Goal: Task Accomplishment & Management: Use online tool/utility

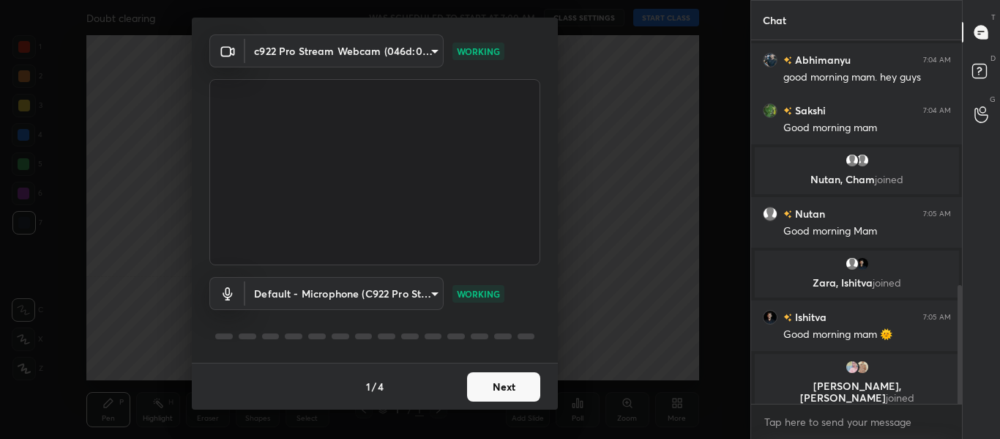
scroll to position [778, 0]
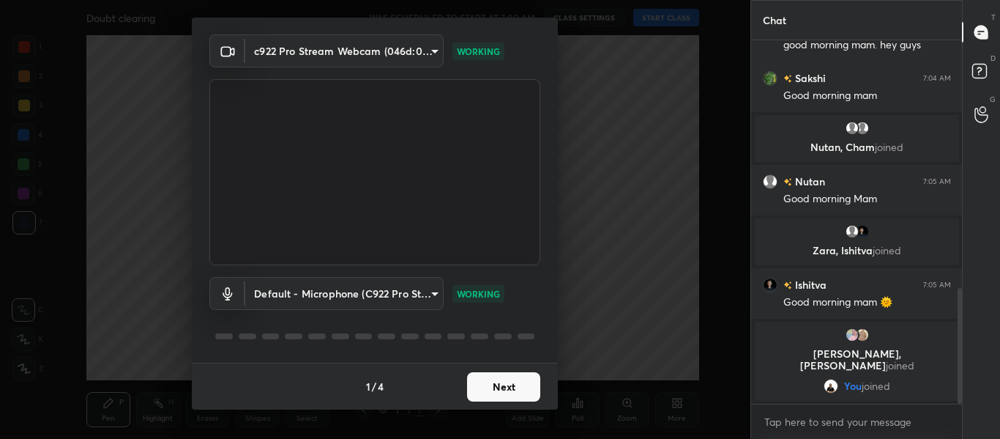
click at [502, 390] on button "Next" at bounding box center [503, 386] width 73 height 29
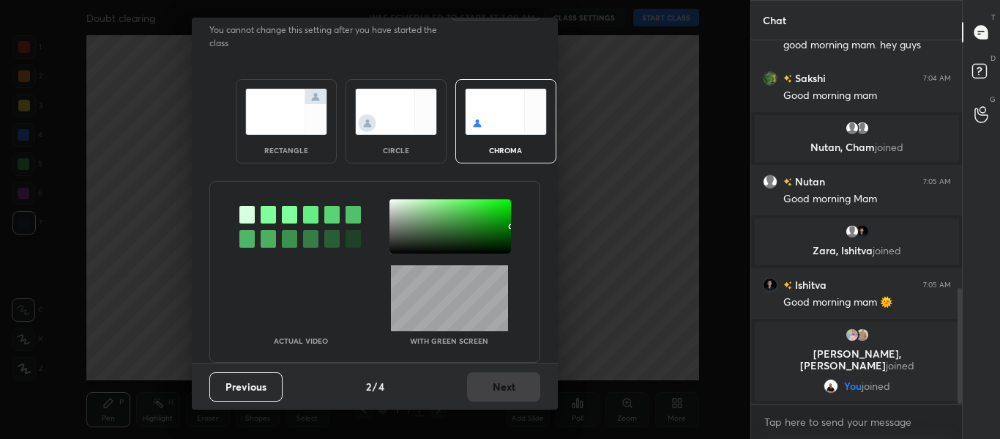
scroll to position [0, 0]
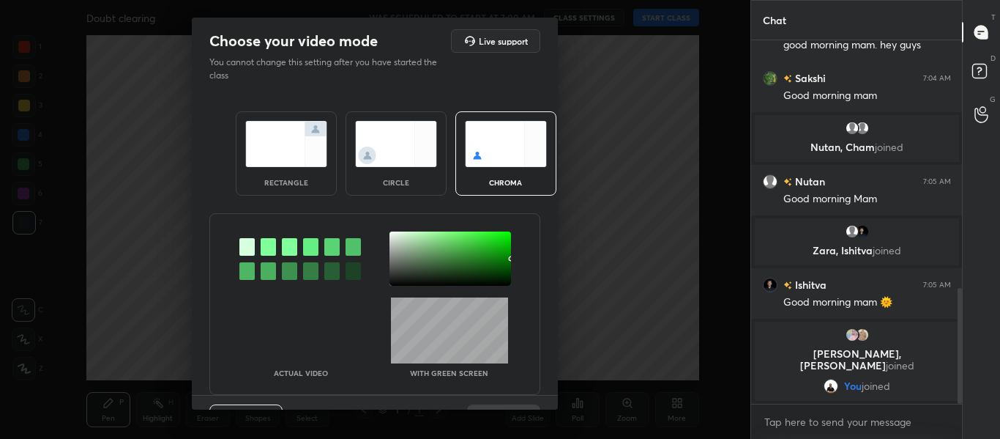
click at [264, 250] on div at bounding box center [268, 247] width 15 height 18
click at [392, 234] on div at bounding box center [451, 258] width 122 height 54
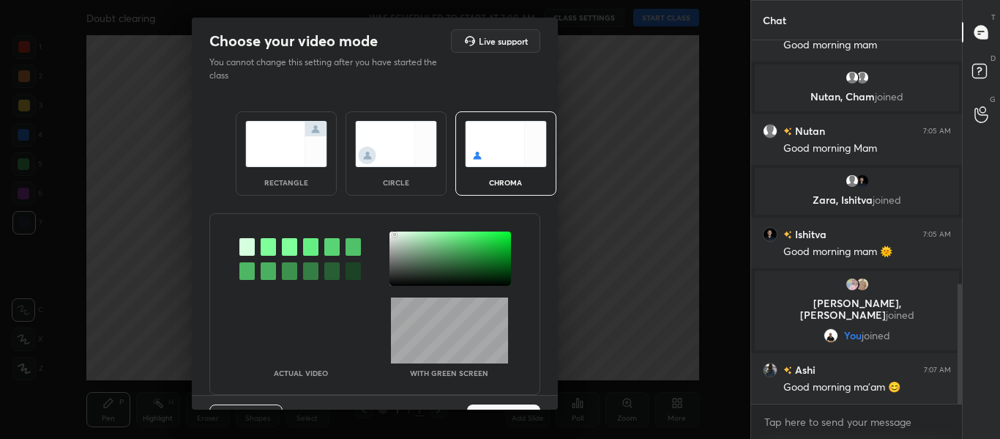
click at [390, 233] on div at bounding box center [451, 258] width 122 height 54
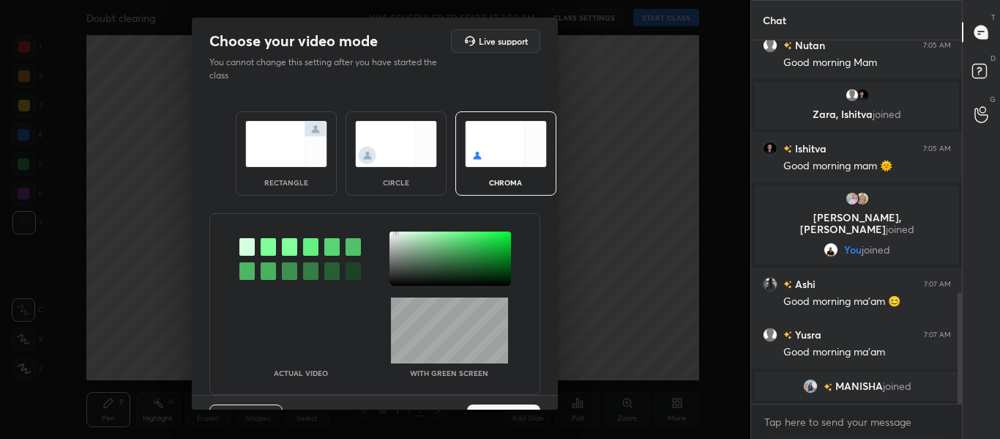
scroll to position [37, 0]
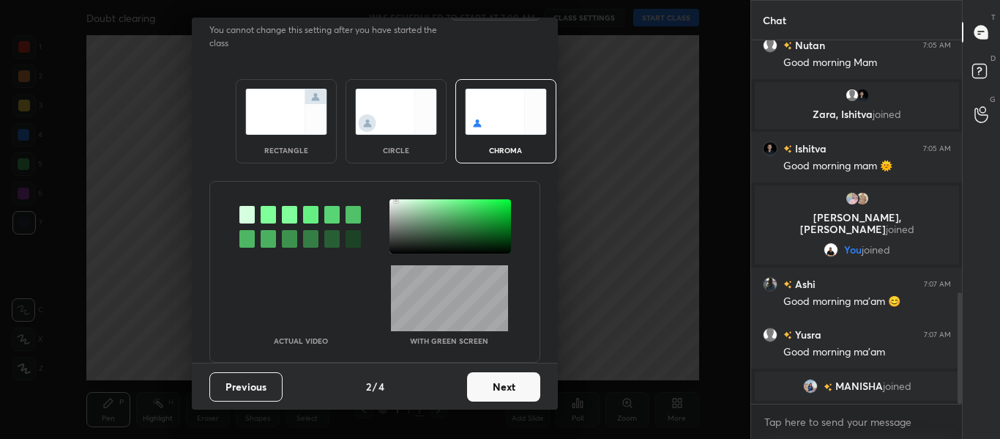
click at [485, 389] on button "Next" at bounding box center [503, 386] width 73 height 29
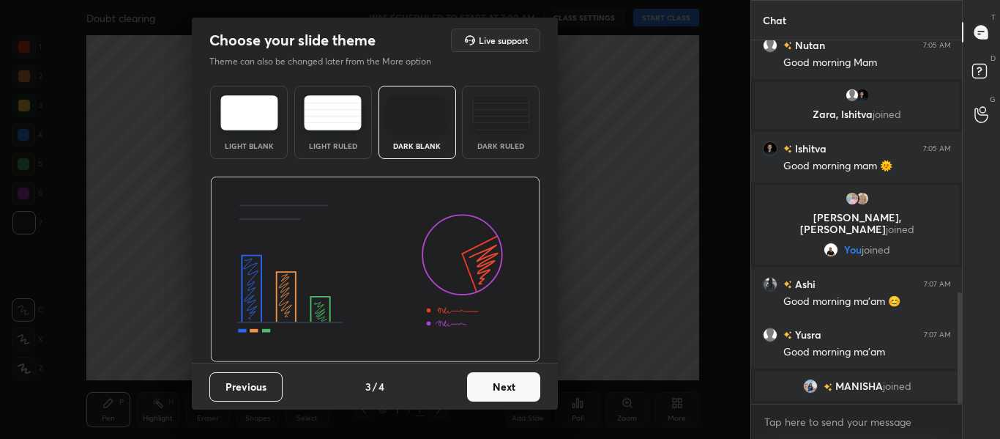
scroll to position [1, 0]
click at [504, 134] on div "Dark Ruled" at bounding box center [501, 122] width 78 height 73
click at [486, 390] on button "Next" at bounding box center [503, 386] width 73 height 29
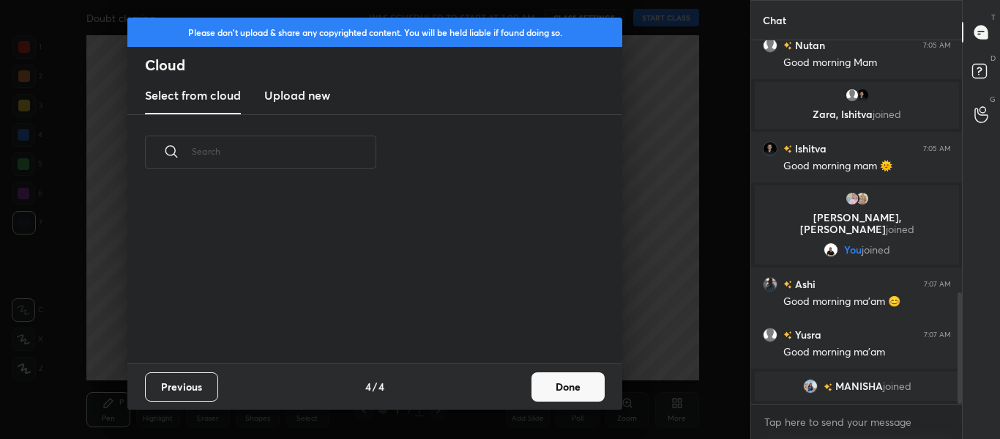
scroll to position [0, 0]
click at [286, 95] on h3 "Upload new" at bounding box center [297, 95] width 66 height 18
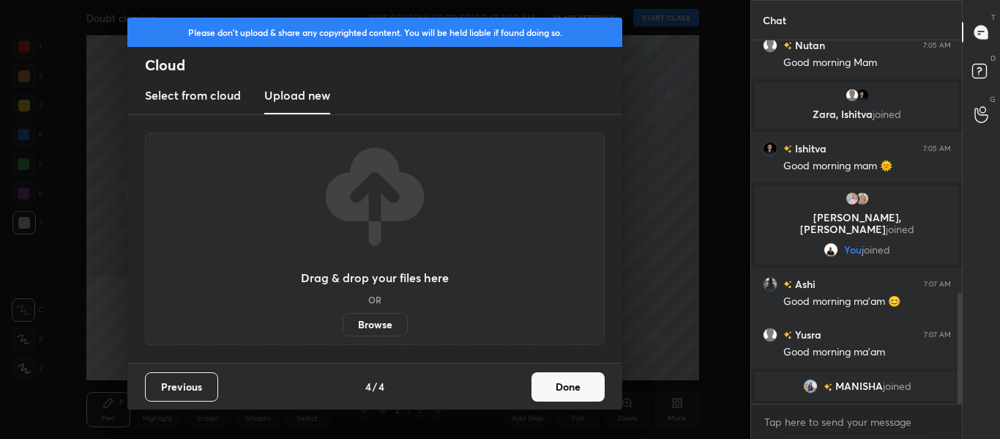
click at [362, 324] on label "Browse" at bounding box center [375, 324] width 65 height 23
click at [343, 324] on input "Browse" at bounding box center [343, 324] width 0 height 23
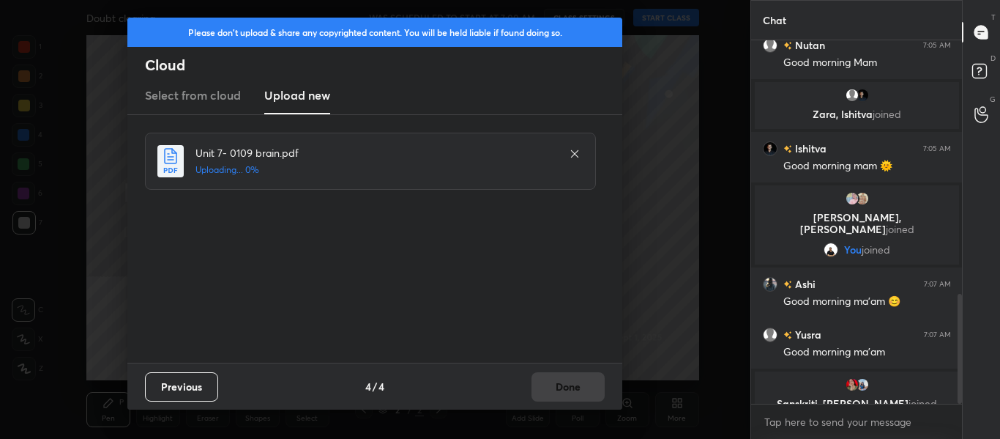
scroll to position [841, 0]
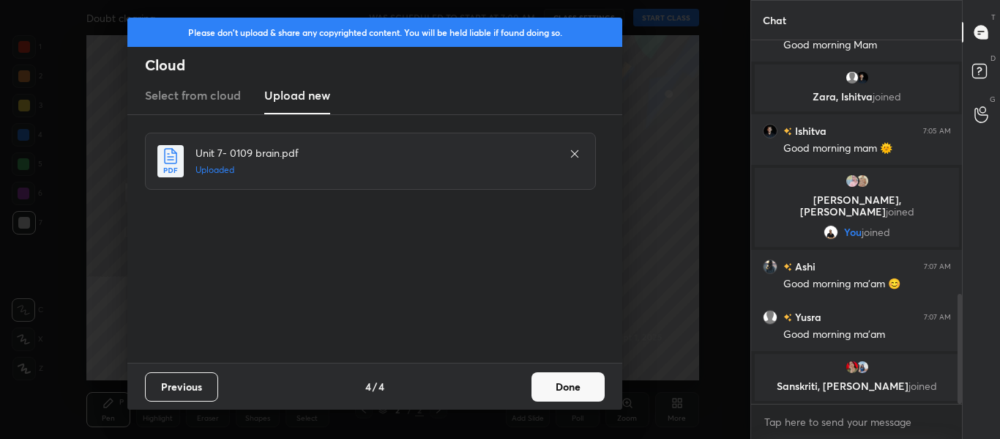
click at [563, 395] on button "Done" at bounding box center [568, 386] width 73 height 29
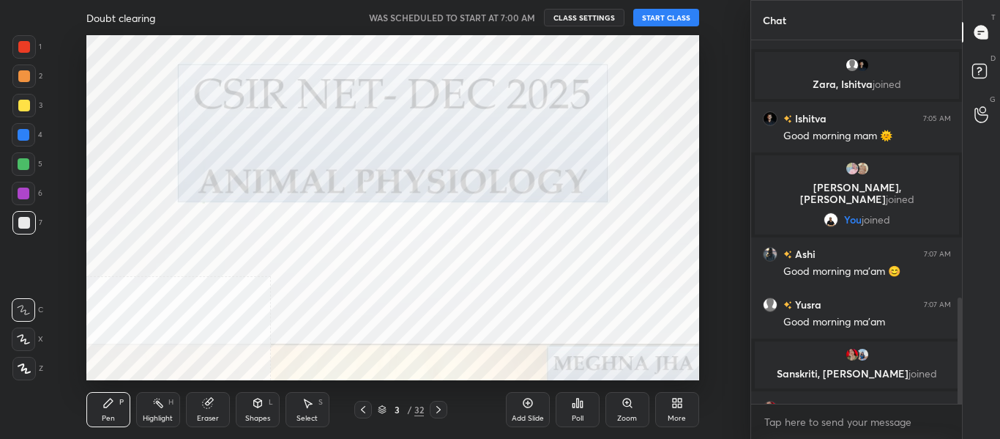
scroll to position [879, 0]
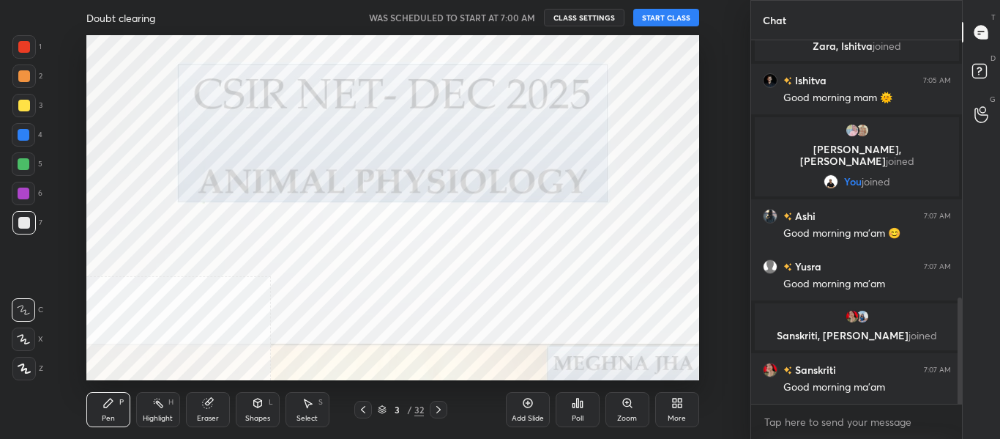
click at [438, 408] on icon at bounding box center [439, 409] width 12 height 12
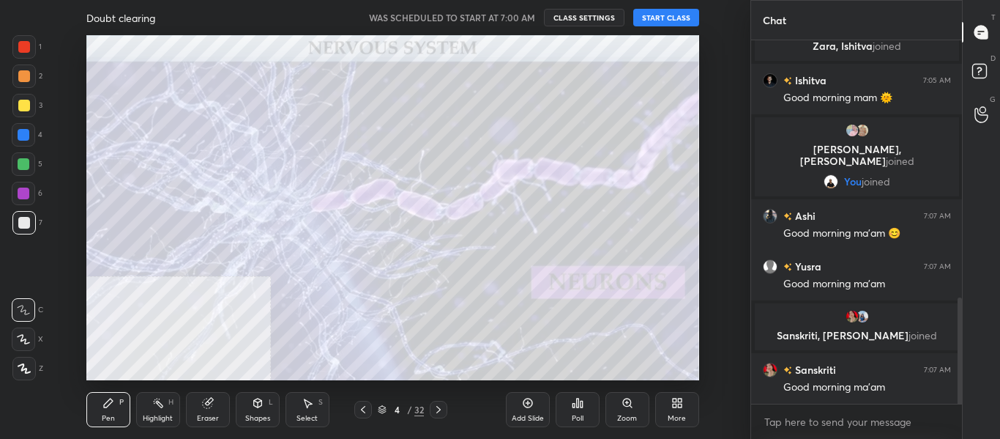
click at [663, 17] on button "START CLASS" at bounding box center [666, 18] width 66 height 18
click at [518, 20] on span "mute" at bounding box center [522, 17] width 21 height 10
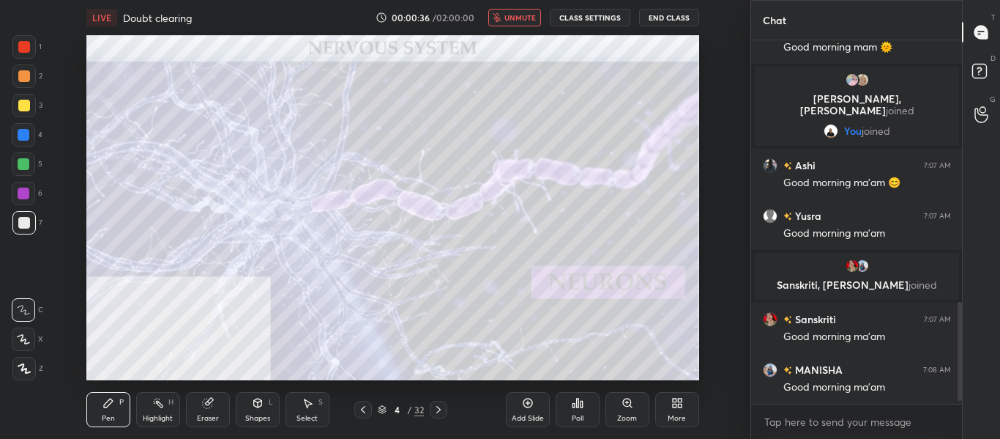
scroll to position [965, 0]
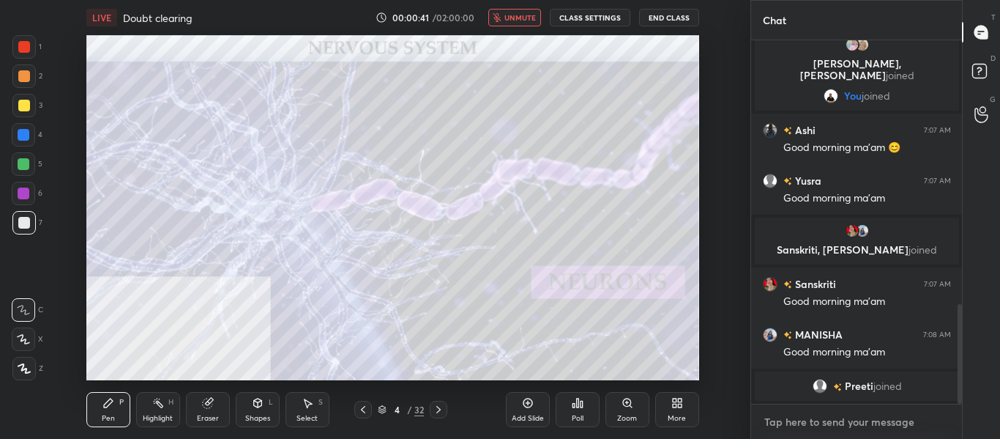
click at [792, 420] on textarea at bounding box center [857, 421] width 188 height 23
type textarea "Good morning all"
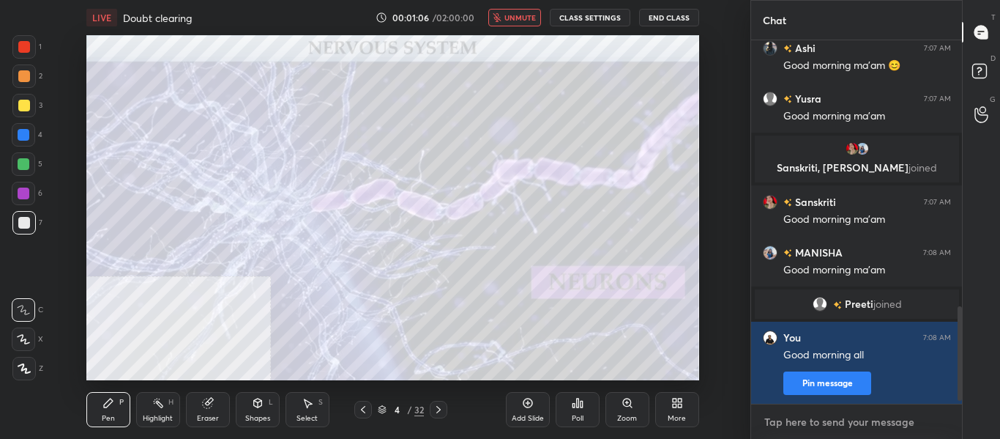
scroll to position [1042, 0]
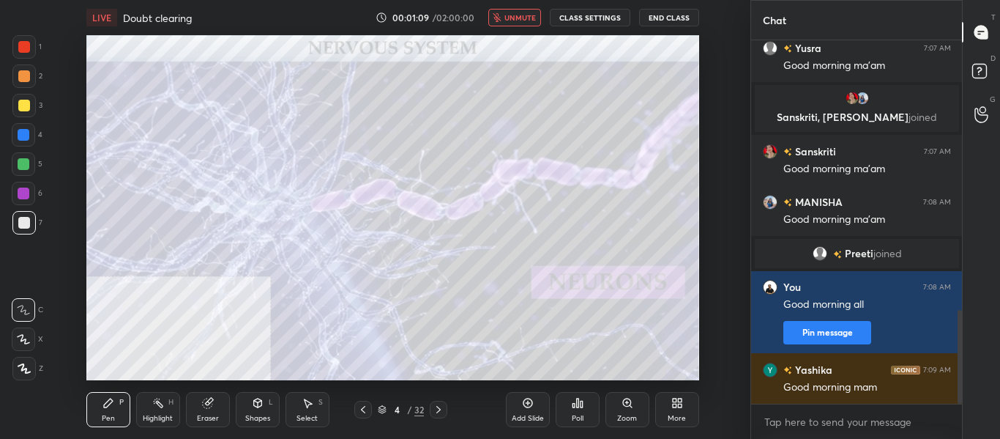
click at [531, 22] on span "unmute" at bounding box center [519, 17] width 31 height 10
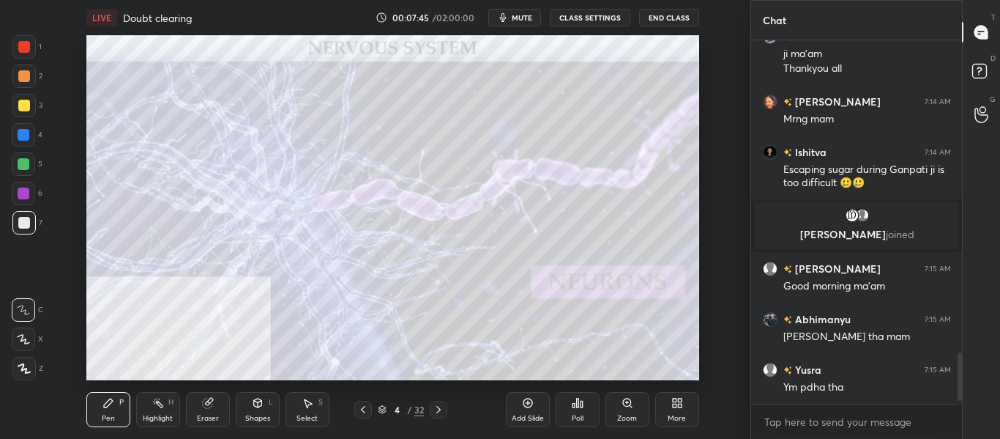
scroll to position [2256, 0]
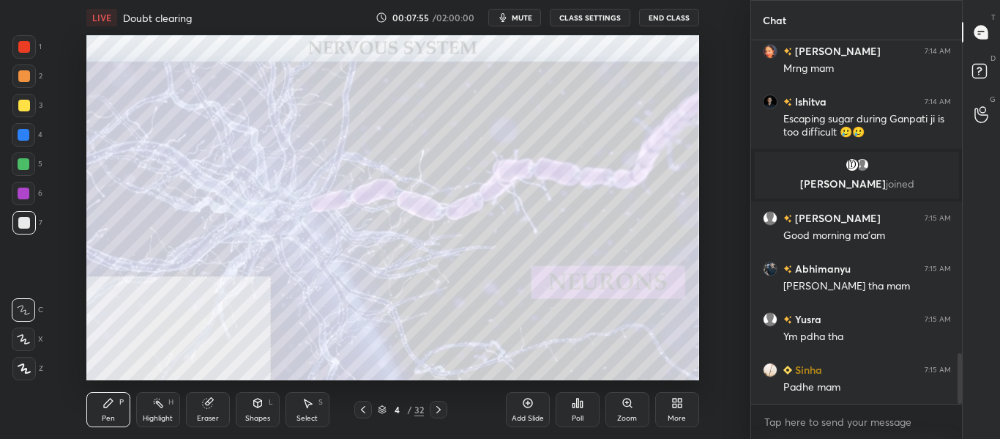
click at [438, 413] on icon at bounding box center [439, 409] width 12 height 12
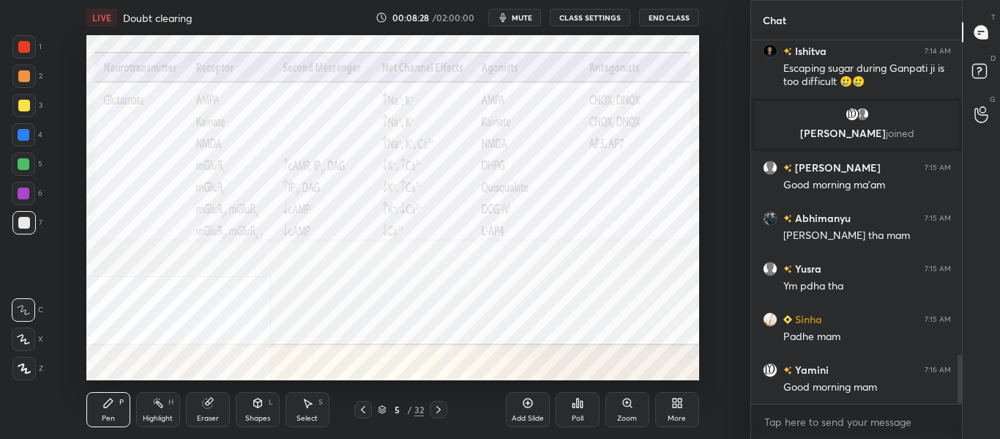
scroll to position [2342, 0]
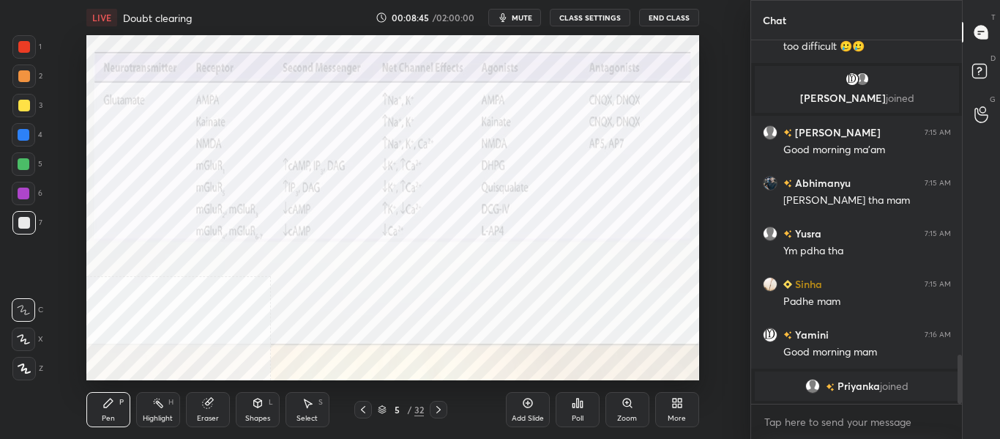
click at [362, 412] on icon at bounding box center [363, 409] width 12 height 12
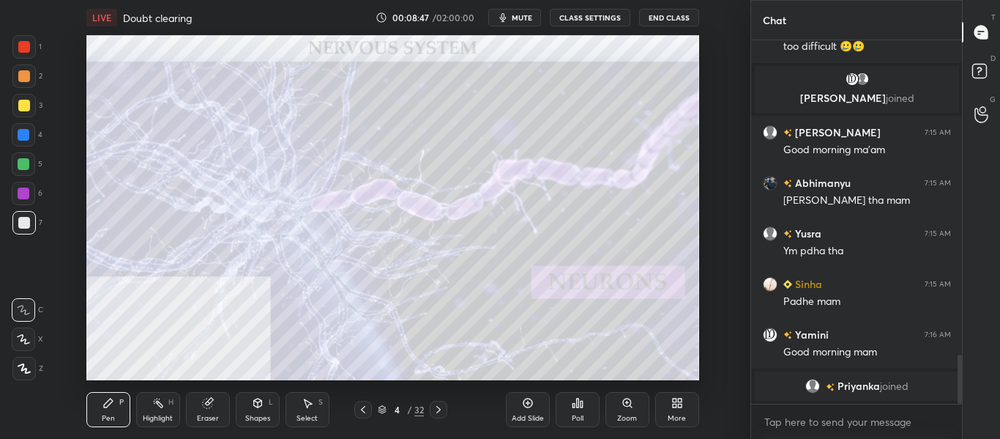
click at [525, 414] on div "Add Slide" at bounding box center [528, 417] width 32 height 7
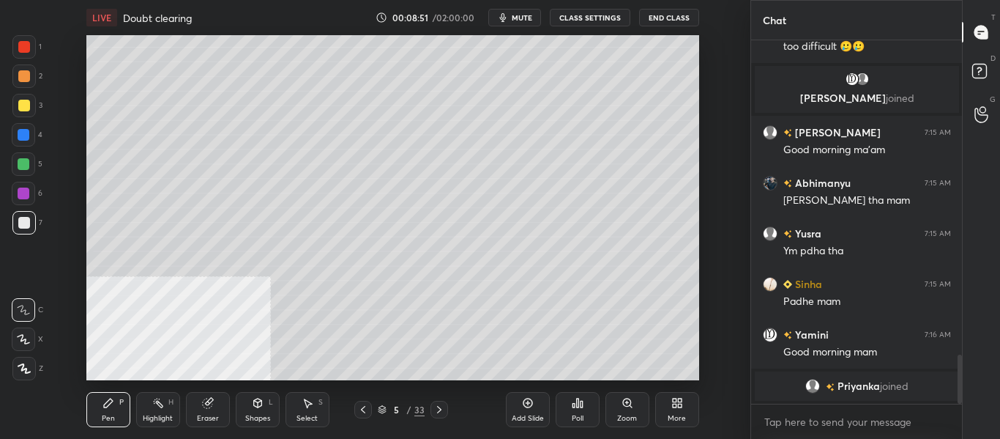
click at [23, 217] on div at bounding box center [24, 223] width 12 height 12
click at [23, 340] on icon at bounding box center [23, 339] width 13 height 10
click at [28, 220] on div at bounding box center [24, 223] width 12 height 12
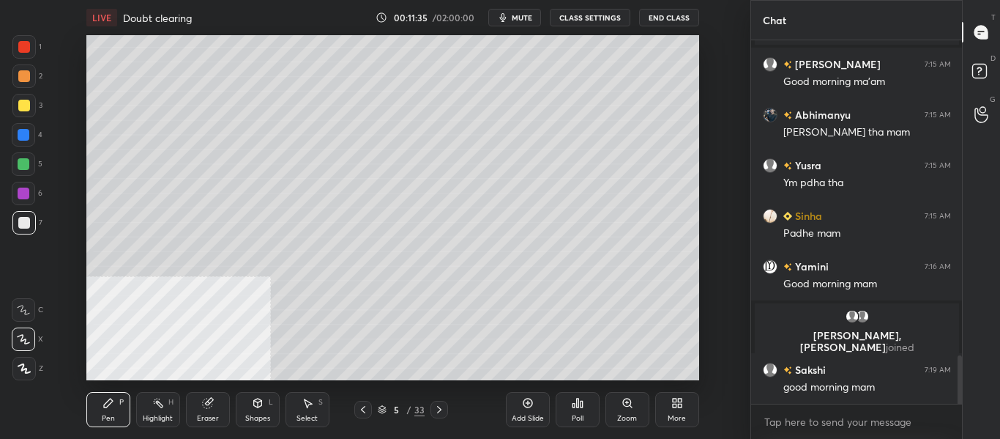
scroll to position [2355, 0]
click at [437, 411] on icon at bounding box center [439, 409] width 12 height 12
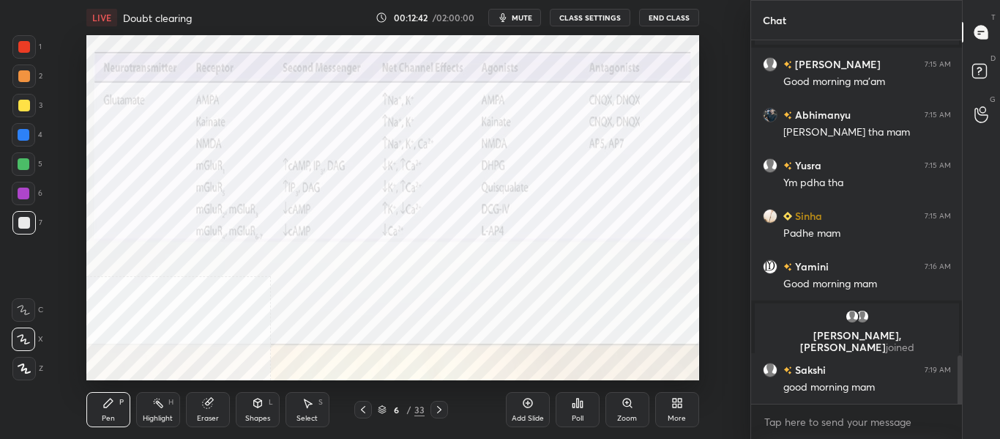
click at [23, 135] on div at bounding box center [24, 135] width 12 height 12
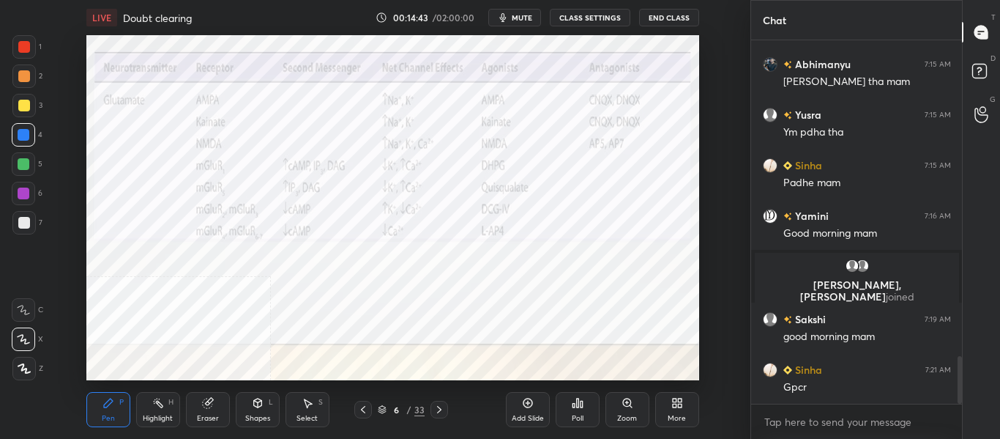
click at [623, 416] on div "Zoom" at bounding box center [627, 417] width 20 height 7
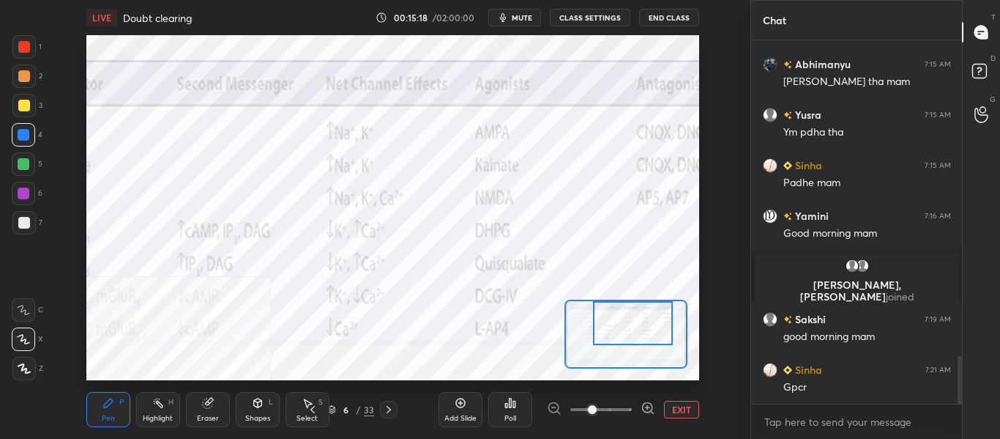
scroll to position [2457, 0]
click at [157, 412] on div "Highlight H" at bounding box center [158, 409] width 44 height 35
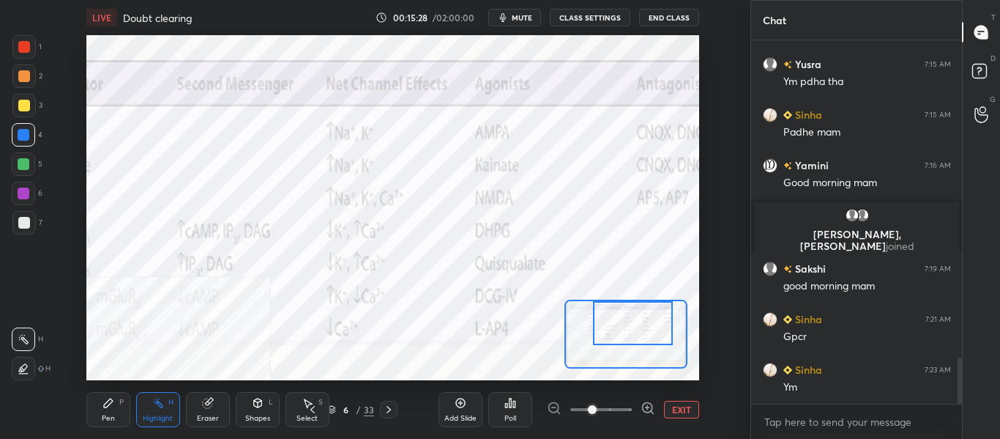
scroll to position [2492, 0]
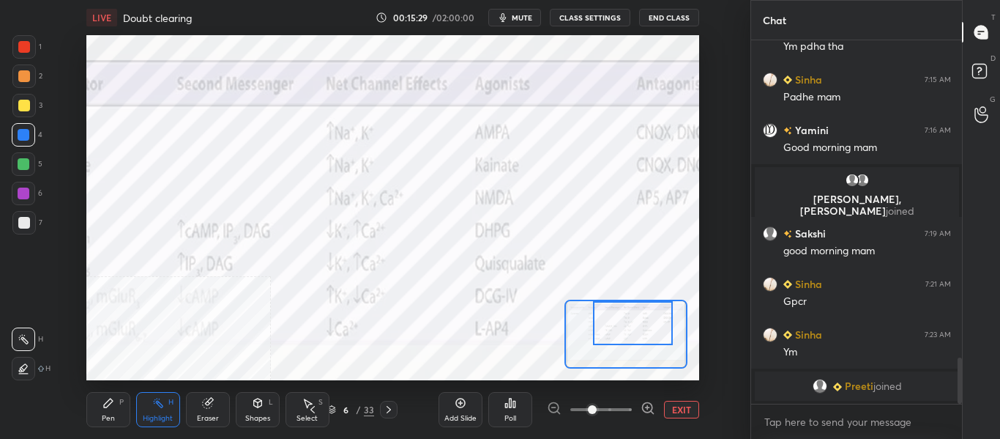
click at [593, 319] on div at bounding box center [633, 323] width 80 height 44
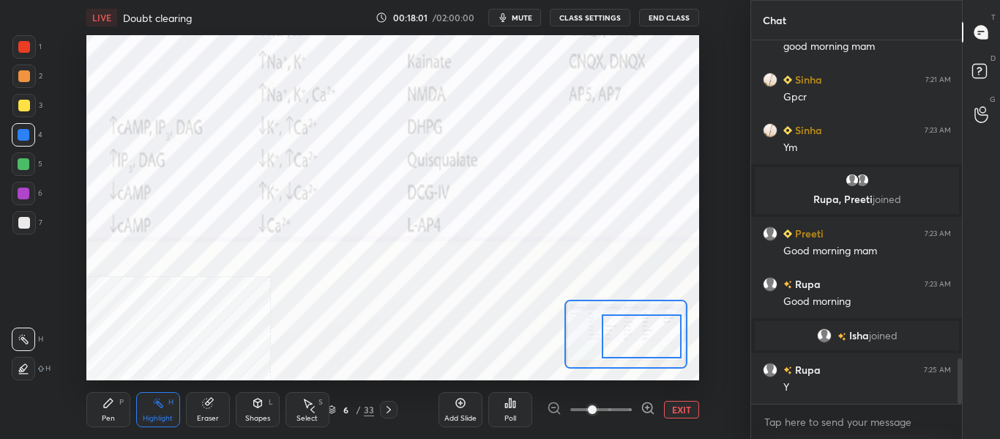
scroll to position [2546, 0]
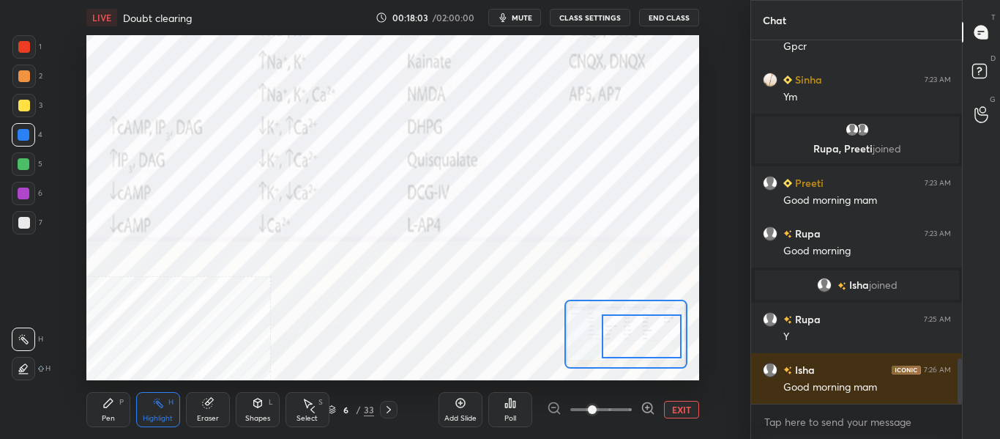
click at [312, 410] on icon at bounding box center [312, 409] width 4 height 7
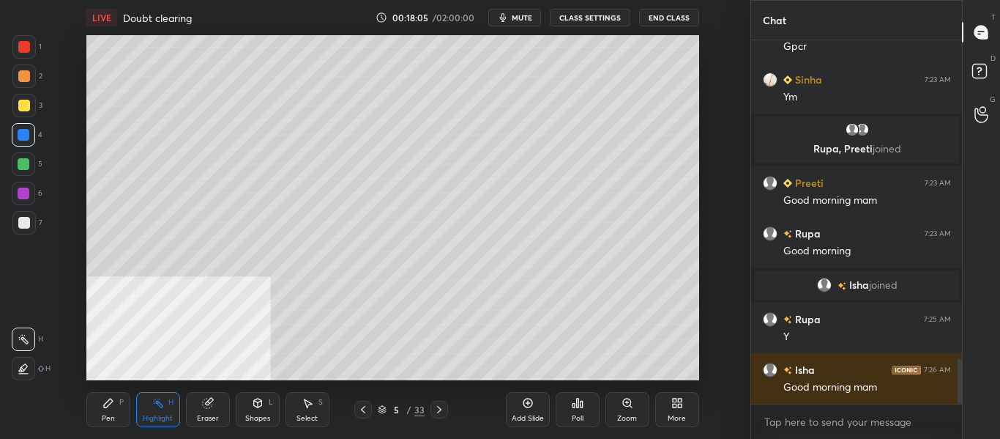
click at [446, 411] on div at bounding box center [440, 410] width 18 height 18
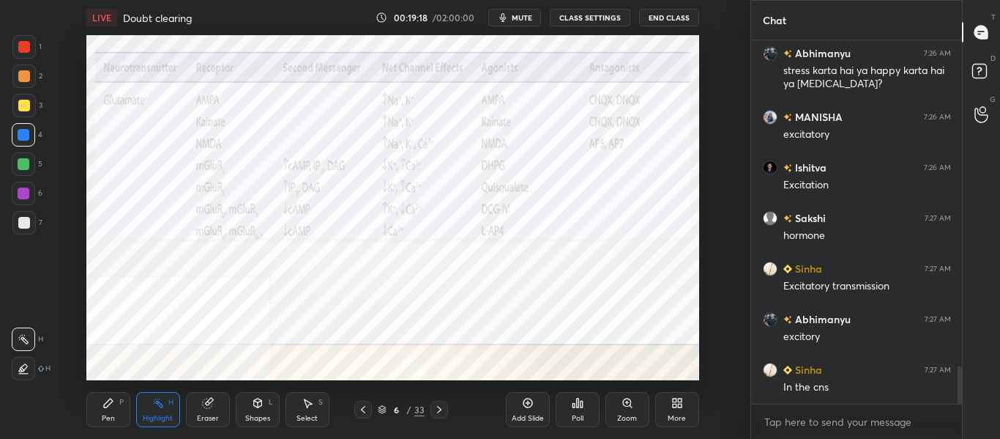
scroll to position [3152, 0]
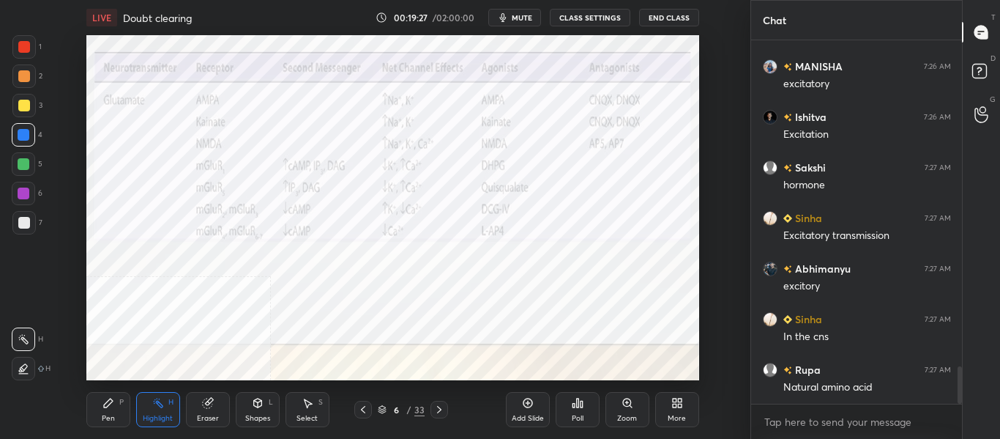
click at [444, 411] on icon at bounding box center [439, 409] width 12 height 12
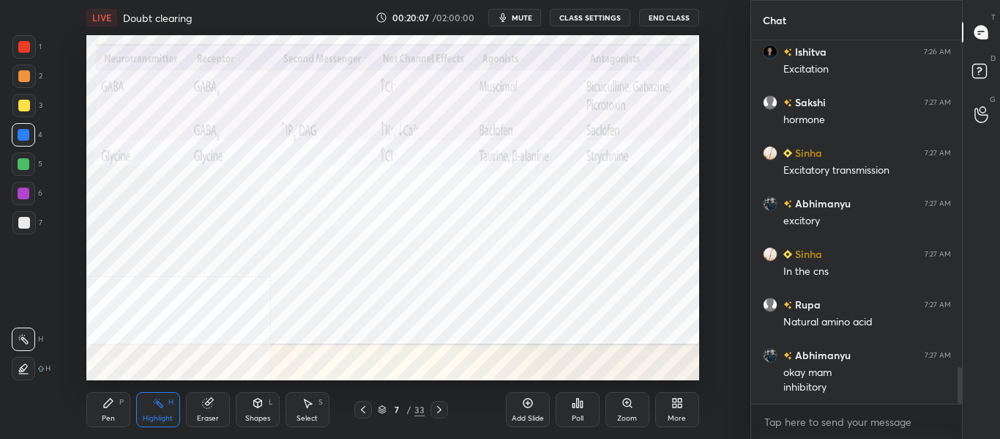
scroll to position [3252, 0]
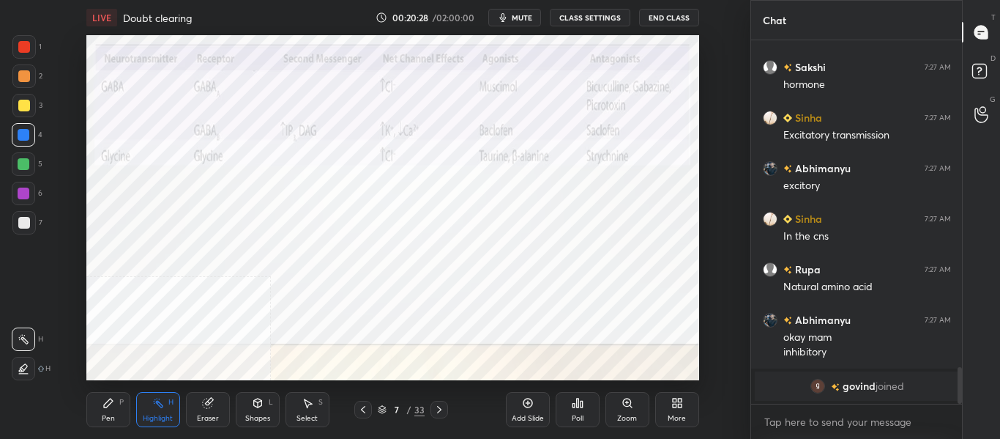
click at [110, 404] on icon at bounding box center [109, 403] width 12 height 12
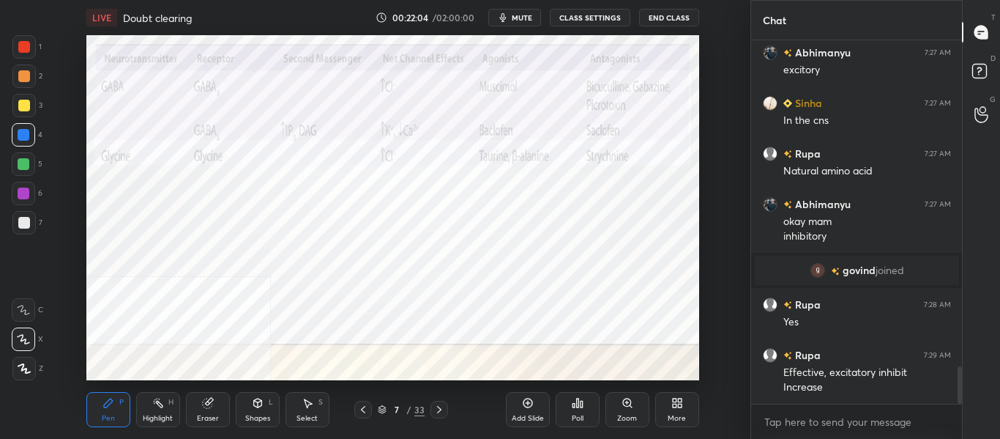
scroll to position [3247, 0]
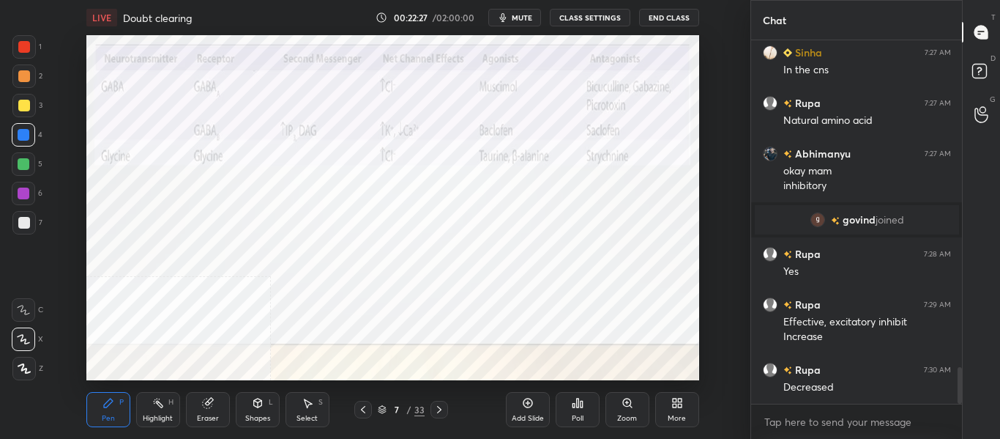
click at [529, 410] on div "Add Slide" at bounding box center [528, 409] width 44 height 35
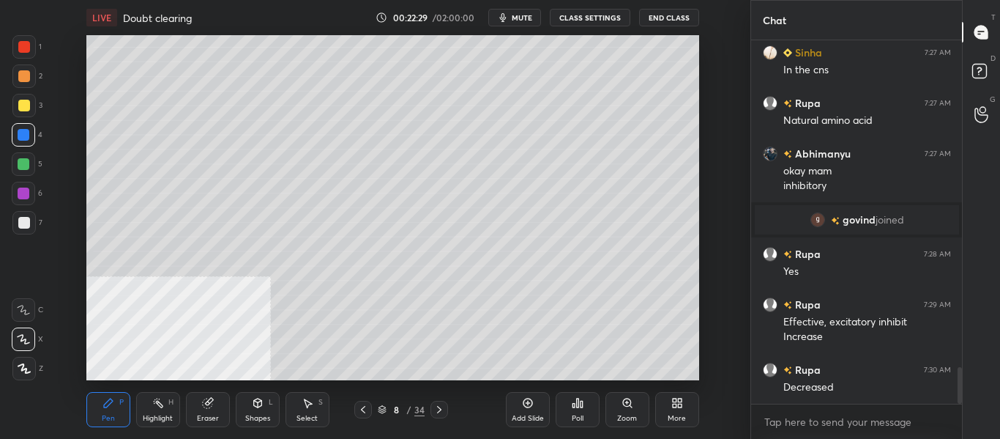
click at [29, 219] on div at bounding box center [24, 223] width 12 height 12
click at [526, 18] on span "mute" at bounding box center [522, 17] width 21 height 10
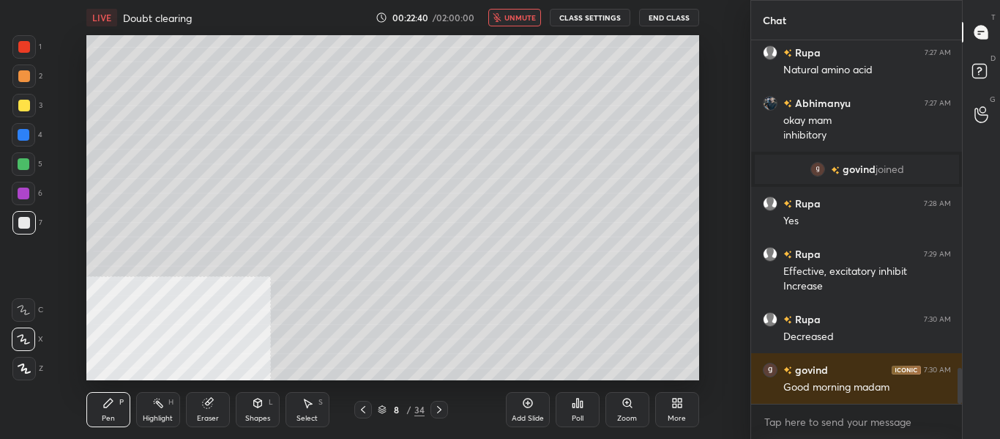
scroll to position [3333, 0]
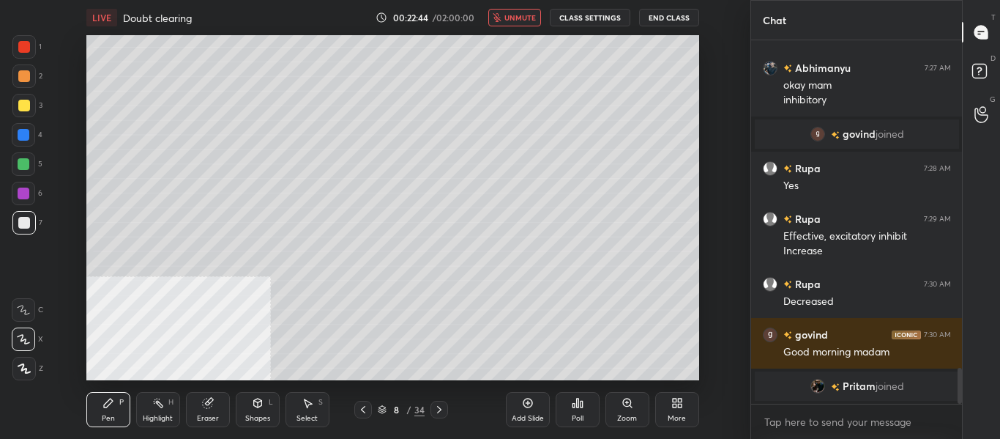
click at [529, 18] on span "unmute" at bounding box center [519, 17] width 31 height 10
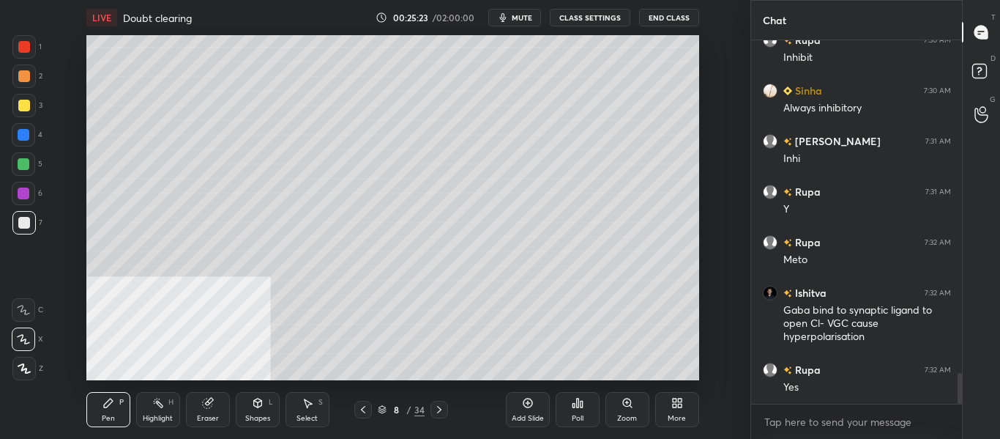
scroll to position [3925, 0]
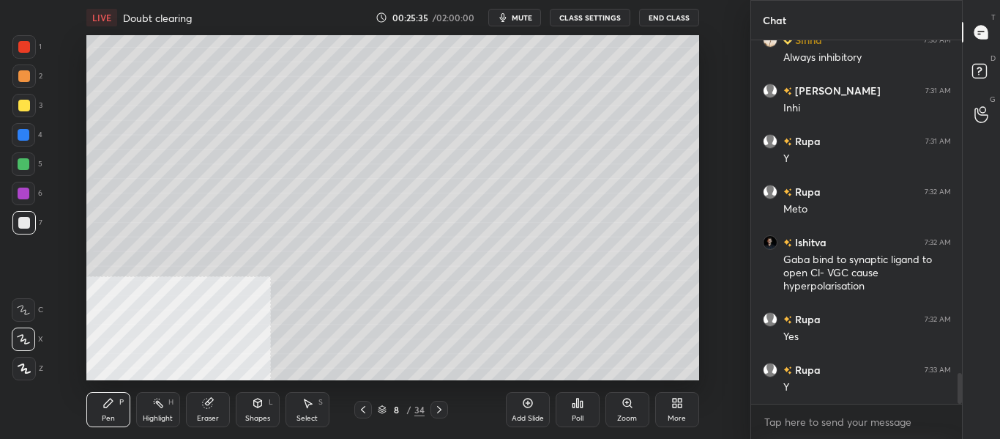
click at [438, 412] on icon at bounding box center [439, 409] width 4 height 7
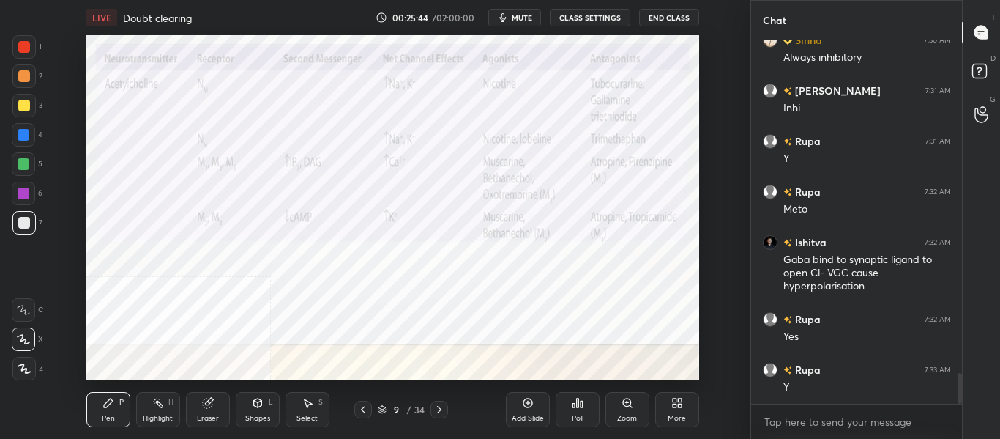
click at [23, 135] on div at bounding box center [24, 135] width 12 height 12
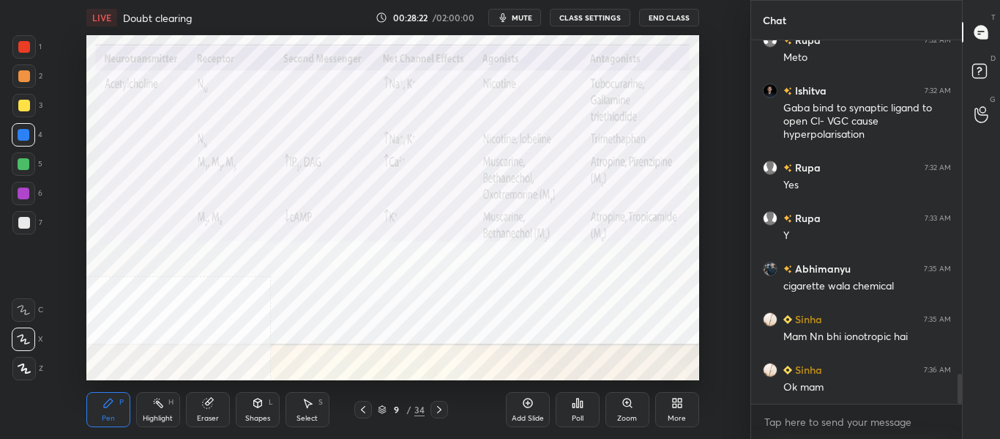
scroll to position [4112, 0]
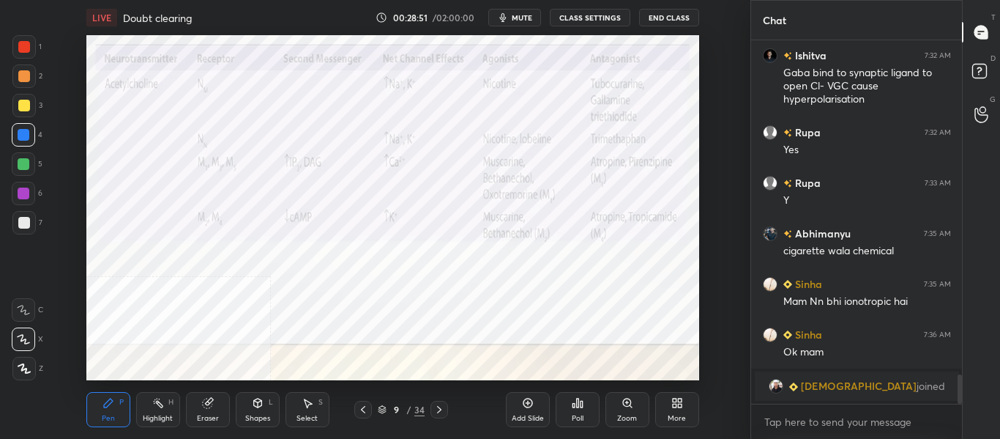
click at [532, 407] on icon at bounding box center [528, 403] width 12 height 12
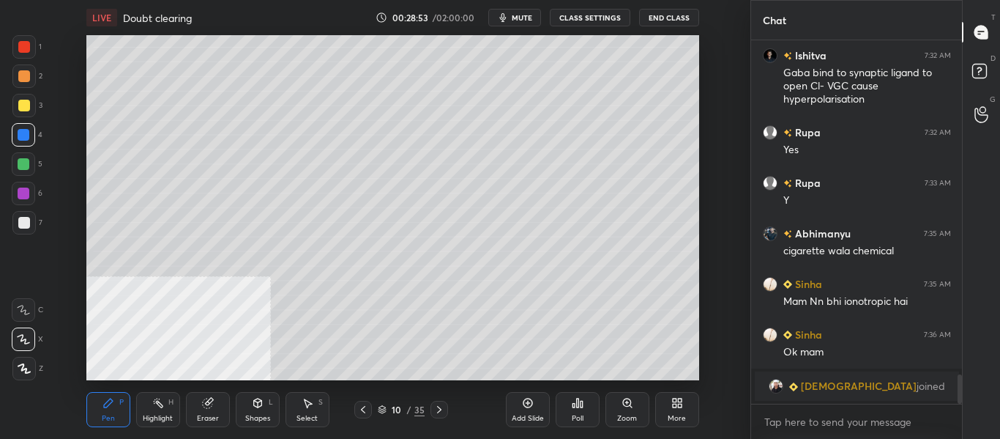
click at [27, 223] on div at bounding box center [24, 223] width 12 height 12
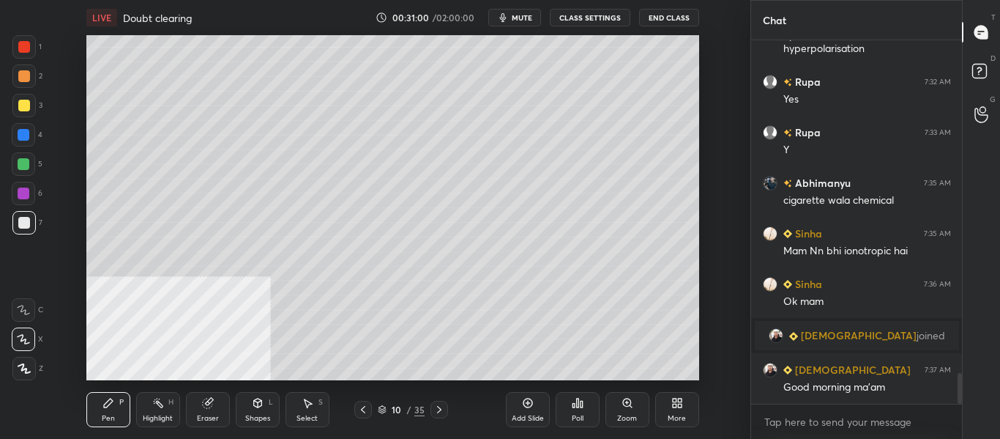
scroll to position [3936, 0]
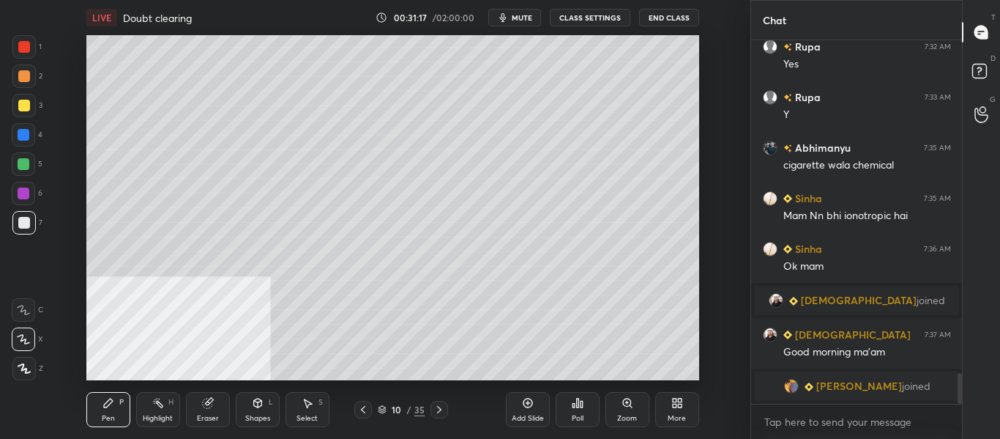
click at [442, 414] on icon at bounding box center [439, 409] width 12 height 12
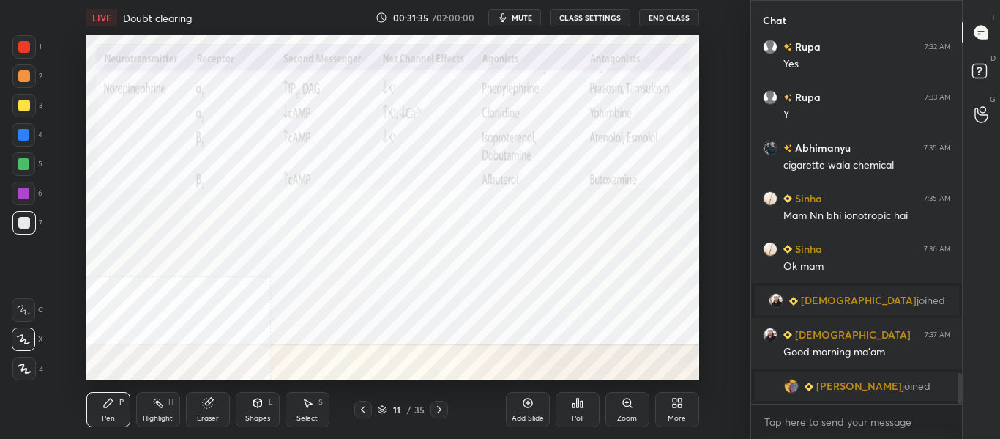
click at [443, 410] on icon at bounding box center [439, 409] width 12 height 12
click at [439, 406] on icon at bounding box center [439, 409] width 12 height 12
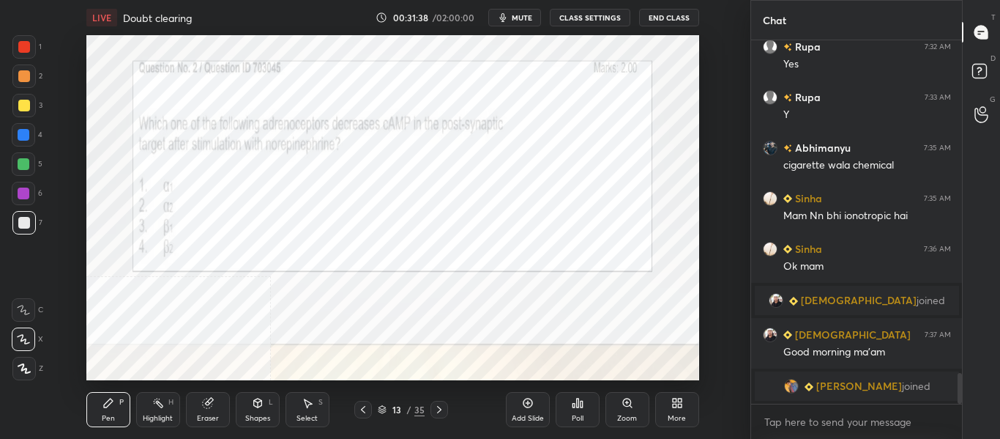
click at [363, 410] on icon at bounding box center [363, 409] width 12 height 12
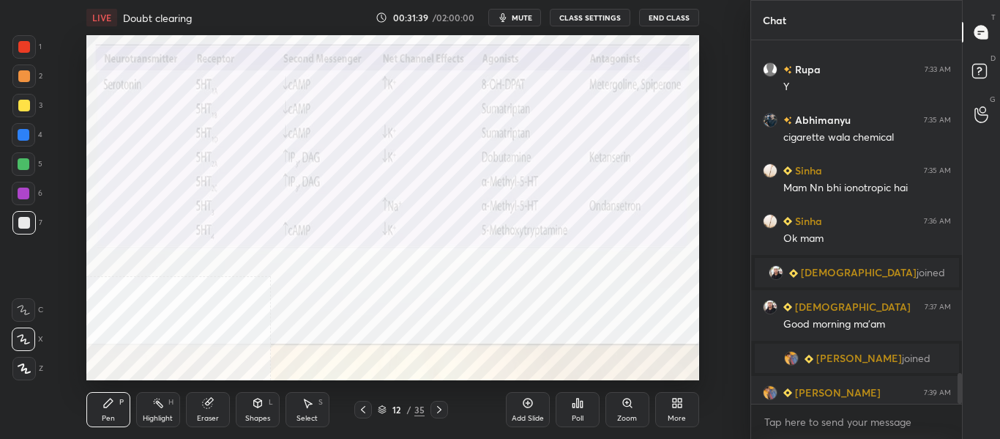
scroll to position [3972, 0]
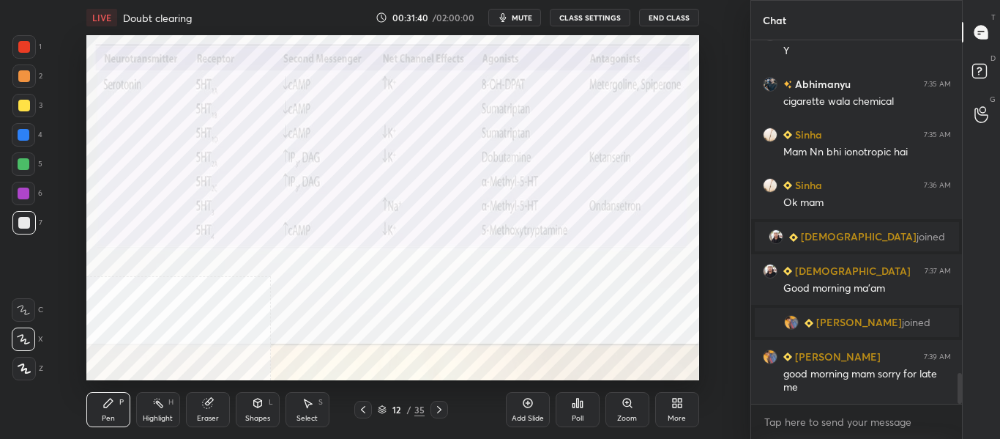
click at [359, 412] on icon at bounding box center [363, 409] width 12 height 12
click at [445, 406] on div at bounding box center [440, 410] width 18 height 18
click at [358, 409] on icon at bounding box center [363, 409] width 12 height 12
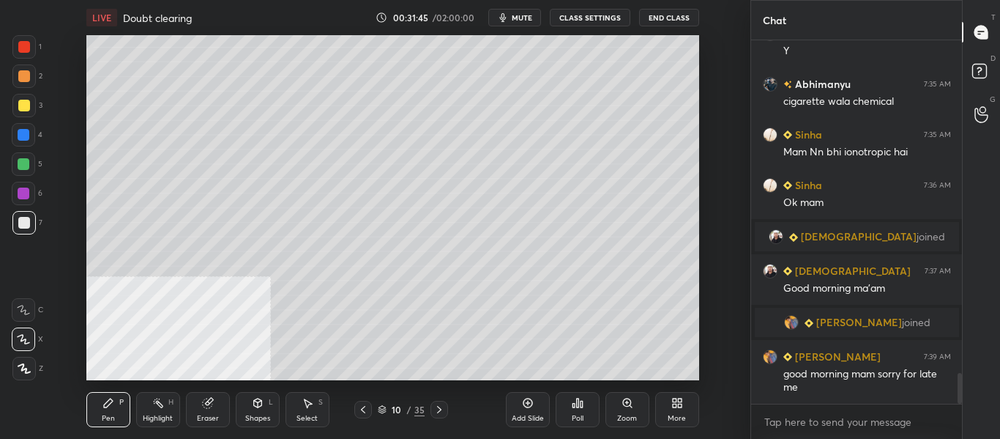
click at [442, 412] on icon at bounding box center [439, 409] width 12 height 12
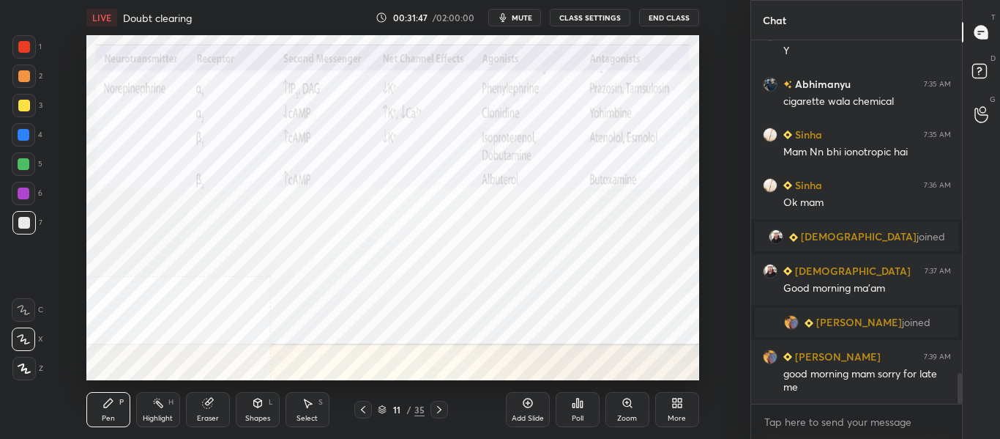
click at [22, 147] on div "4" at bounding box center [27, 137] width 31 height 29
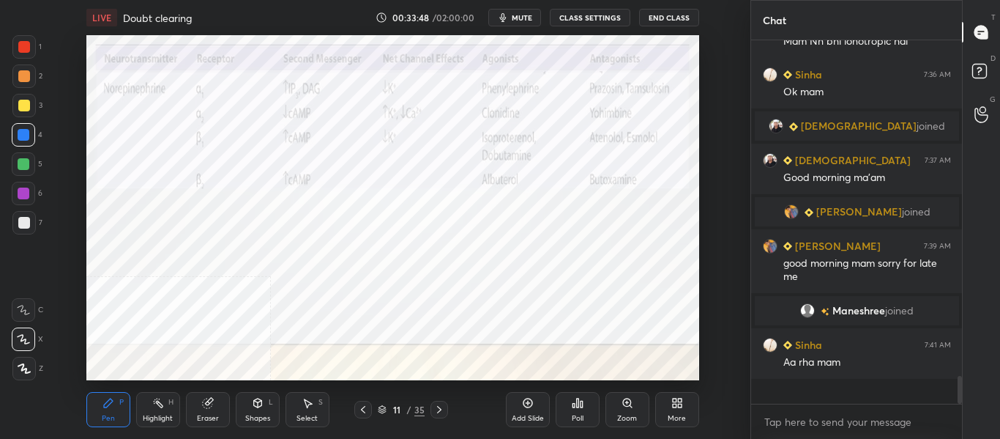
scroll to position [4059, 0]
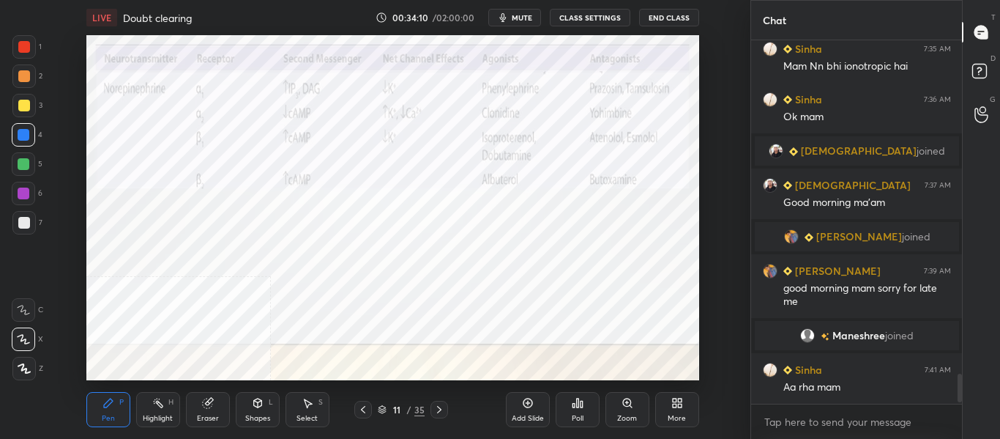
click at [519, 408] on div "Add Slide" at bounding box center [528, 409] width 44 height 35
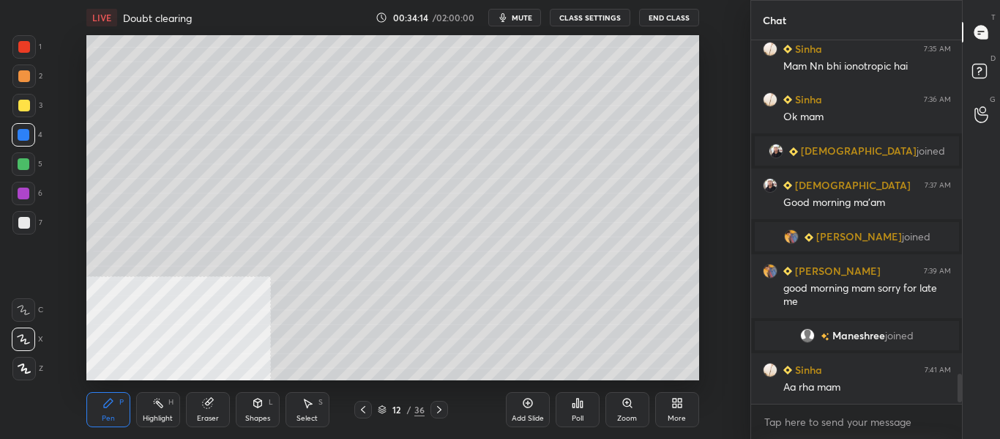
click at [31, 227] on div at bounding box center [23, 222] width 23 height 23
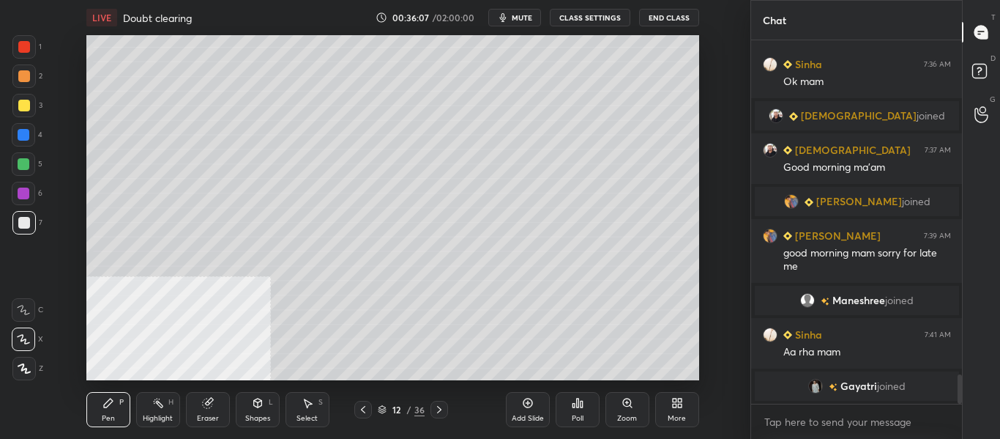
click at [24, 139] on div at bounding box center [24, 135] width 12 height 12
click at [530, 409] on div "Add Slide" at bounding box center [528, 409] width 44 height 35
click at [30, 217] on div at bounding box center [23, 222] width 23 height 23
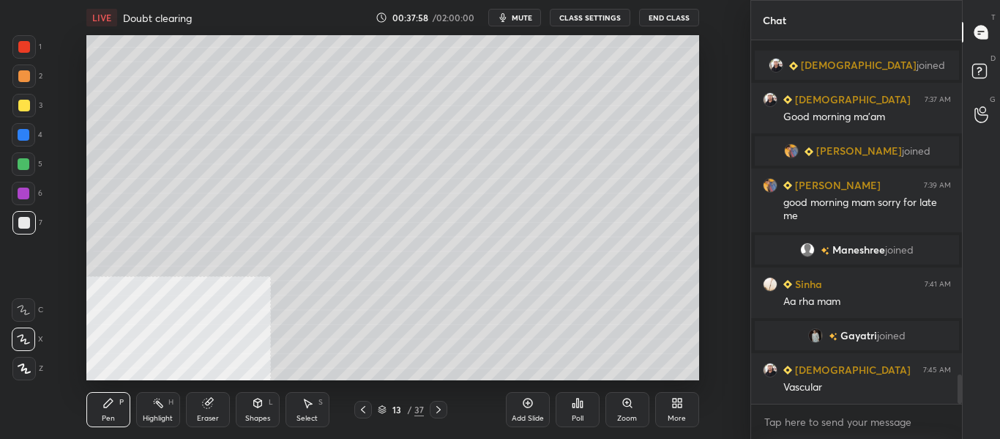
scroll to position [4154, 0]
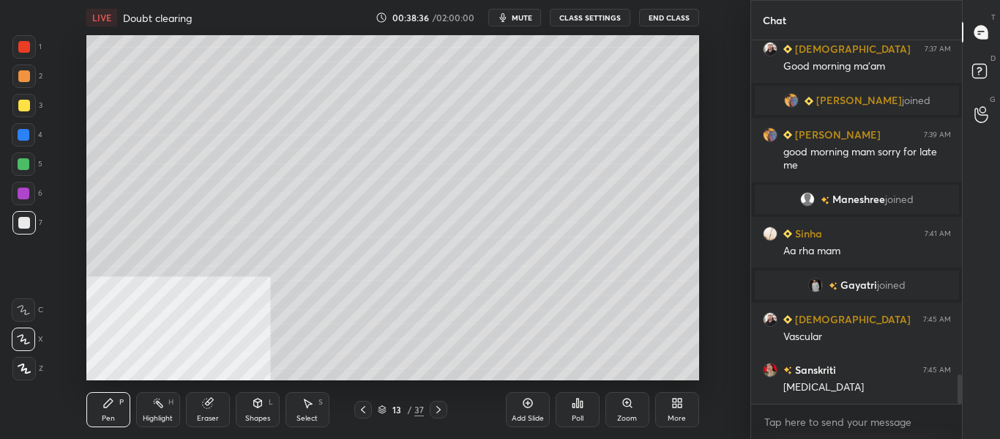
click at [26, 135] on div at bounding box center [24, 135] width 12 height 12
click at [523, 411] on div "Add Slide" at bounding box center [528, 409] width 44 height 35
click at [440, 416] on div at bounding box center [440, 410] width 18 height 18
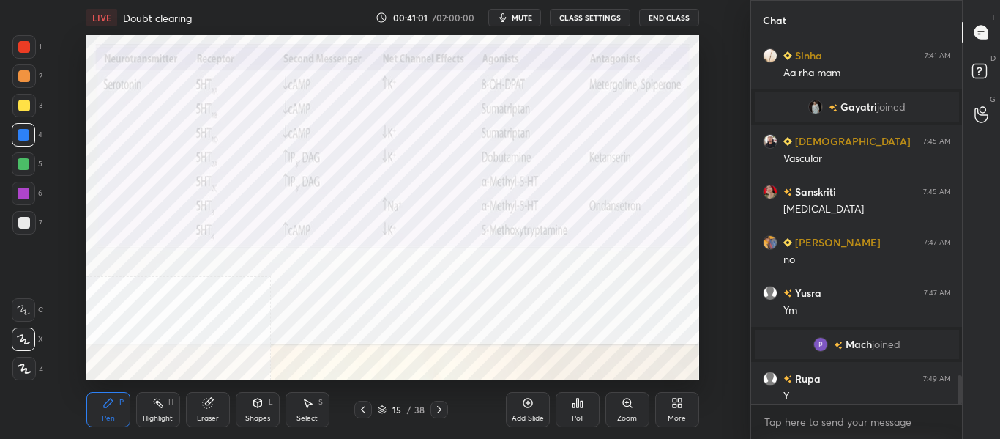
scroll to position [4299, 0]
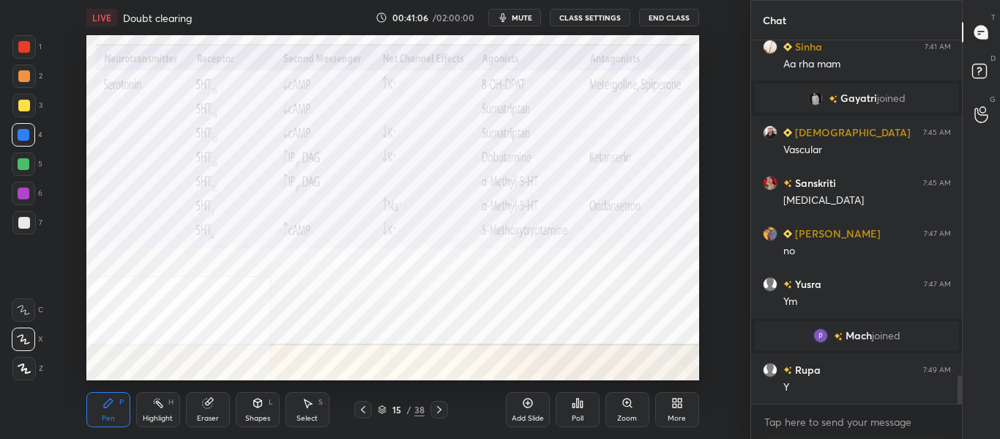
click at [537, 420] on div "Add Slide" at bounding box center [528, 417] width 32 height 7
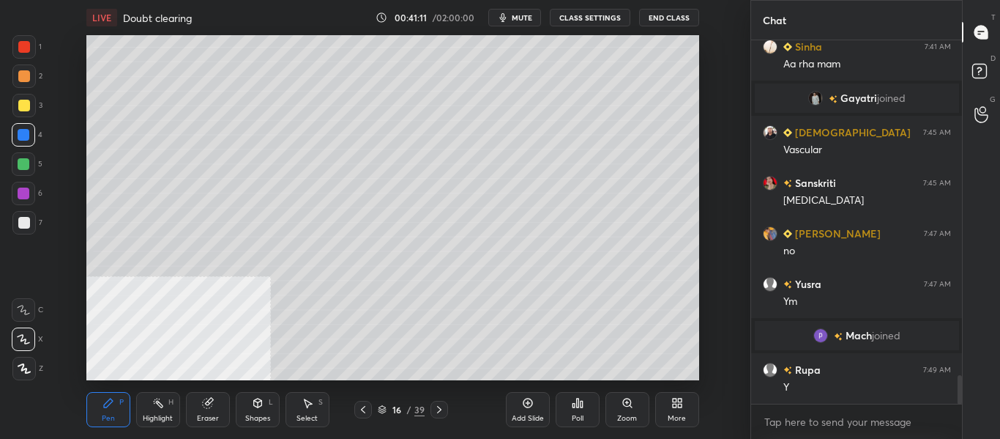
click at [32, 227] on div at bounding box center [23, 222] width 23 height 23
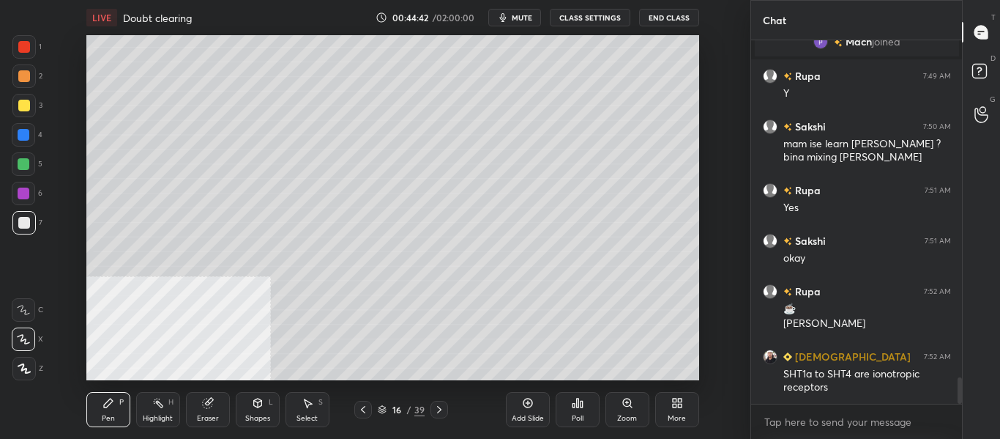
scroll to position [4643, 0]
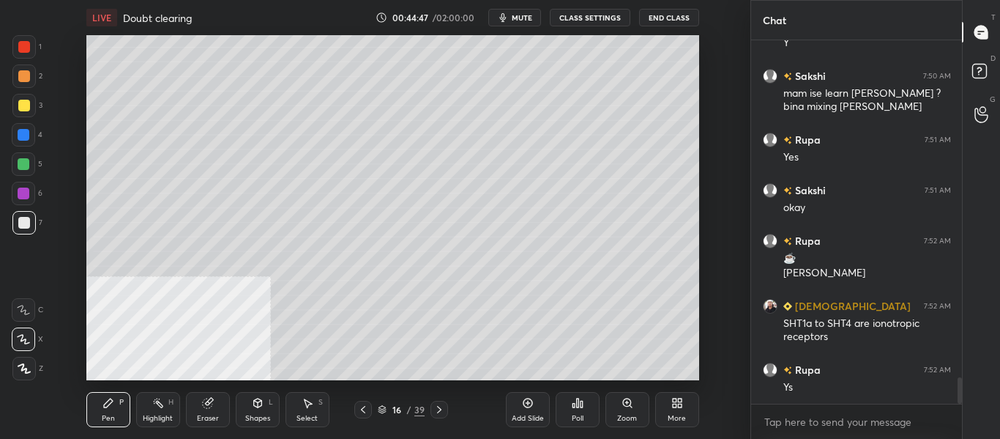
click at [359, 415] on div at bounding box center [363, 410] width 18 height 18
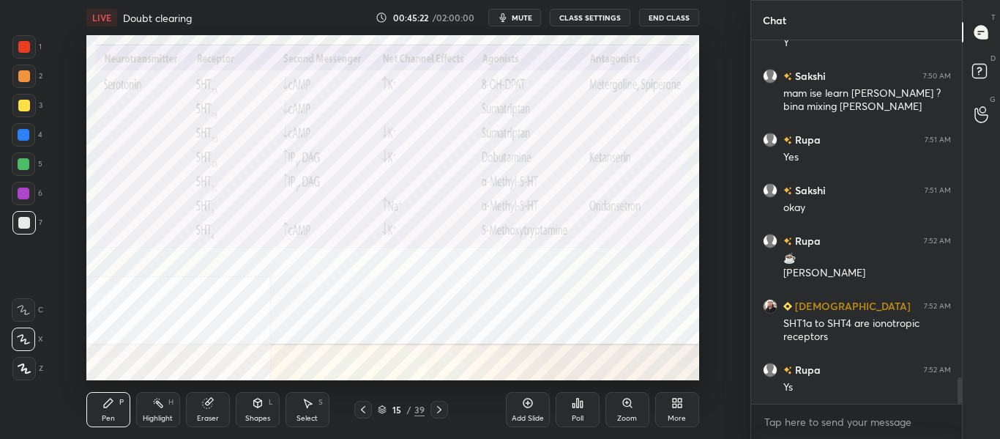
scroll to position [4693, 0]
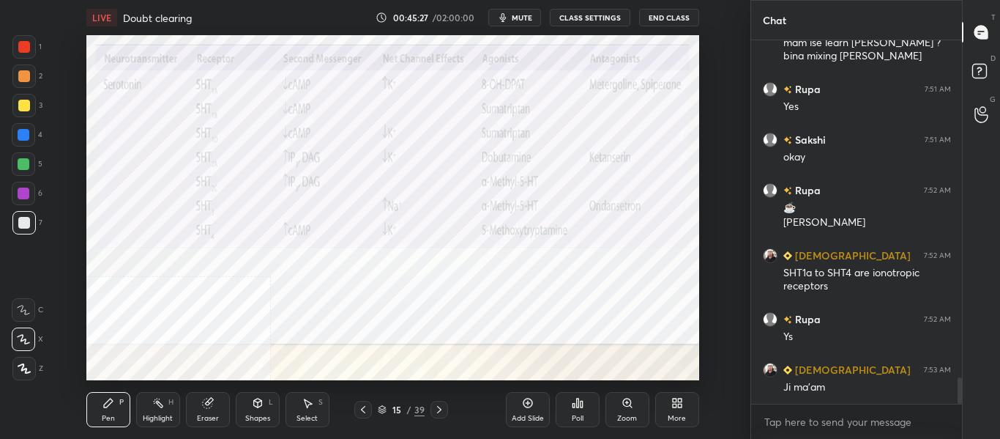
click at [439, 413] on icon at bounding box center [439, 409] width 12 height 12
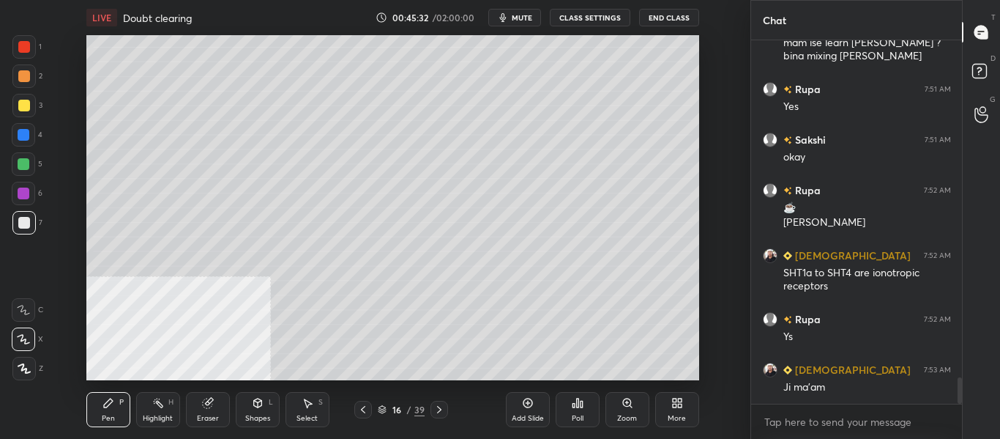
click at [440, 410] on icon at bounding box center [439, 409] width 4 height 7
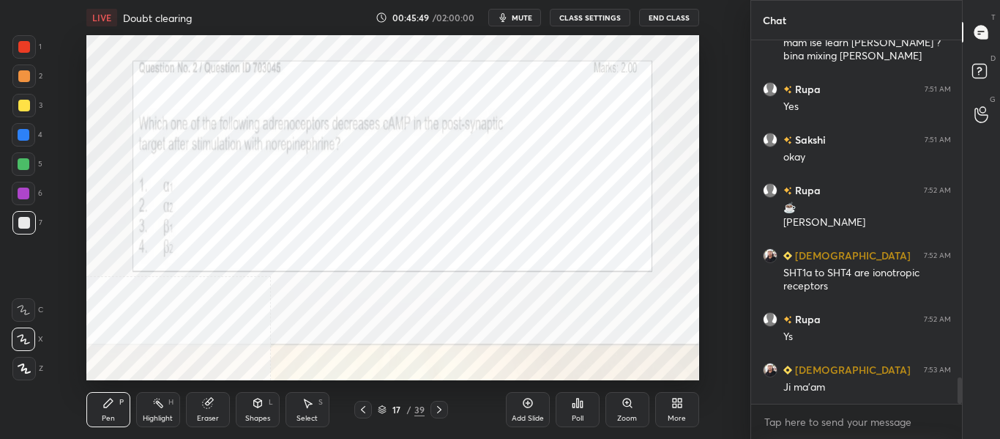
click at [29, 138] on div at bounding box center [24, 135] width 12 height 12
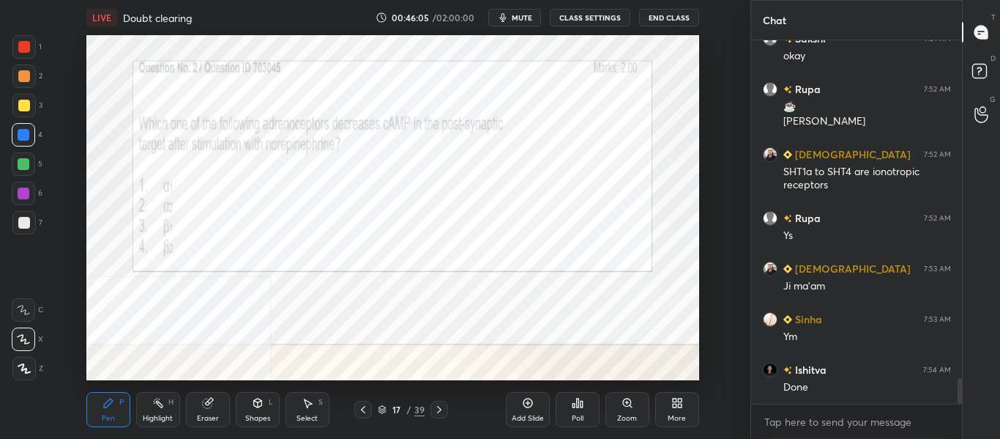
scroll to position [4845, 0]
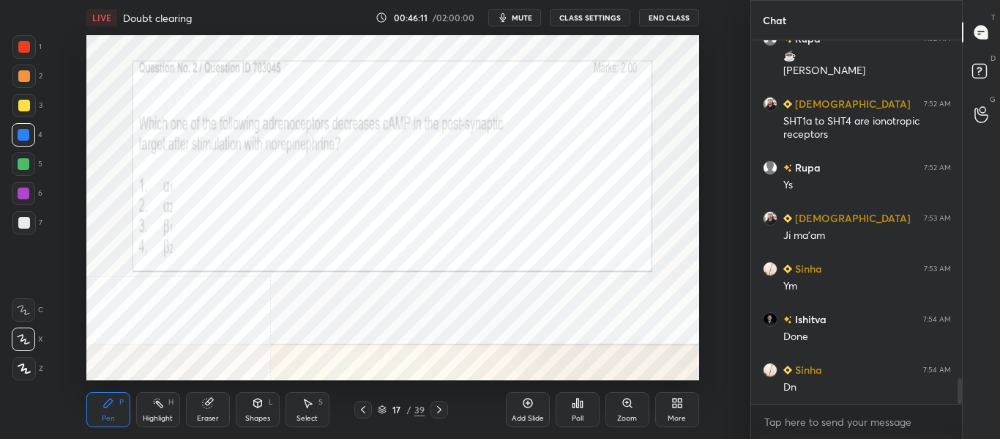
click at [576, 411] on div "Poll" at bounding box center [578, 409] width 44 height 35
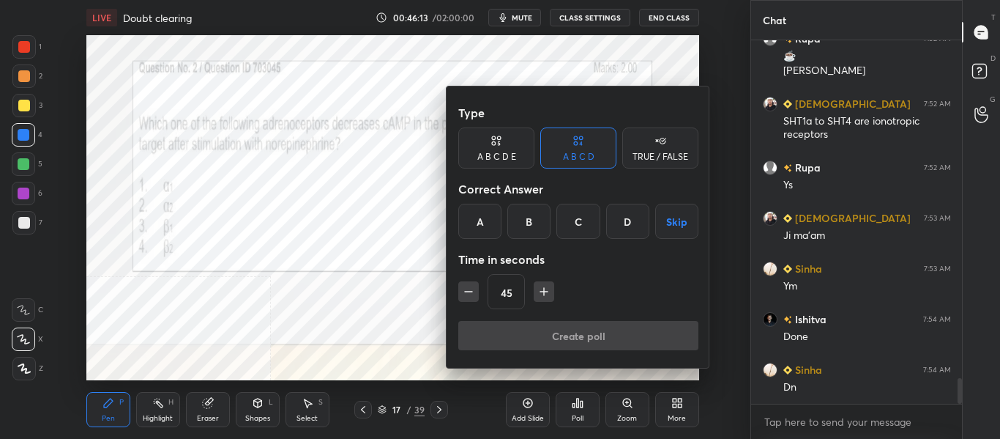
click at [530, 230] on div "B" at bounding box center [528, 221] width 43 height 35
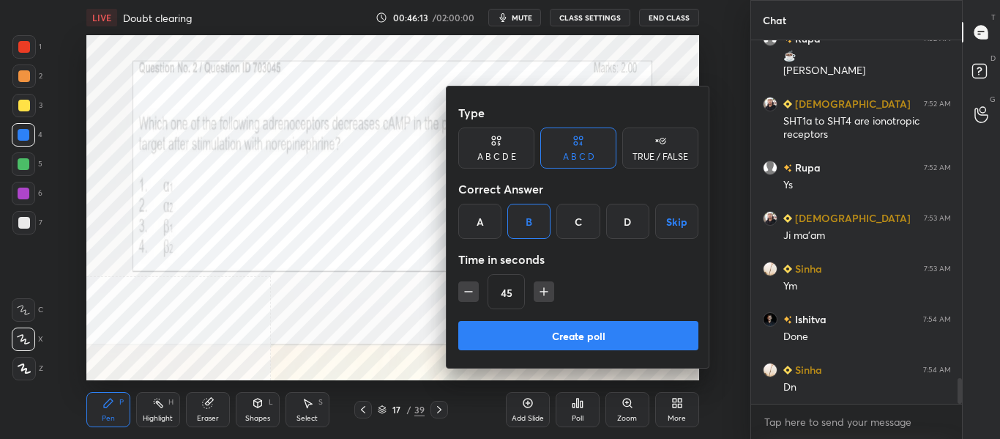
click at [508, 330] on button "Create poll" at bounding box center [578, 335] width 240 height 29
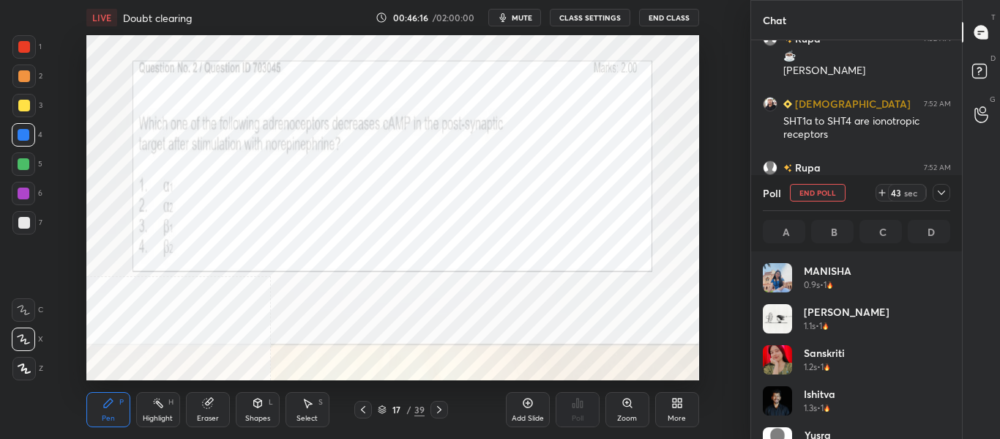
scroll to position [171, 183]
click at [526, 18] on span "mute" at bounding box center [522, 17] width 21 height 10
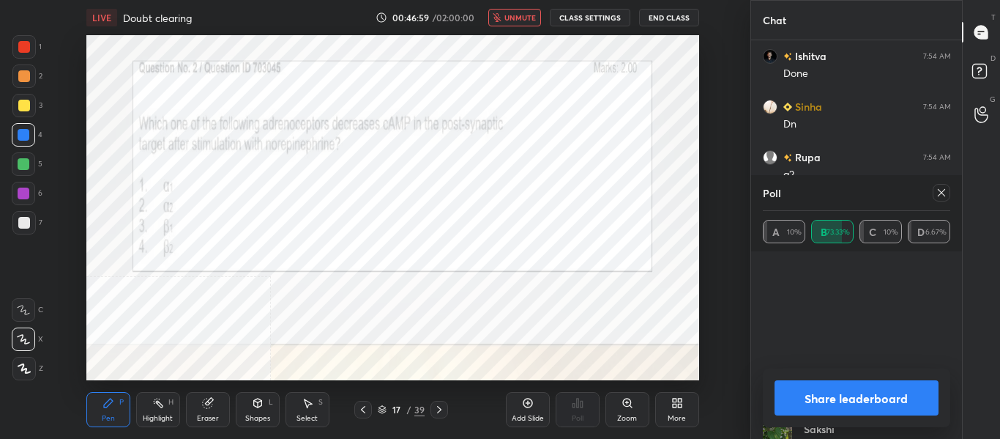
scroll to position [726, 0]
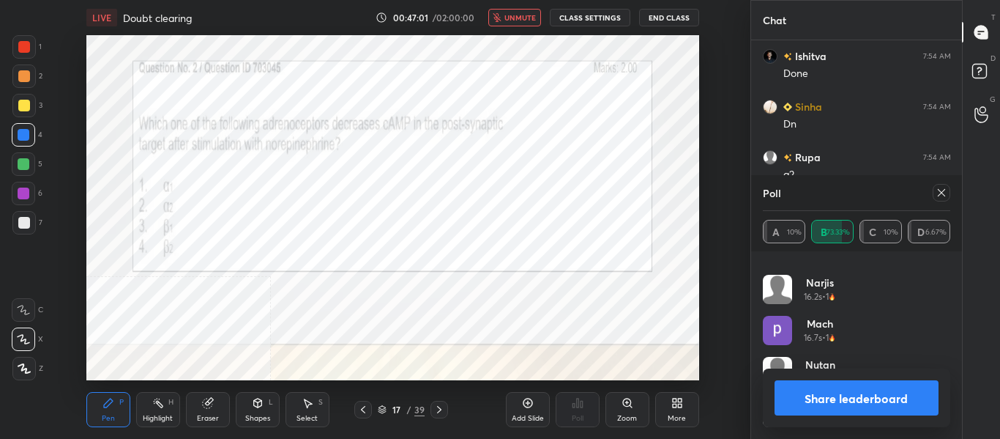
click at [529, 24] on button "unmute" at bounding box center [514, 18] width 53 height 18
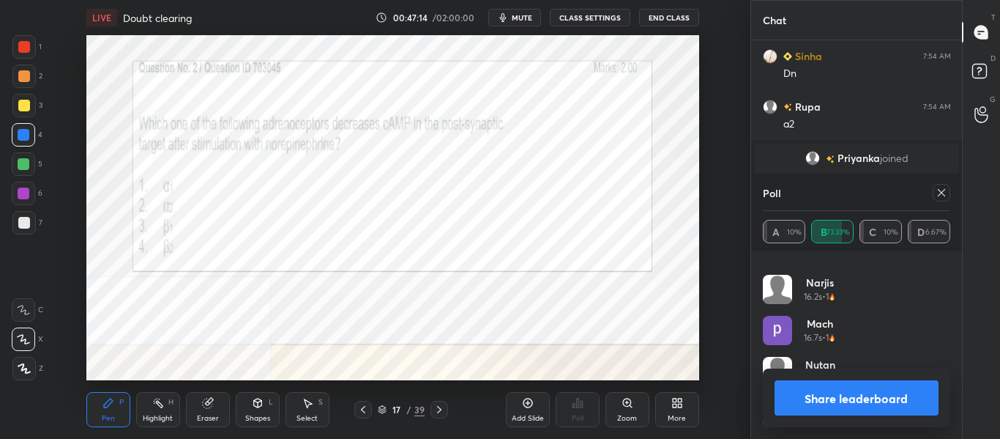
scroll to position [4972, 0]
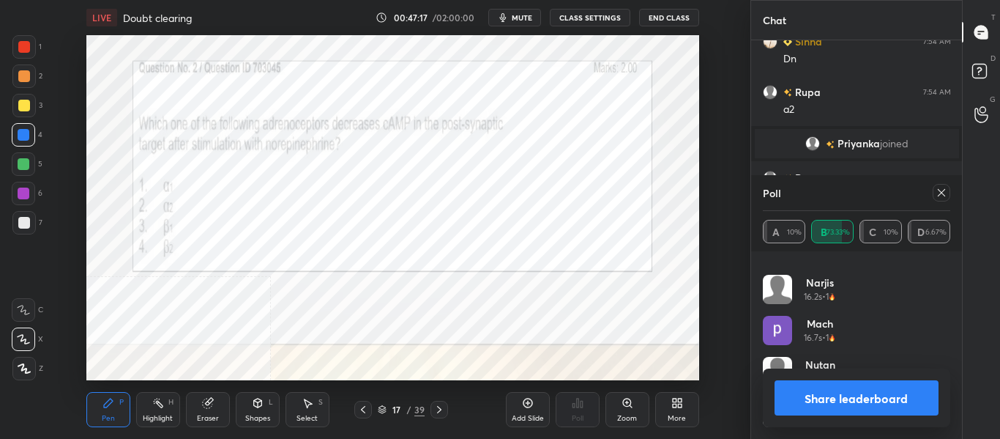
click at [945, 195] on icon at bounding box center [941, 192] width 7 height 7
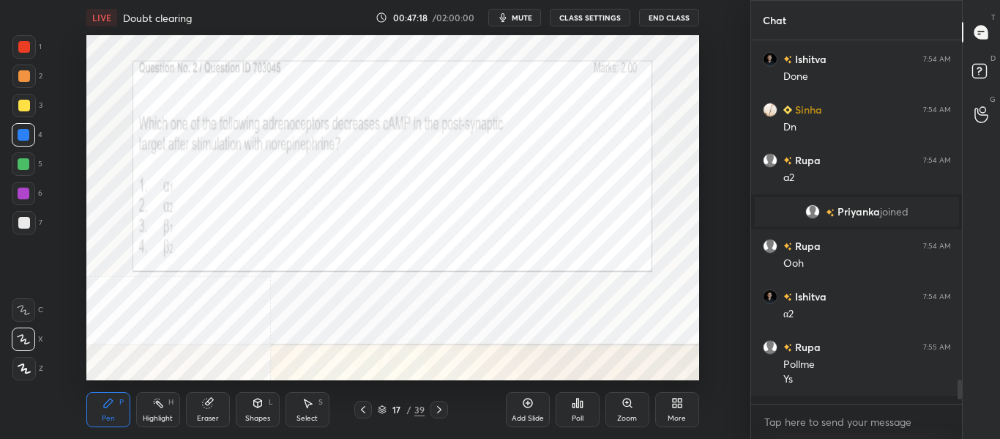
scroll to position [0, 0]
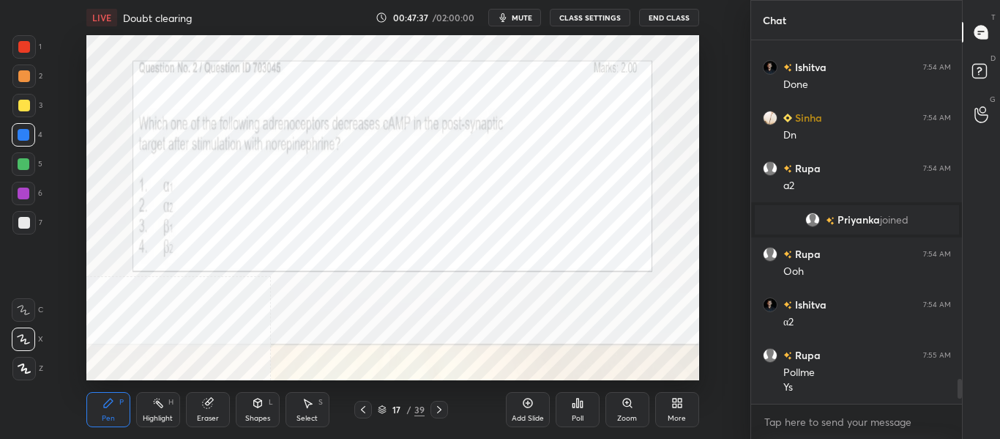
click at [444, 412] on icon at bounding box center [439, 409] width 12 height 12
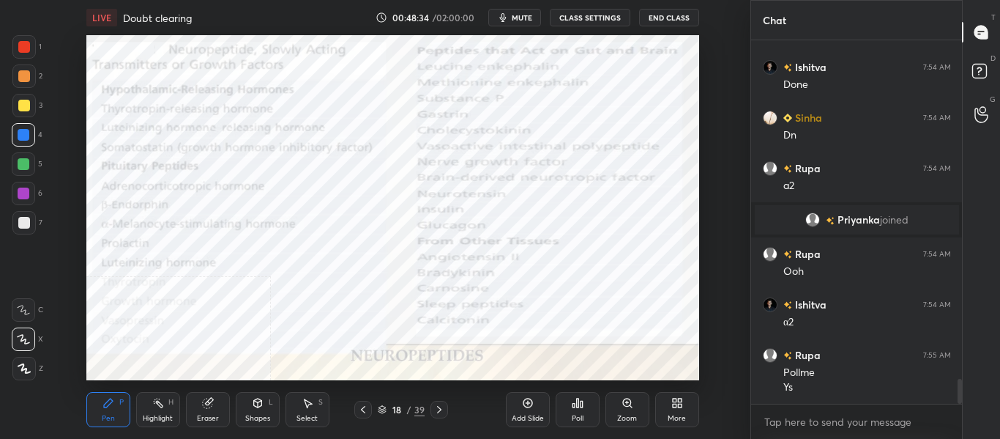
scroll to position [4947, 0]
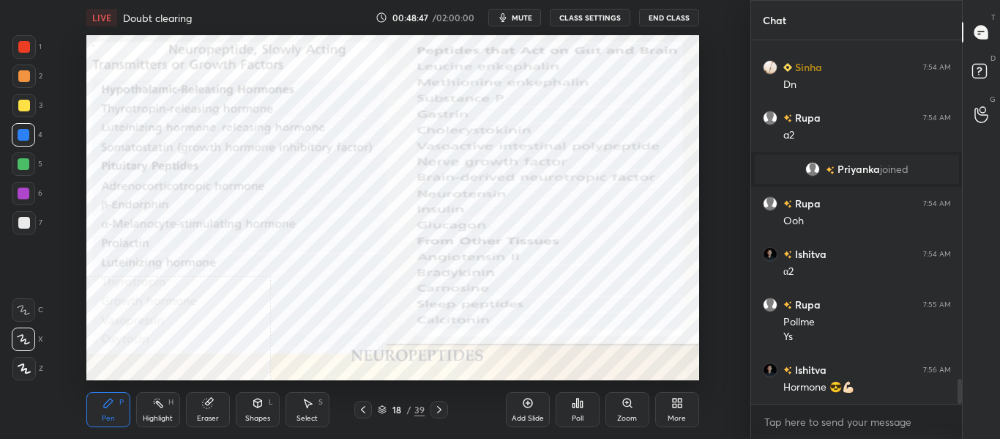
click at [439, 410] on icon at bounding box center [439, 409] width 4 height 7
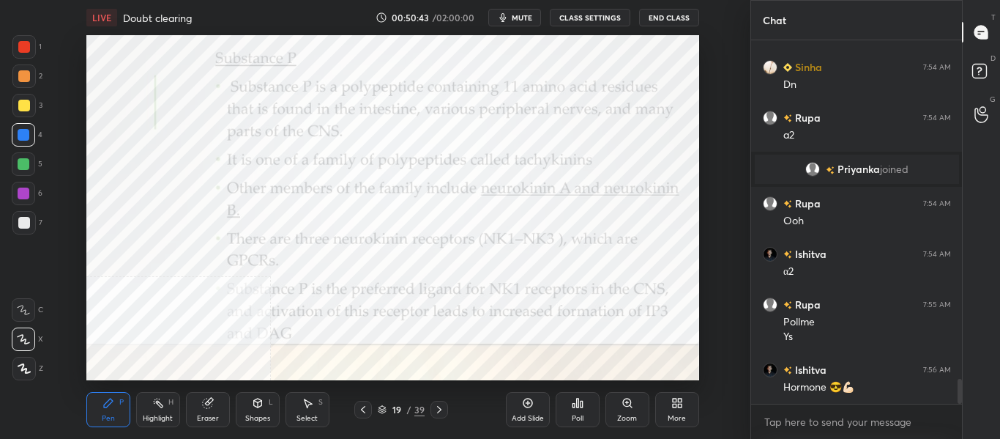
click at [444, 408] on icon at bounding box center [439, 409] width 12 height 12
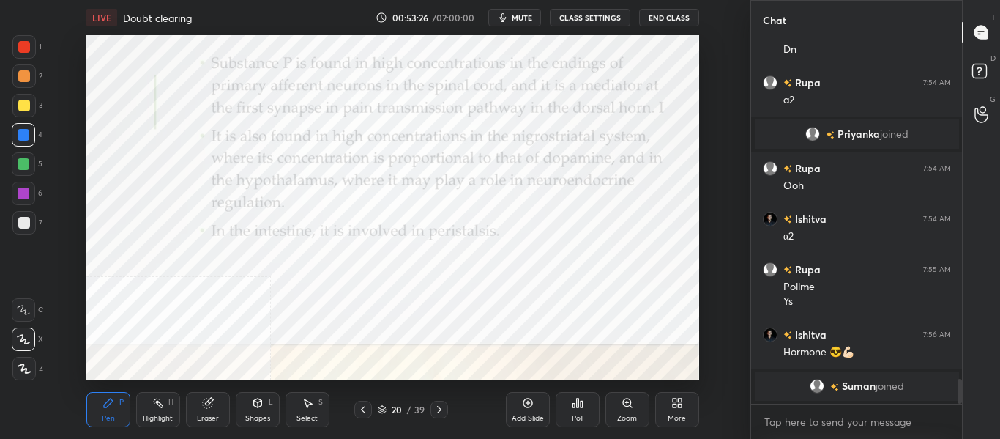
click at [445, 411] on div at bounding box center [440, 410] width 18 height 18
click at [521, 14] on span "mute" at bounding box center [522, 17] width 21 height 10
click at [521, 13] on span "unmute" at bounding box center [519, 17] width 31 height 10
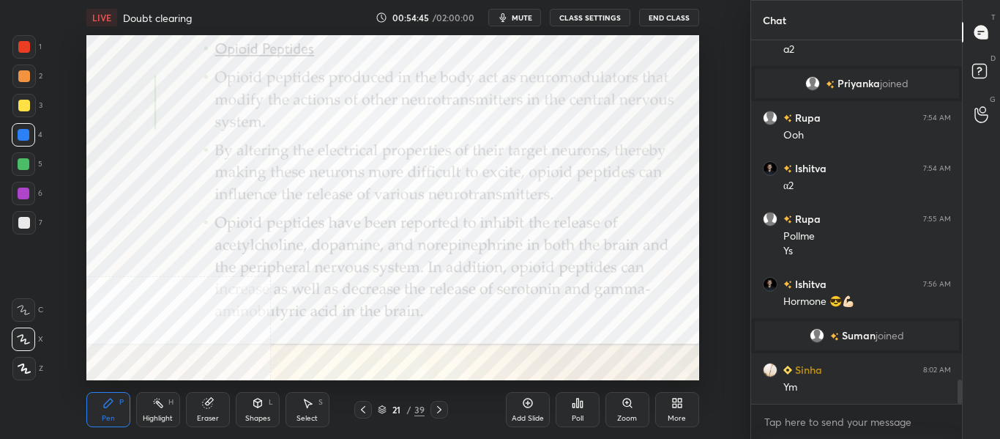
scroll to position [5041, 0]
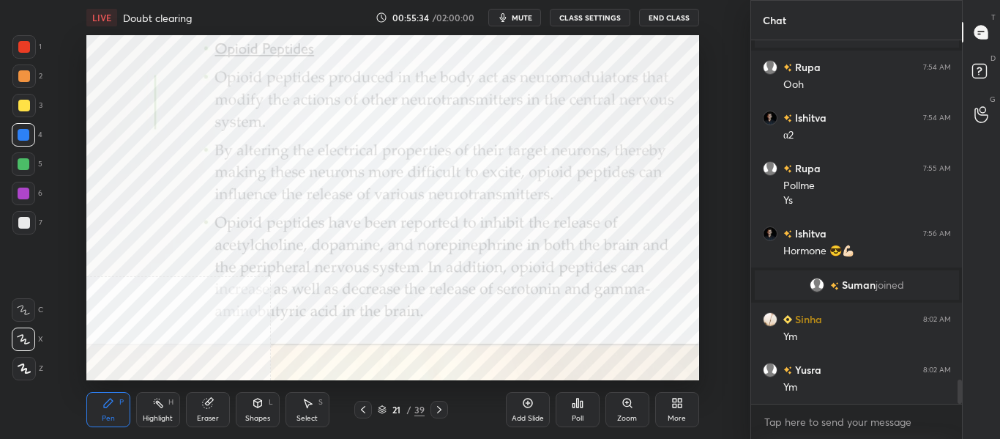
click at [444, 411] on icon at bounding box center [439, 409] width 12 height 12
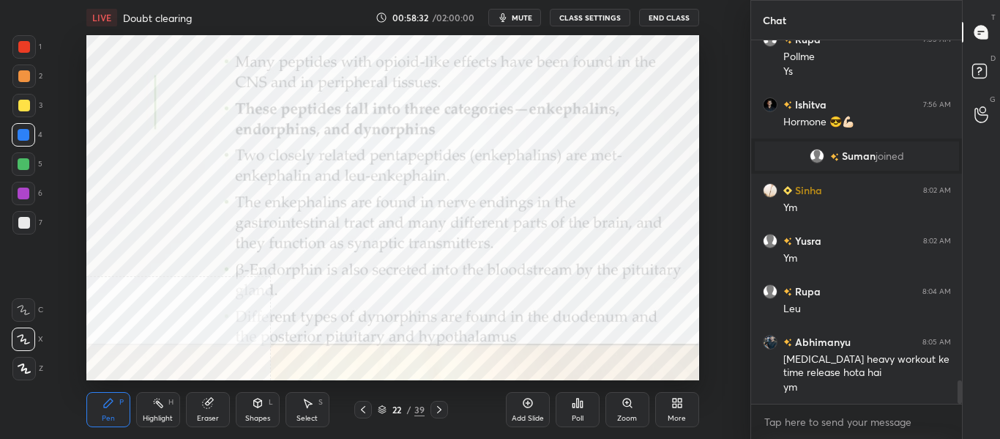
scroll to position [5221, 0]
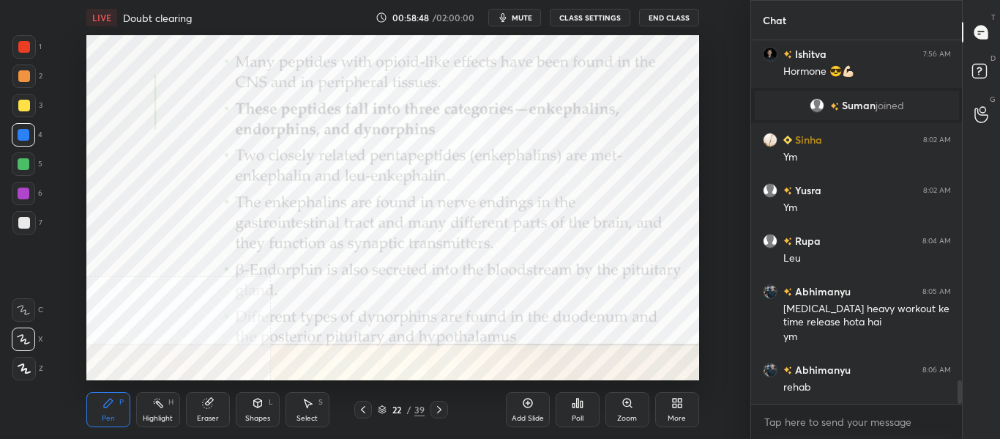
click at [447, 414] on div at bounding box center [440, 410] width 18 height 18
click at [171, 412] on div "Highlight H" at bounding box center [158, 409] width 44 height 35
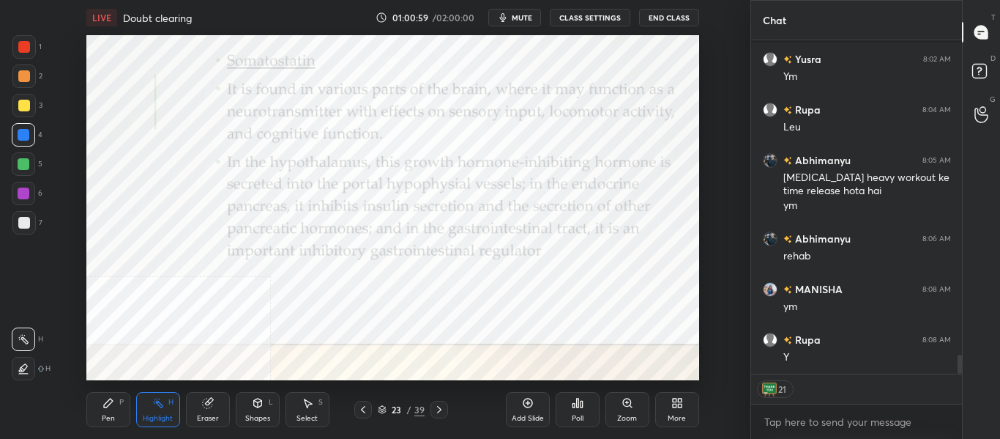
scroll to position [5453, 0]
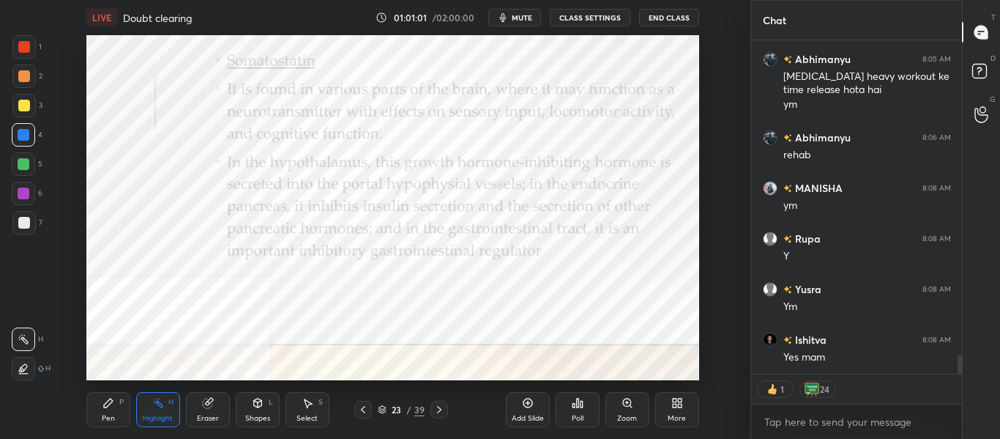
click at [442, 409] on icon at bounding box center [439, 409] width 12 height 12
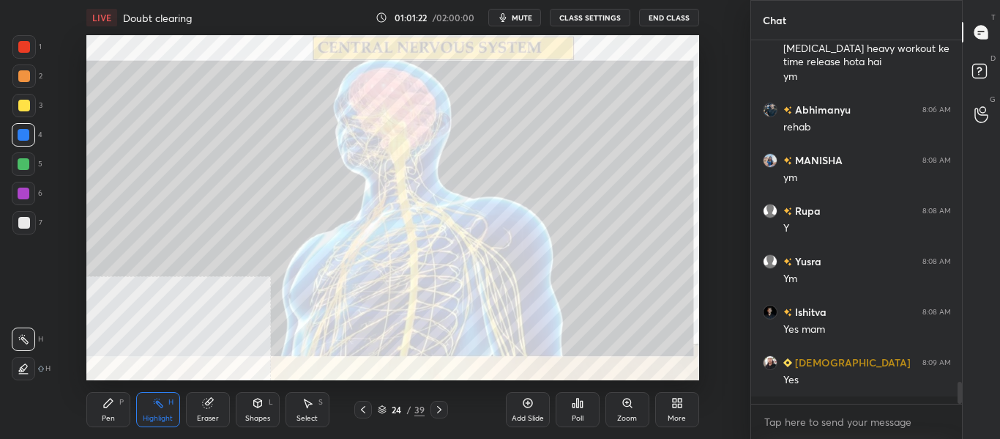
scroll to position [5473, 0]
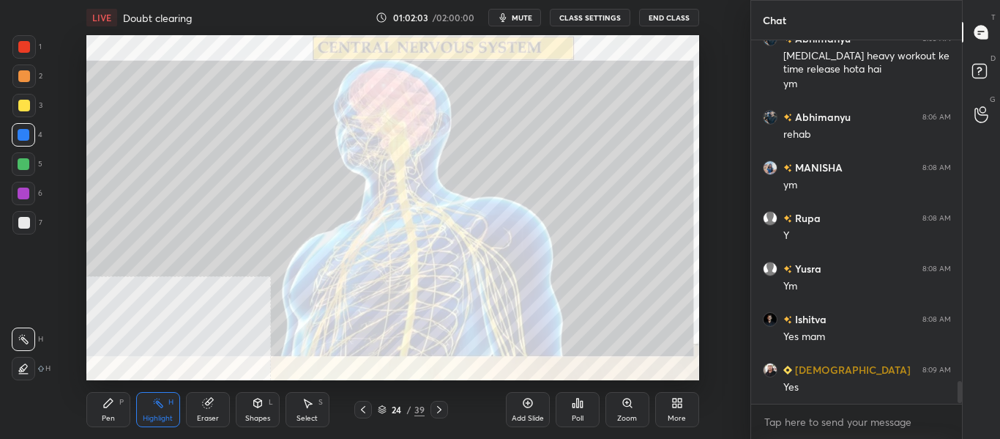
click at [442, 411] on icon at bounding box center [439, 409] width 12 height 12
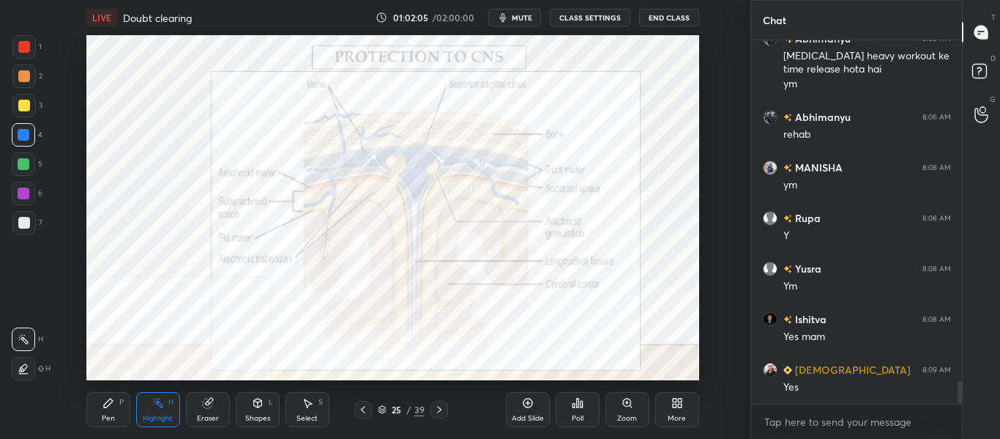
click at [370, 411] on div at bounding box center [363, 410] width 18 height 18
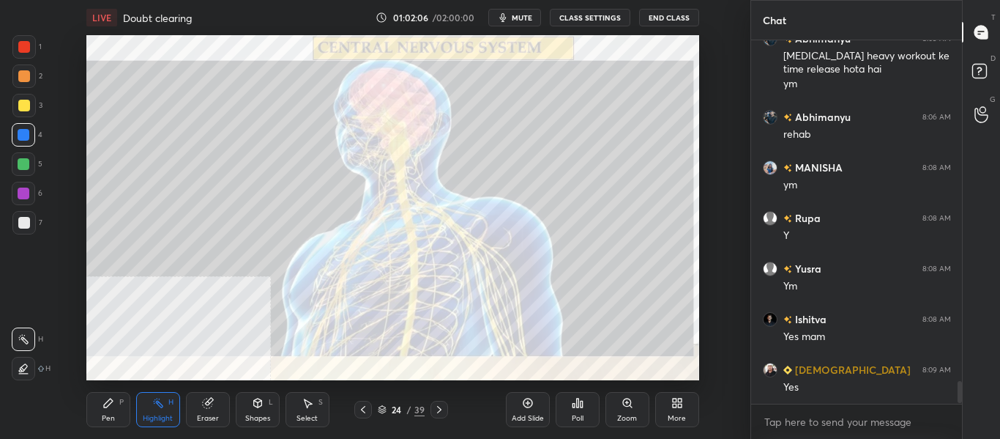
click at [522, 401] on icon at bounding box center [528, 403] width 12 height 12
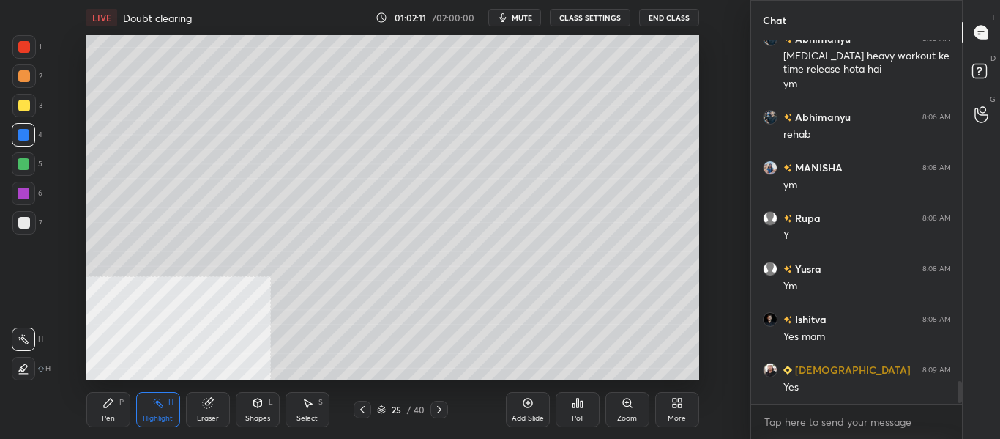
click at [26, 221] on div at bounding box center [24, 223] width 12 height 12
click at [100, 411] on div "Pen P" at bounding box center [108, 409] width 44 height 35
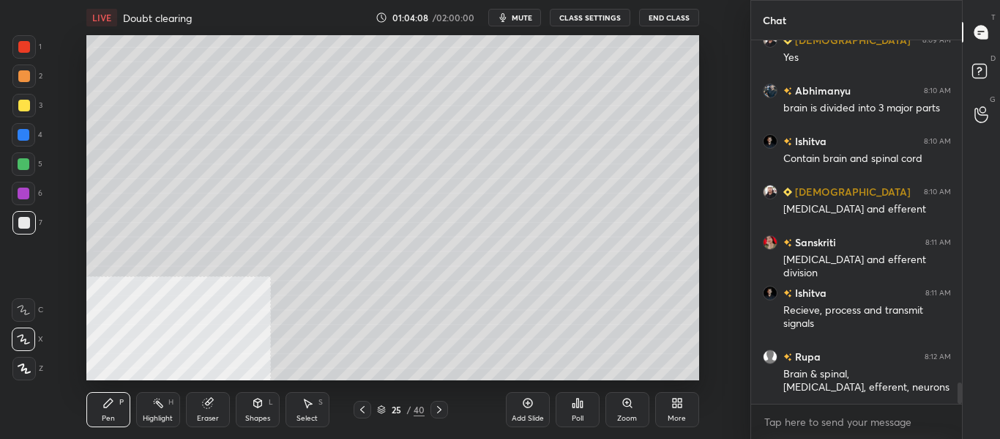
scroll to position [5866, 0]
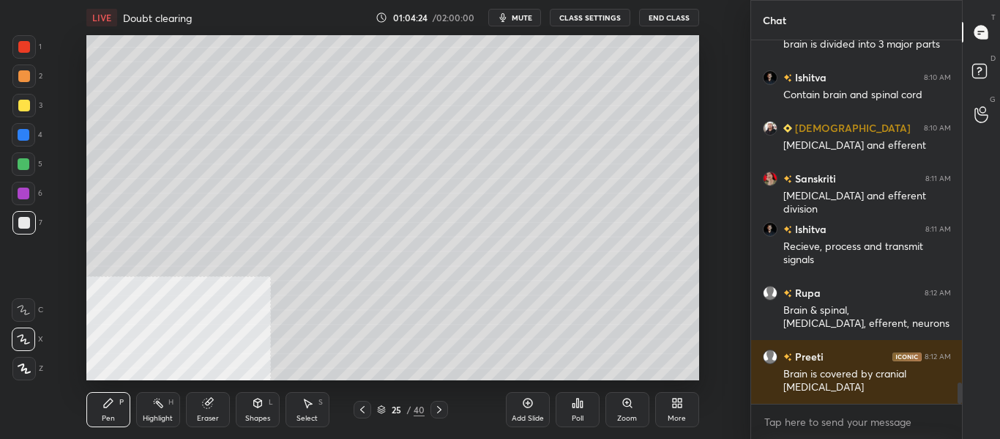
click at [29, 160] on div at bounding box center [24, 164] width 12 height 12
click at [23, 104] on div at bounding box center [24, 106] width 12 height 12
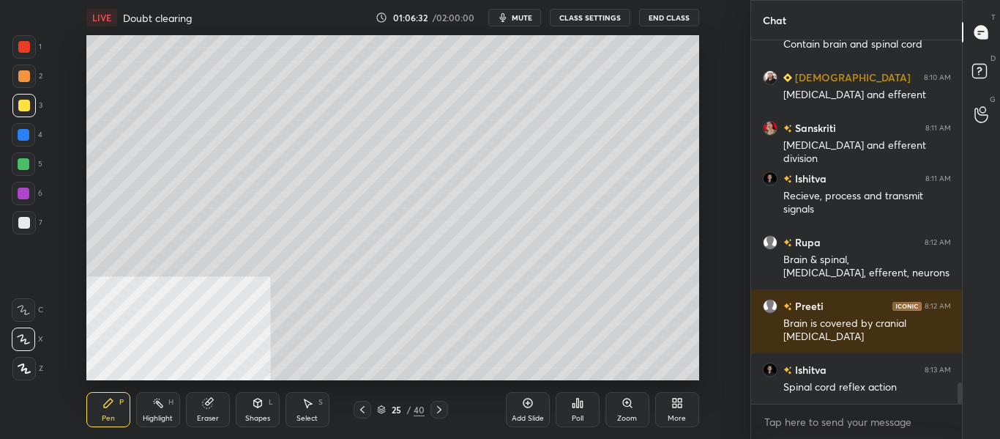
click at [526, 408] on icon at bounding box center [528, 403] width 12 height 12
click at [27, 226] on div at bounding box center [24, 223] width 12 height 12
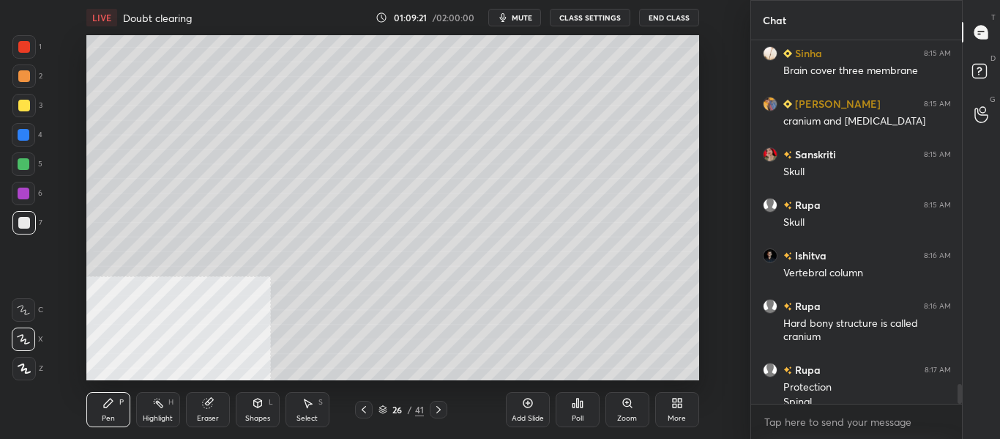
scroll to position [6302, 0]
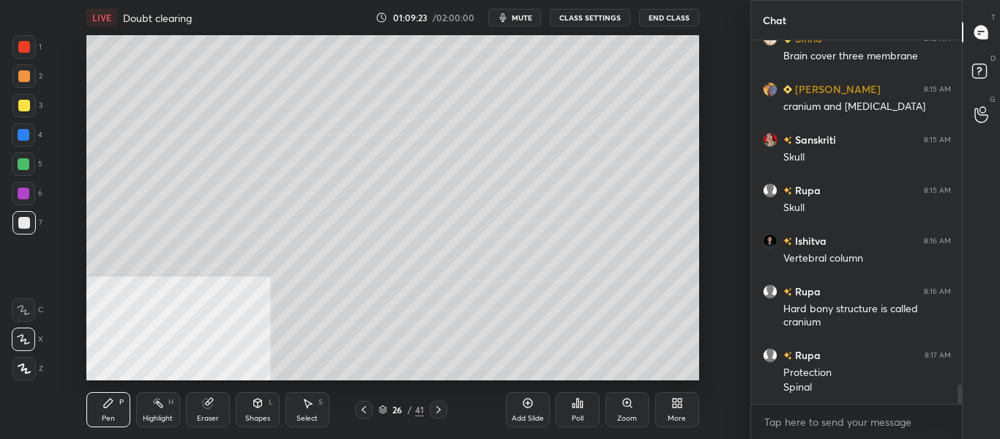
click at [534, 414] on div "Add Slide" at bounding box center [528, 417] width 32 height 7
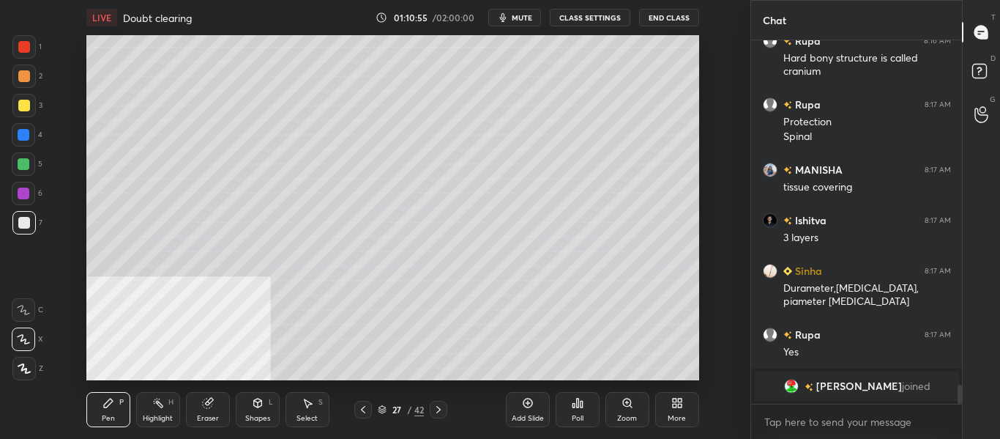
scroll to position [6355, 0]
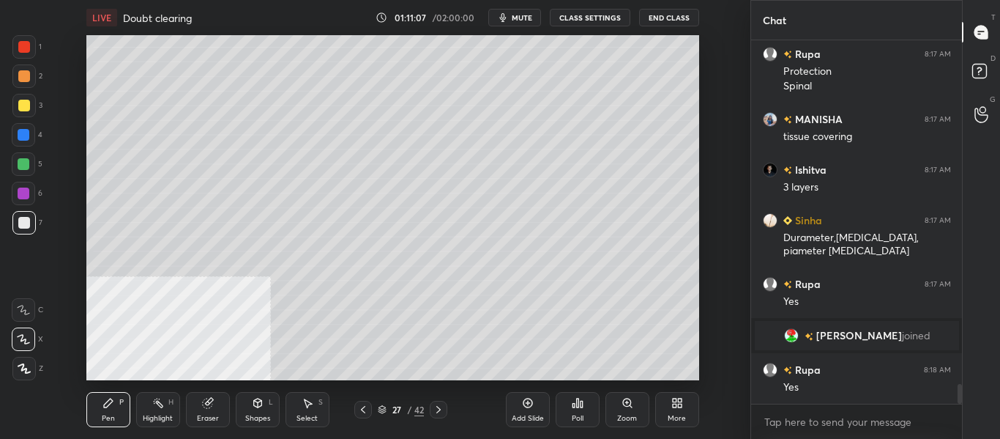
click at [440, 411] on icon at bounding box center [439, 409] width 12 height 12
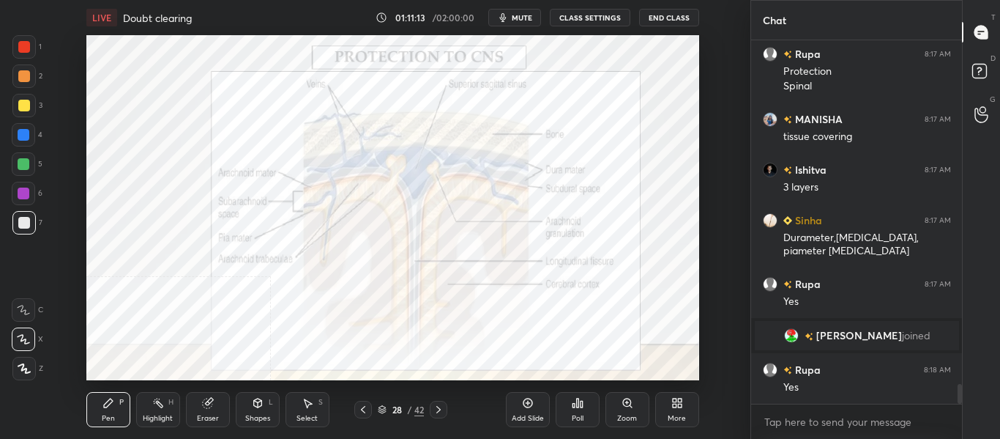
scroll to position [6390, 0]
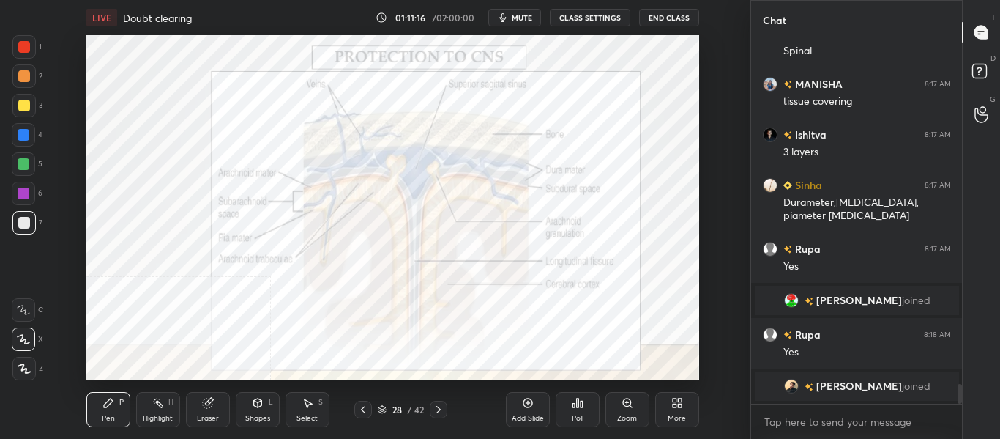
click at [156, 414] on div "Highlight" at bounding box center [158, 417] width 30 height 7
click at [18, 135] on div at bounding box center [24, 135] width 12 height 12
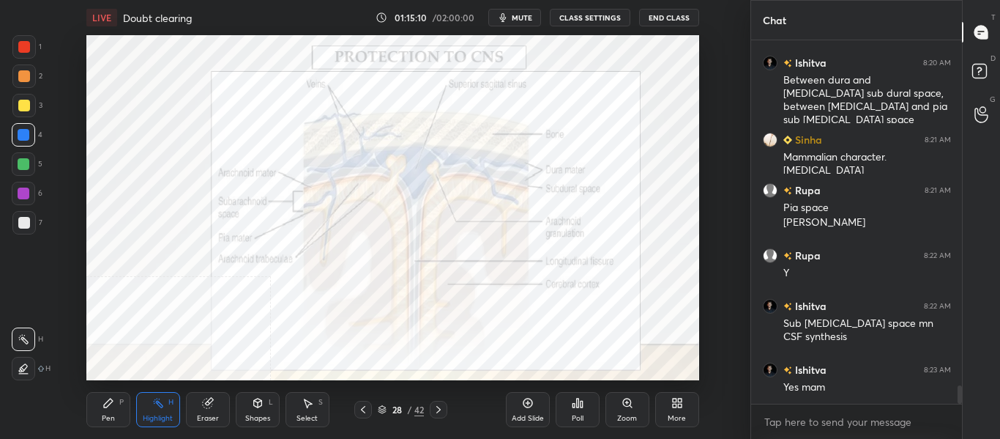
scroll to position [6900, 0]
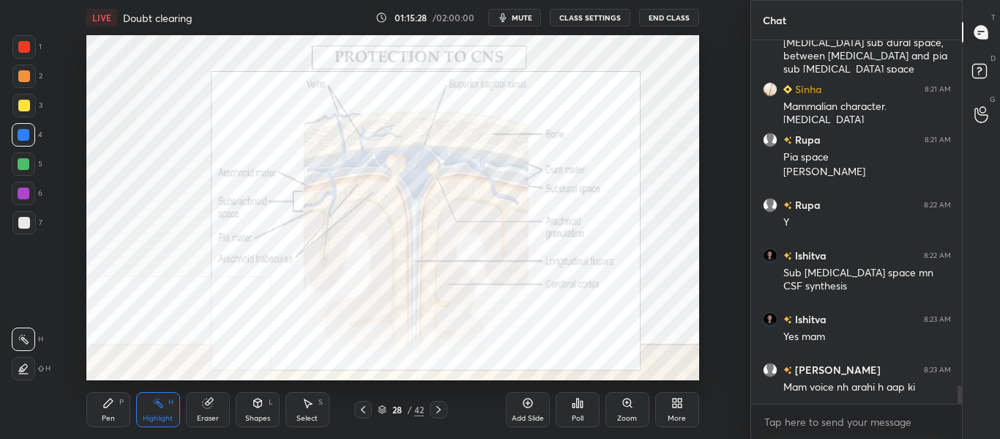
click at [363, 410] on icon at bounding box center [363, 409] width 12 height 12
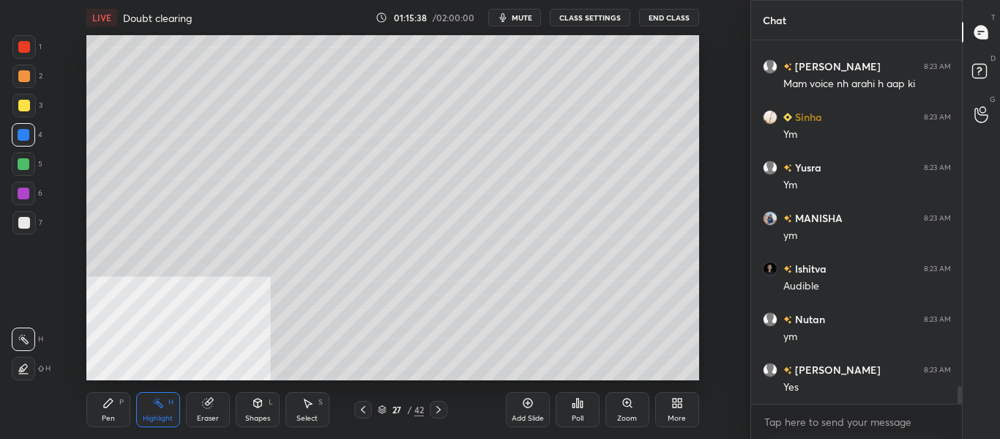
scroll to position [7253, 0]
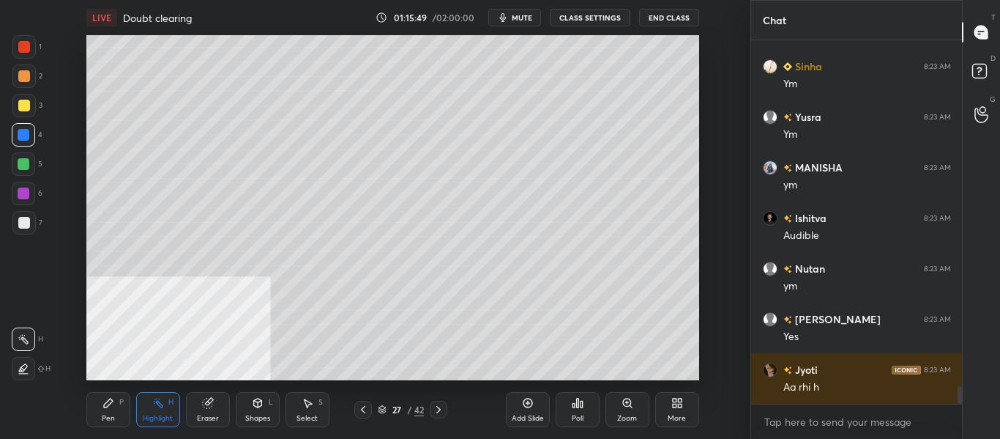
click at [22, 223] on div at bounding box center [24, 223] width 12 height 12
click at [122, 409] on div "Pen P" at bounding box center [108, 409] width 44 height 35
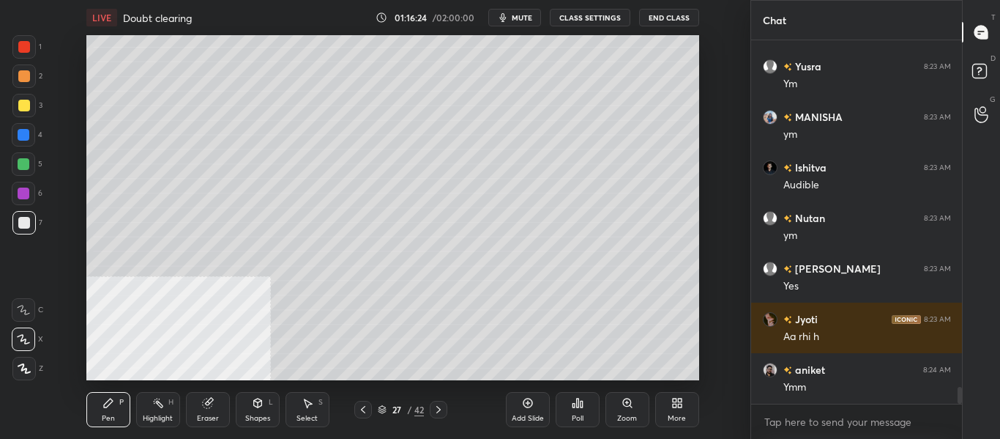
click at [435, 414] on icon at bounding box center [439, 409] width 12 height 12
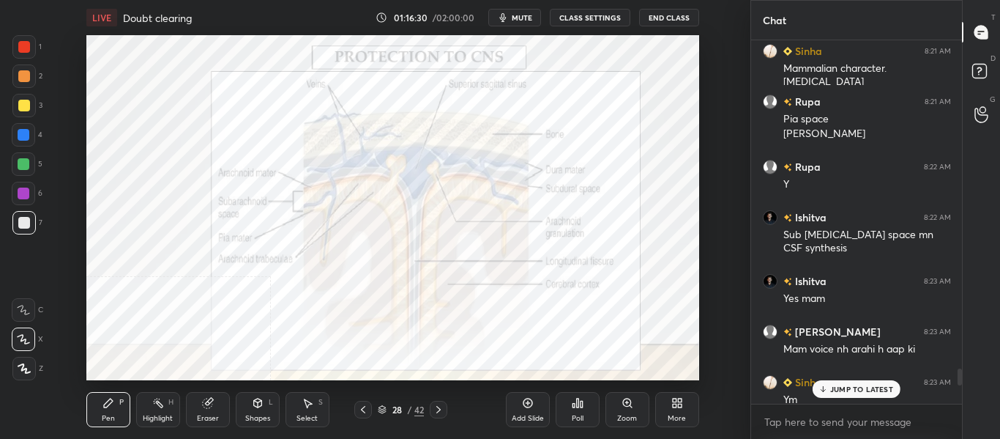
scroll to position [6864, 0]
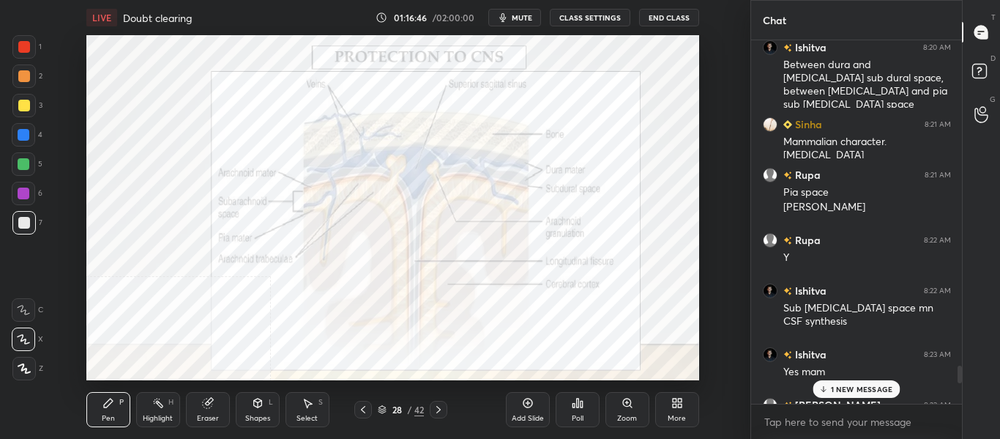
click at [362, 413] on icon at bounding box center [363, 409] width 12 height 12
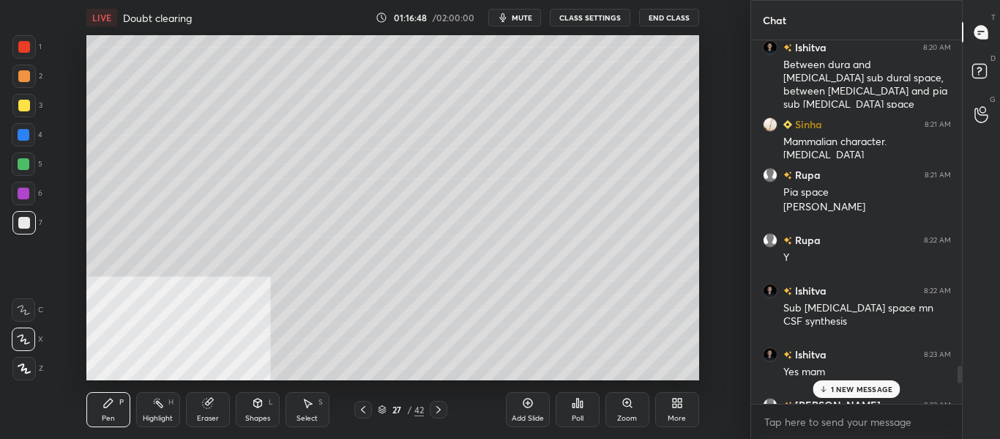
click at [529, 410] on div "Add Slide" at bounding box center [528, 409] width 44 height 35
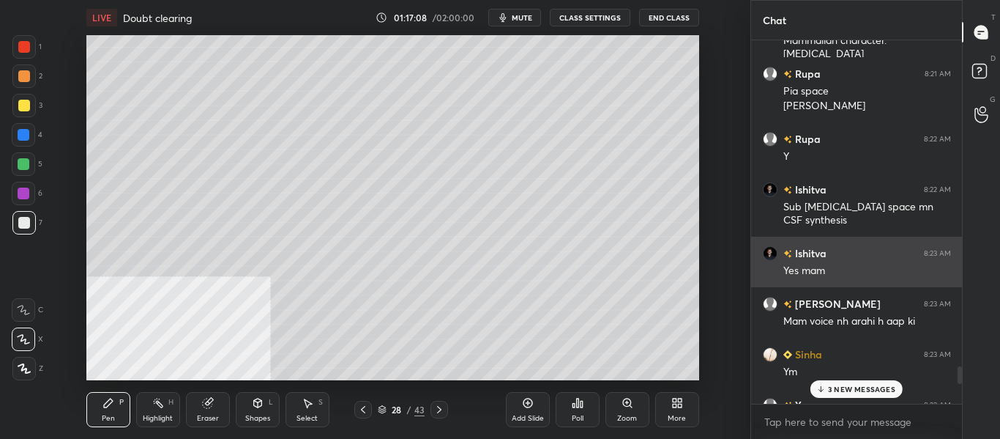
scroll to position [6938, 0]
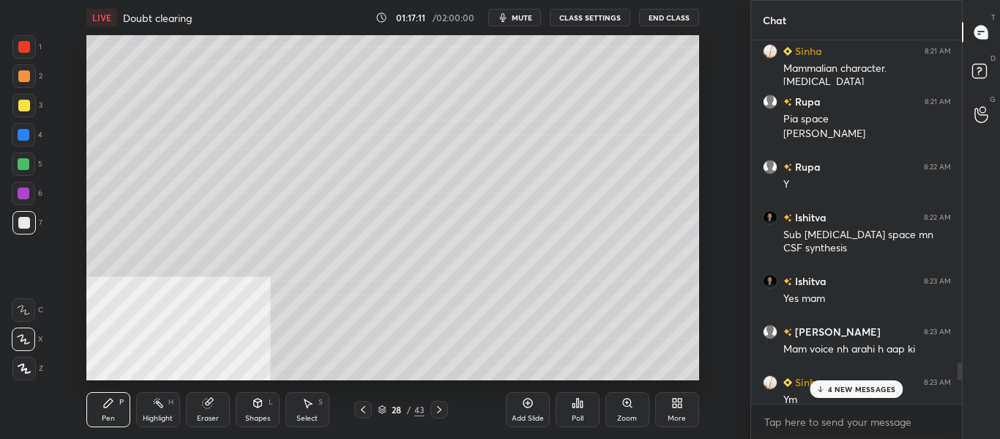
click at [887, 392] on p "4 NEW MESSAGES" at bounding box center [862, 388] width 68 height 9
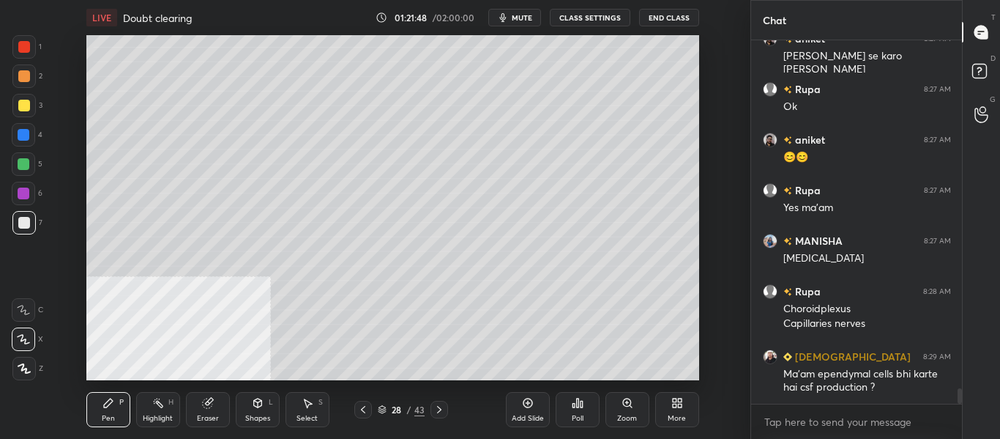
scroll to position [8407, 0]
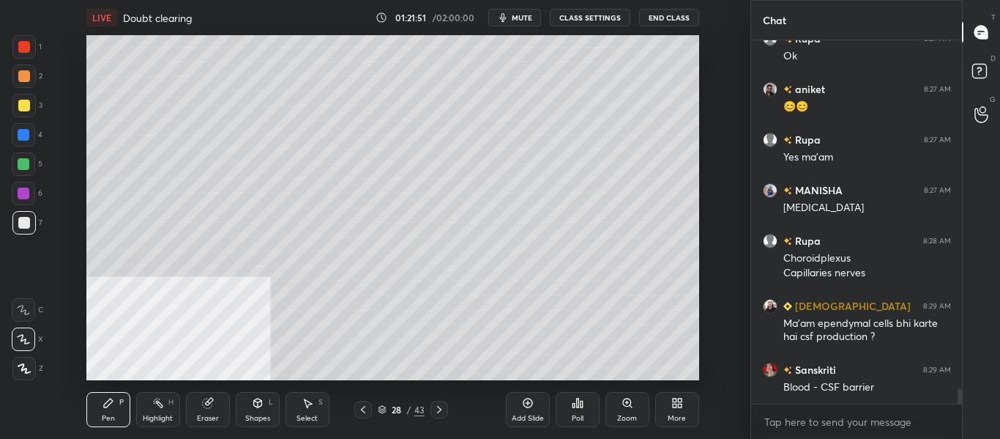
click at [437, 411] on icon at bounding box center [439, 409] width 12 height 12
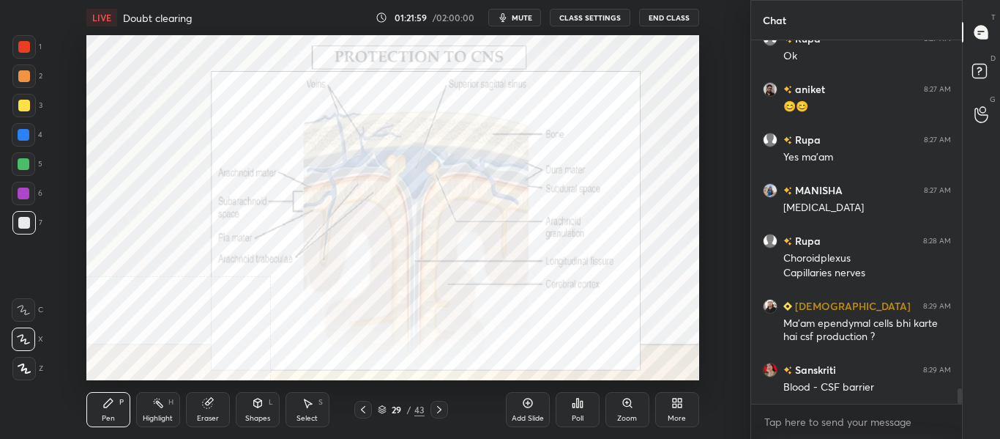
click at [439, 411] on icon at bounding box center [439, 409] width 4 height 7
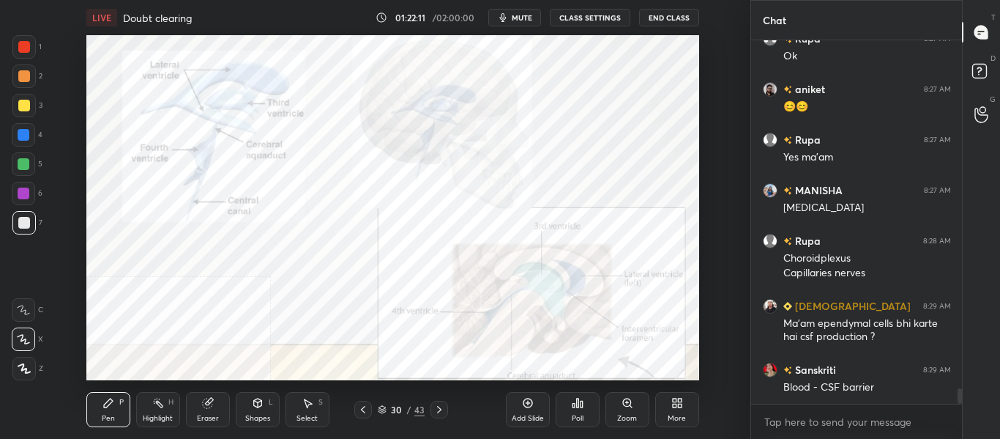
click at [167, 417] on div "Highlight" at bounding box center [158, 417] width 30 height 7
click at [15, 141] on div at bounding box center [23, 134] width 23 height 23
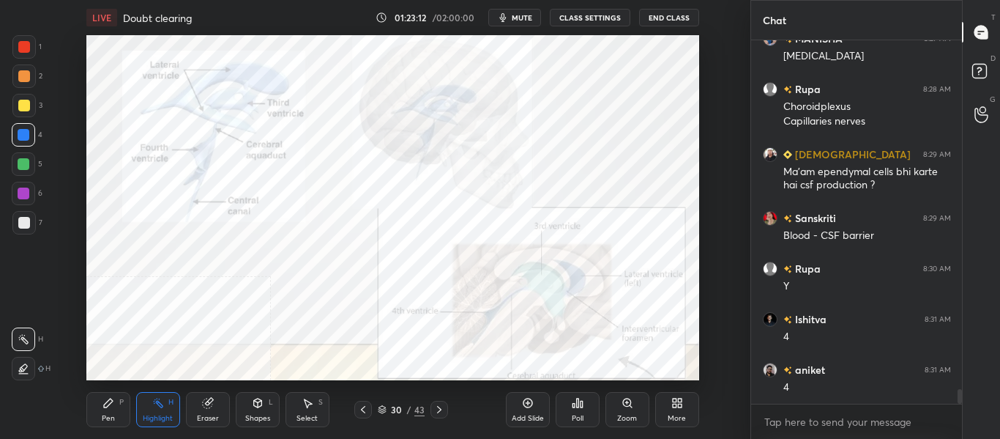
scroll to position [8609, 0]
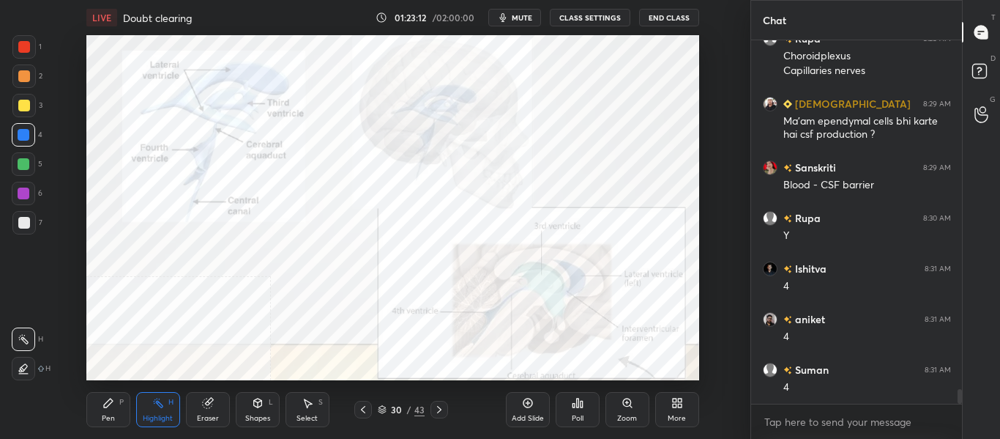
click at [531, 17] on span "mute" at bounding box center [522, 17] width 21 height 10
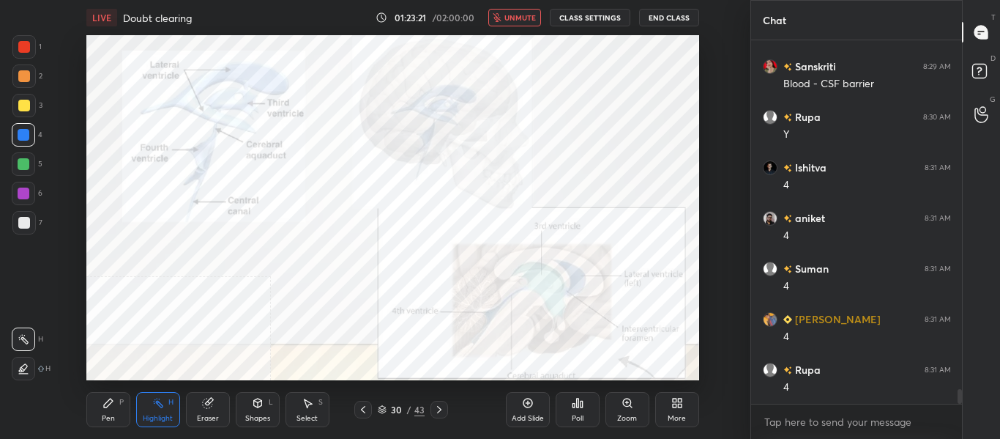
scroll to position [8761, 0]
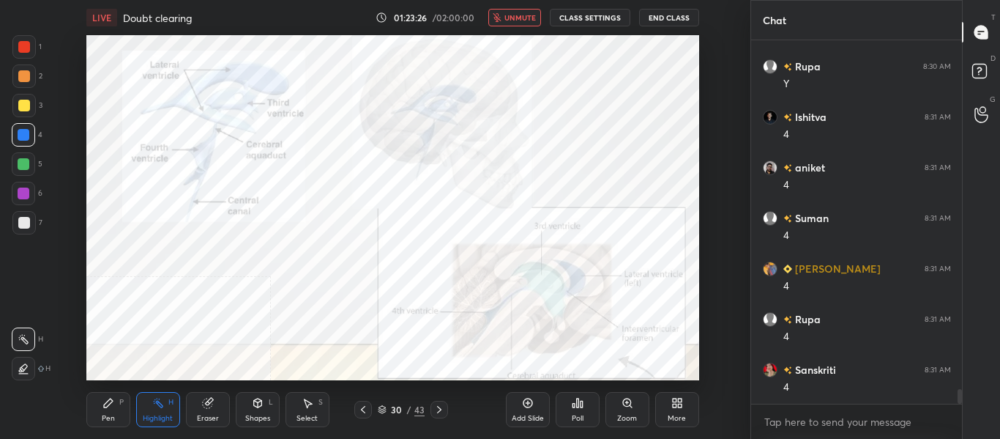
click at [531, 17] on span "unmute" at bounding box center [519, 17] width 31 height 10
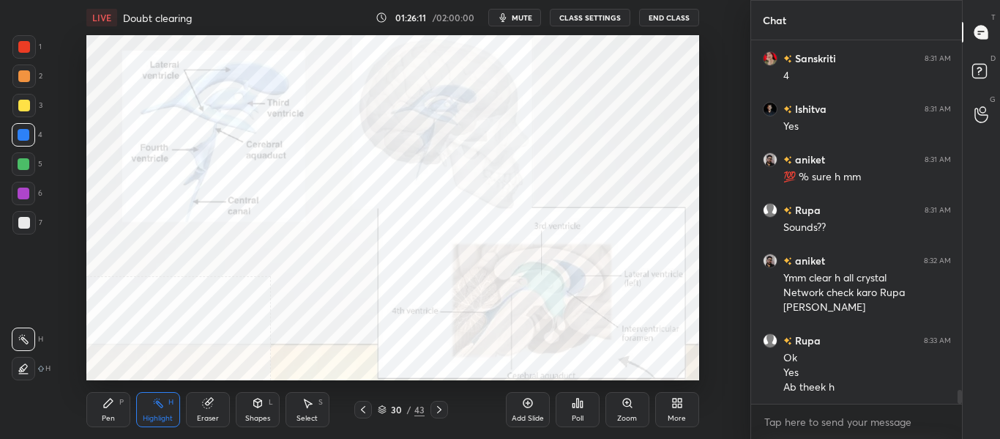
scroll to position [9122, 0]
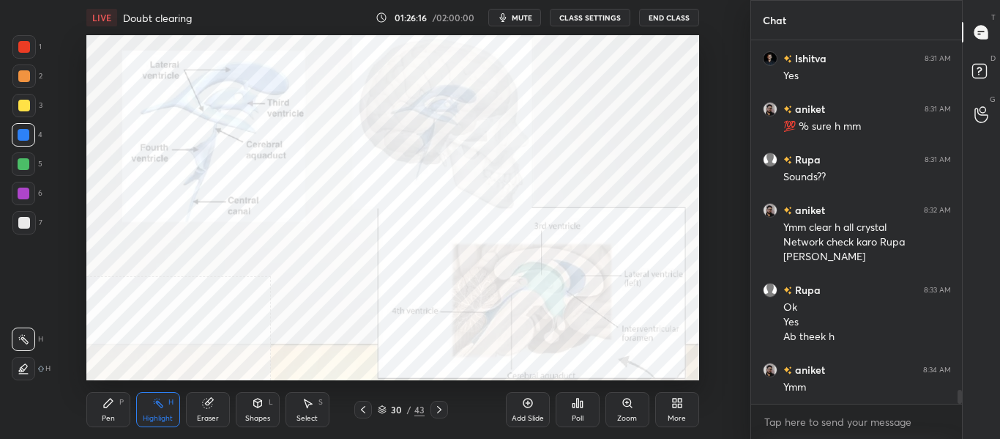
click at [440, 413] on icon at bounding box center [439, 409] width 12 height 12
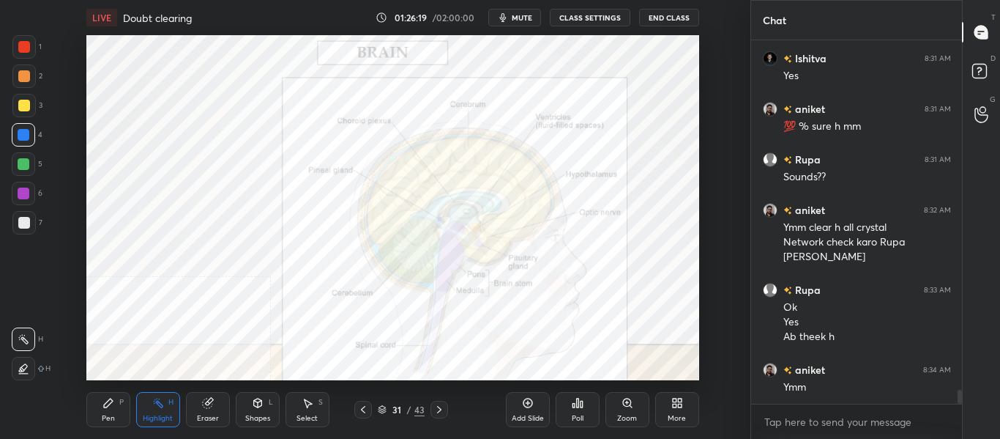
click at [205, 414] on div "Eraser" at bounding box center [208, 417] width 22 height 7
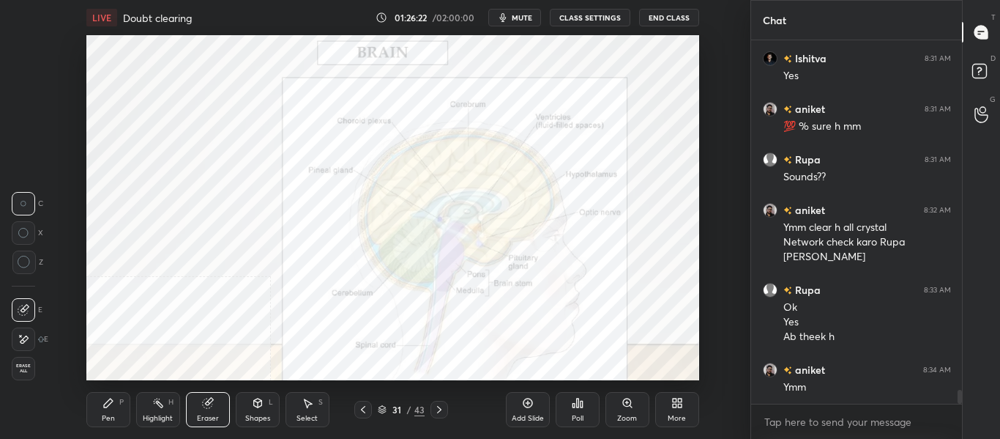
click at [156, 409] on div "Highlight H" at bounding box center [158, 409] width 44 height 35
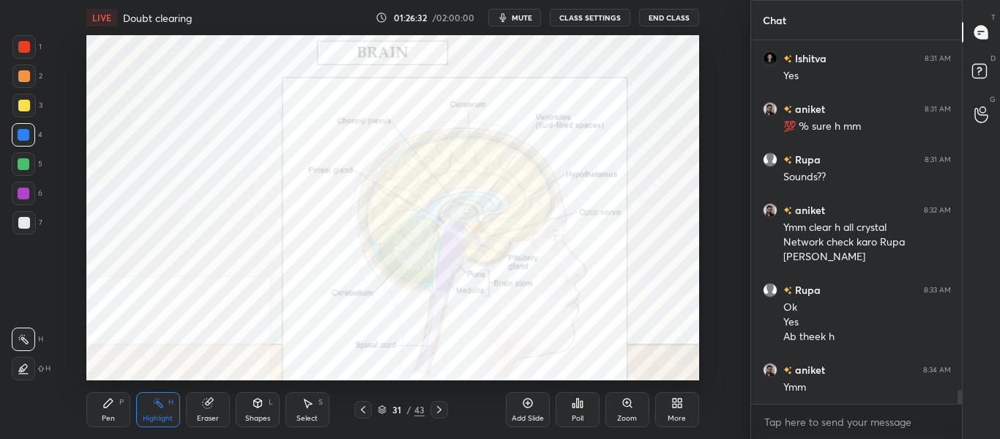
click at [23, 104] on div at bounding box center [24, 106] width 12 height 12
click at [122, 409] on div "Pen P" at bounding box center [108, 409] width 44 height 35
click at [163, 411] on div "Highlight H" at bounding box center [158, 409] width 44 height 35
click at [21, 138] on div at bounding box center [24, 135] width 12 height 12
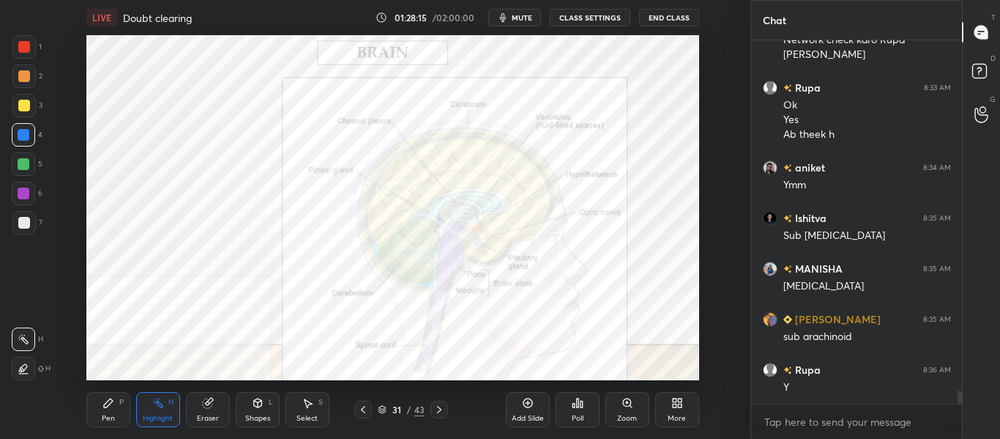
scroll to position [9375, 0]
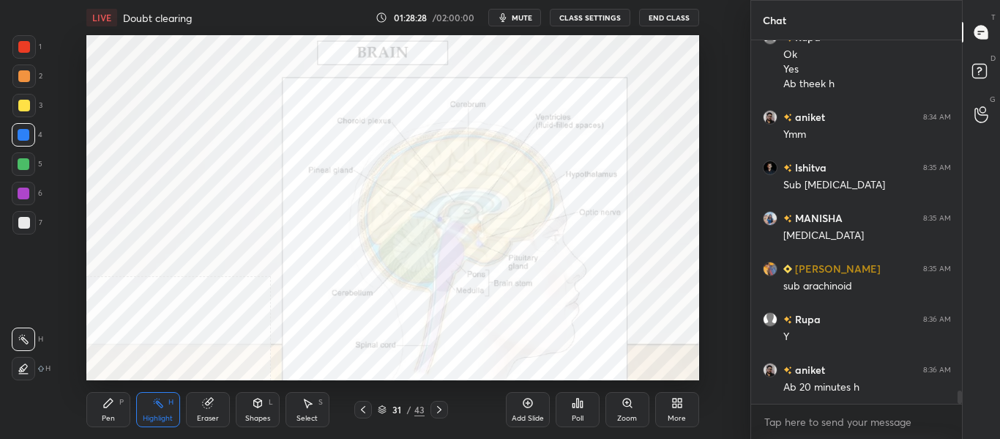
click at [72, 212] on div "Setting up your live class Poll for secs No correct answer Start poll" at bounding box center [393, 207] width 692 height 345
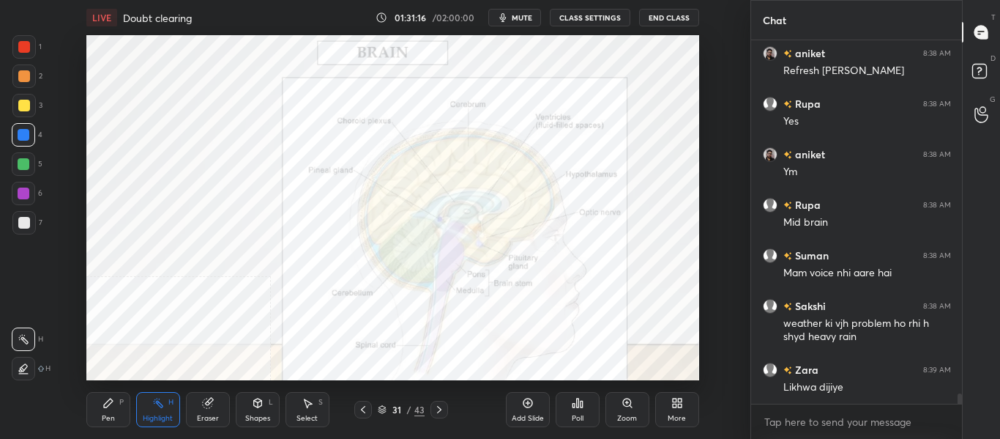
scroll to position [12206, 0]
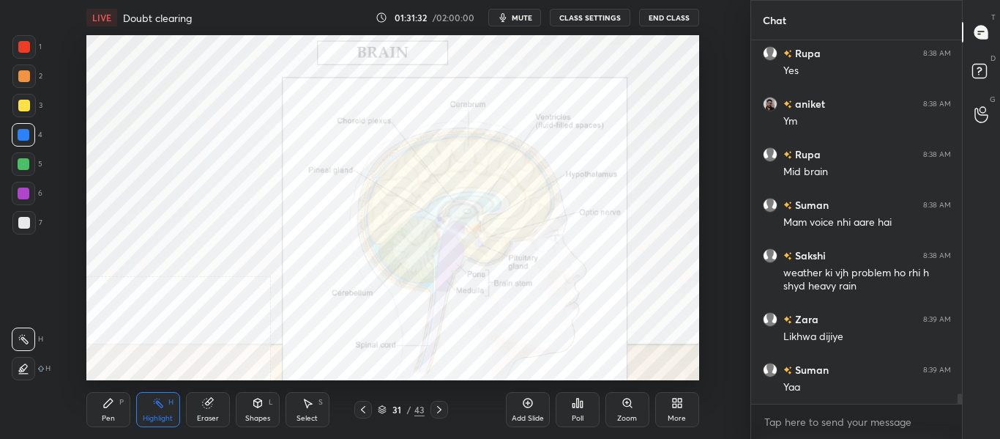
click at [445, 409] on div at bounding box center [440, 410] width 18 height 18
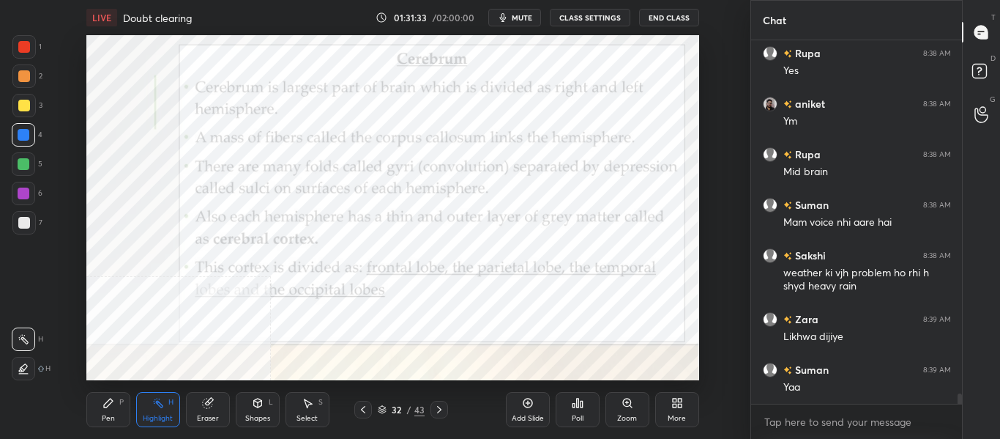
click at [364, 409] on icon at bounding box center [363, 409] width 12 height 12
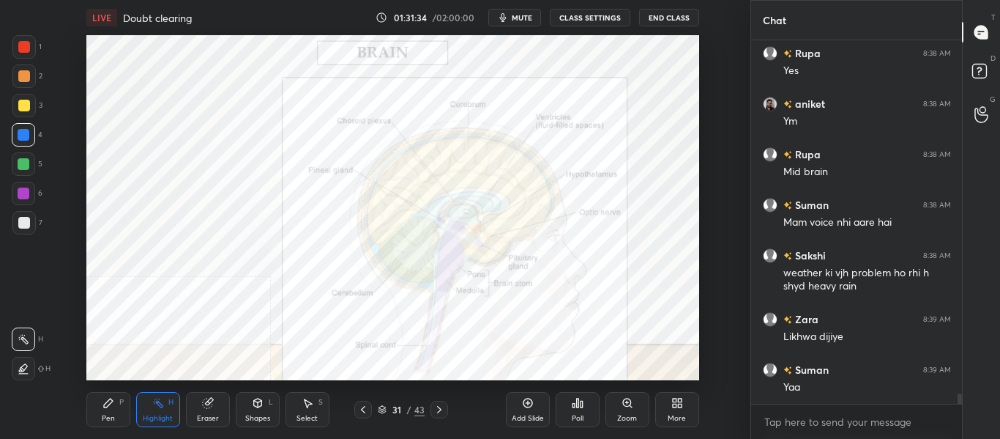
click at [523, 411] on div "Add Slide" at bounding box center [528, 409] width 44 height 35
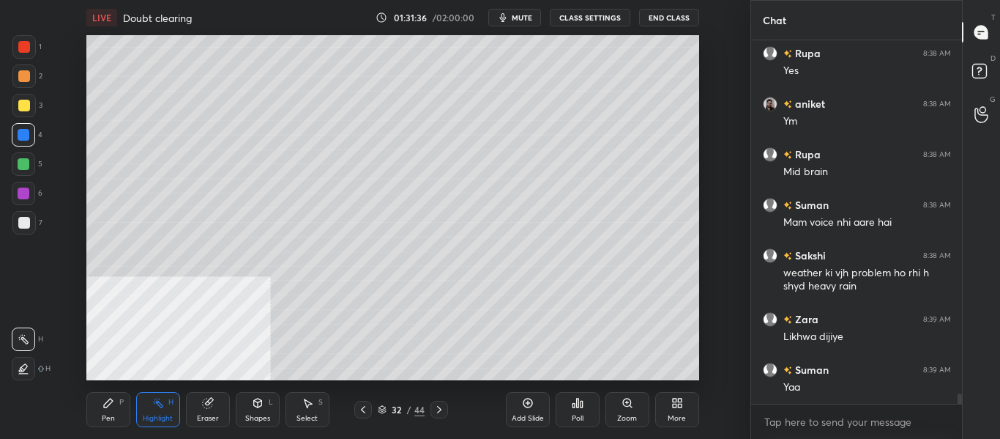
click at [21, 223] on div at bounding box center [24, 223] width 12 height 12
click at [516, 23] on button "mute" at bounding box center [514, 18] width 53 height 18
click at [111, 414] on div "Pen" at bounding box center [108, 417] width 13 height 7
click at [255, 405] on icon at bounding box center [257, 402] width 8 height 9
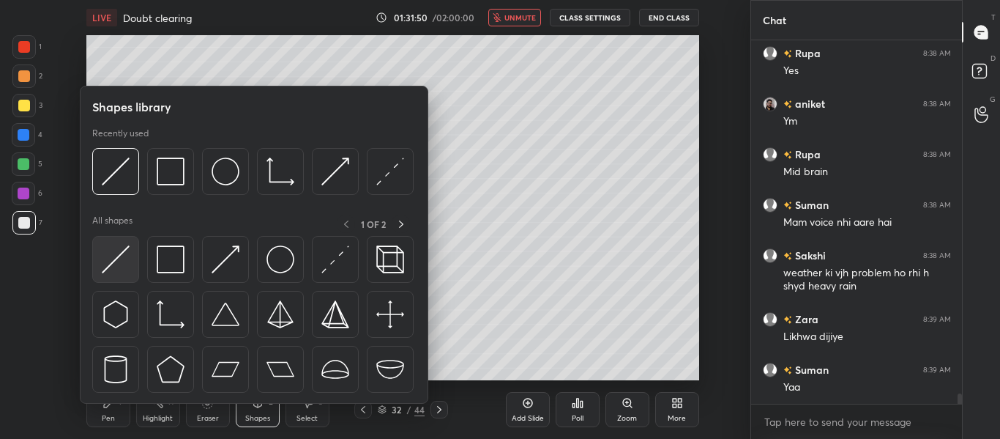
click at [111, 268] on img at bounding box center [116, 259] width 28 height 28
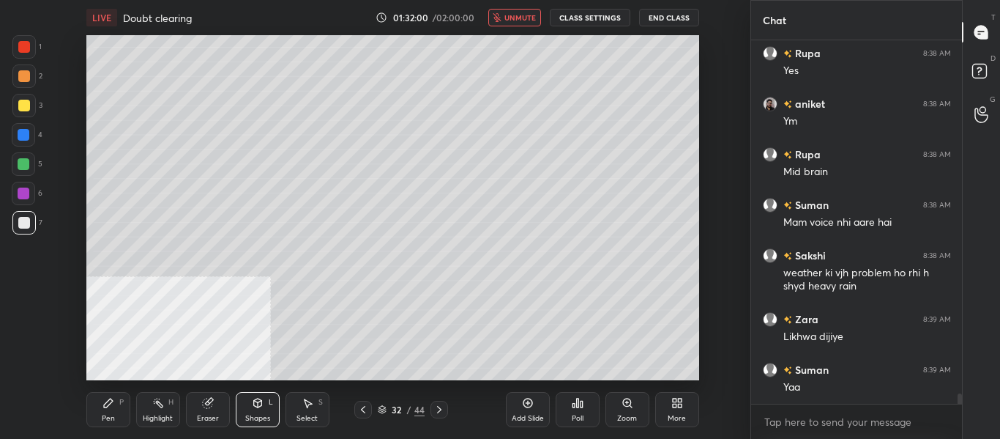
scroll to position [12257, 0]
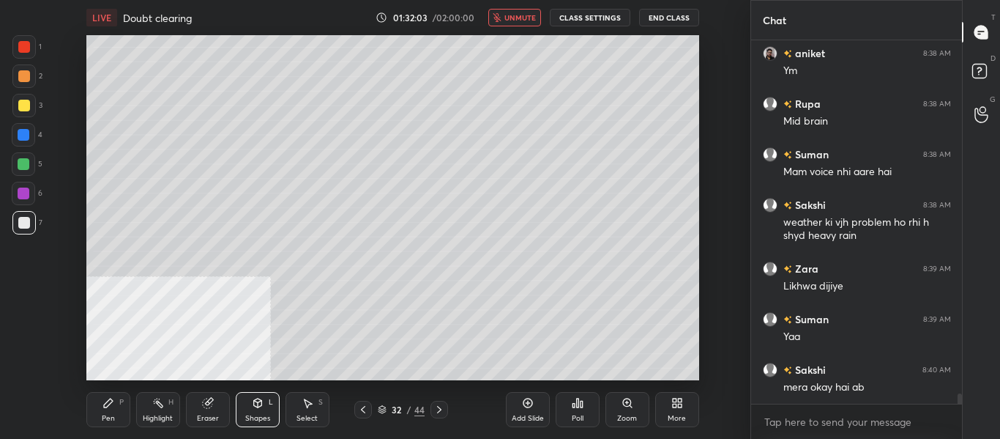
click at [117, 416] on div "Pen P" at bounding box center [108, 409] width 44 height 35
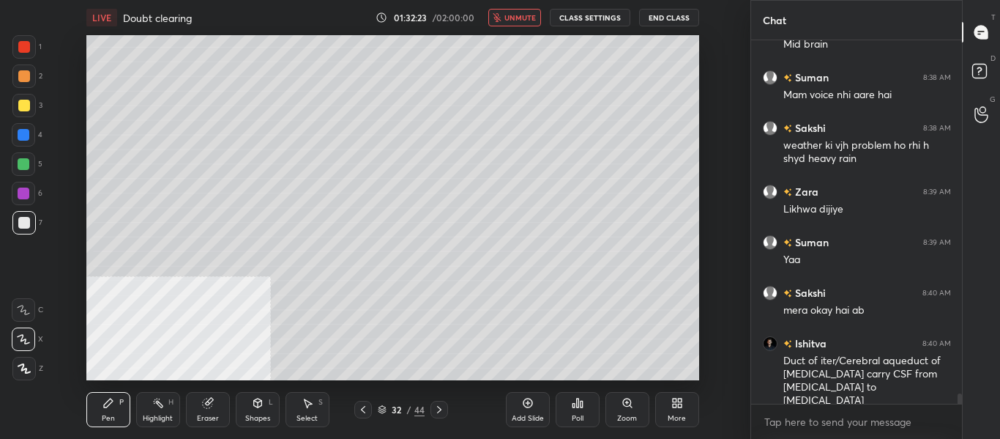
click at [533, 21] on span "unmute" at bounding box center [519, 17] width 31 height 10
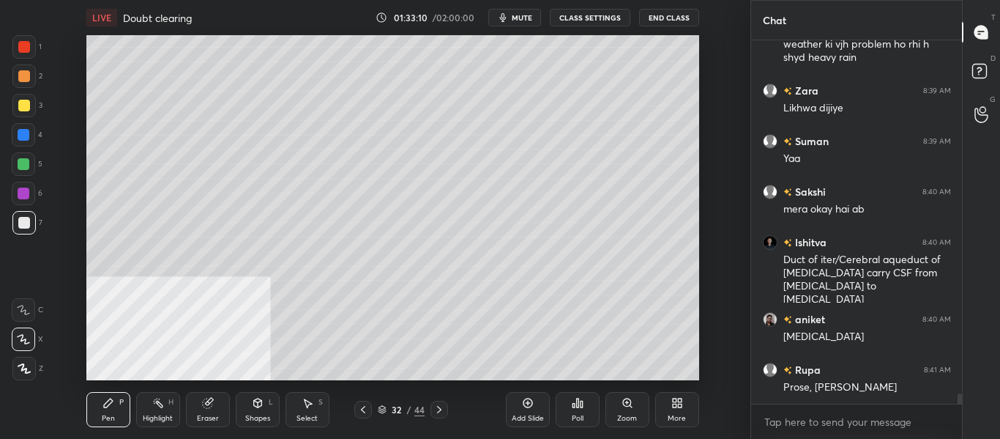
scroll to position [12485, 0]
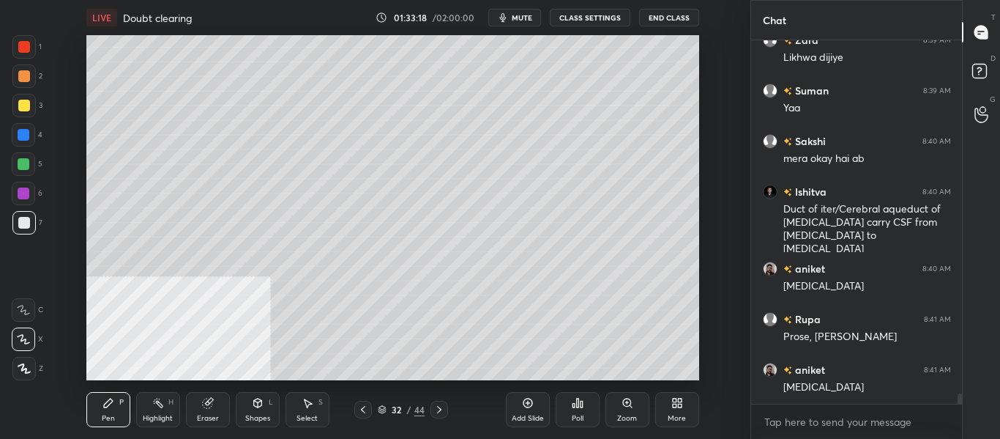
click at [29, 111] on div at bounding box center [23, 105] width 23 height 23
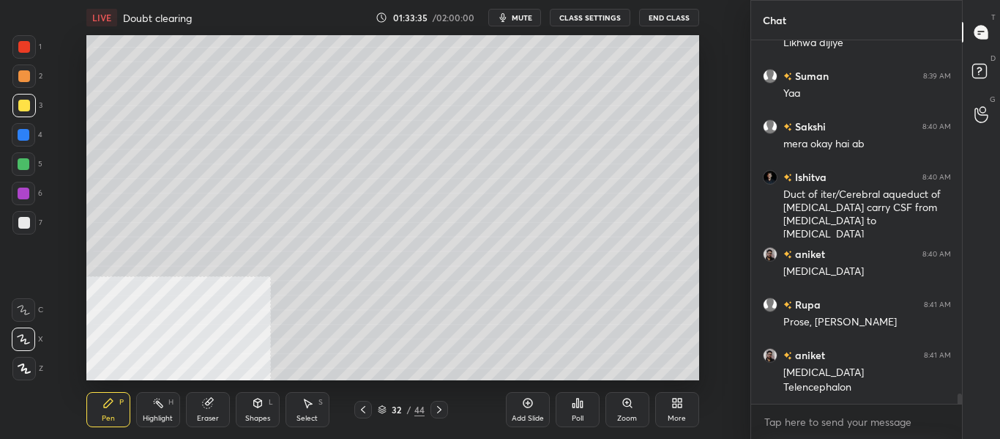
click at [30, 219] on div at bounding box center [23, 222] width 23 height 23
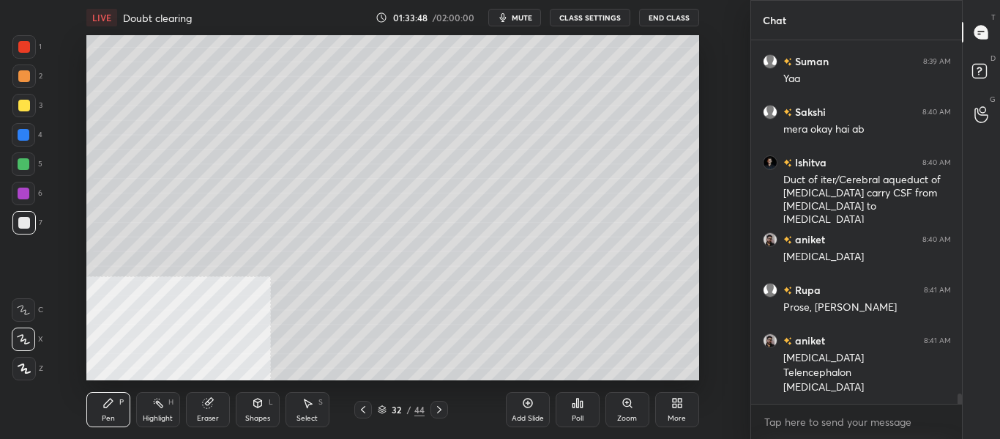
scroll to position [12565, 0]
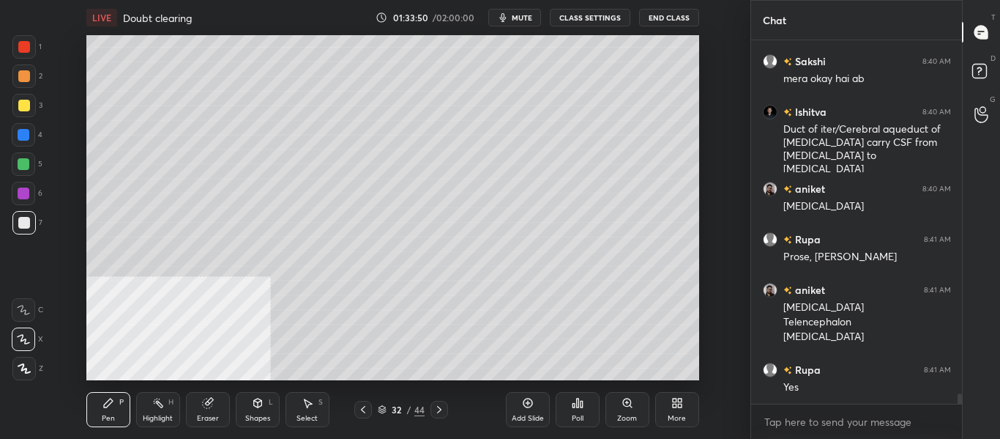
click at [29, 113] on div at bounding box center [23, 105] width 23 height 23
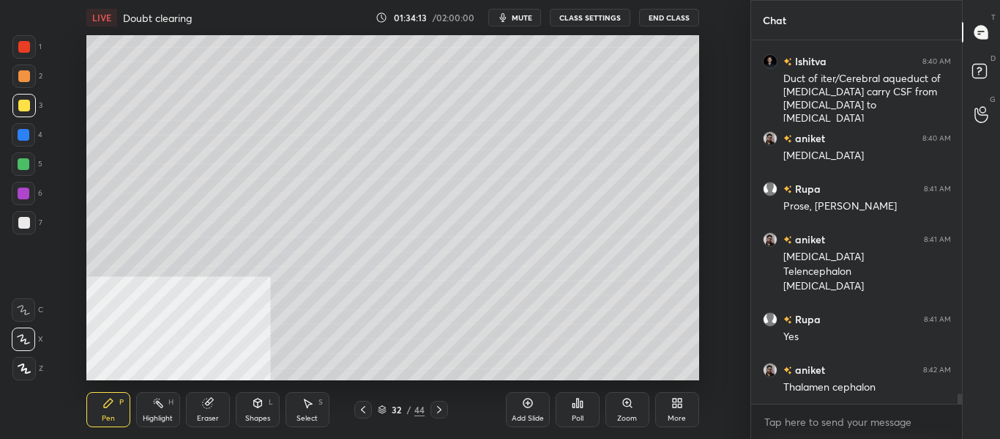
scroll to position [12630, 0]
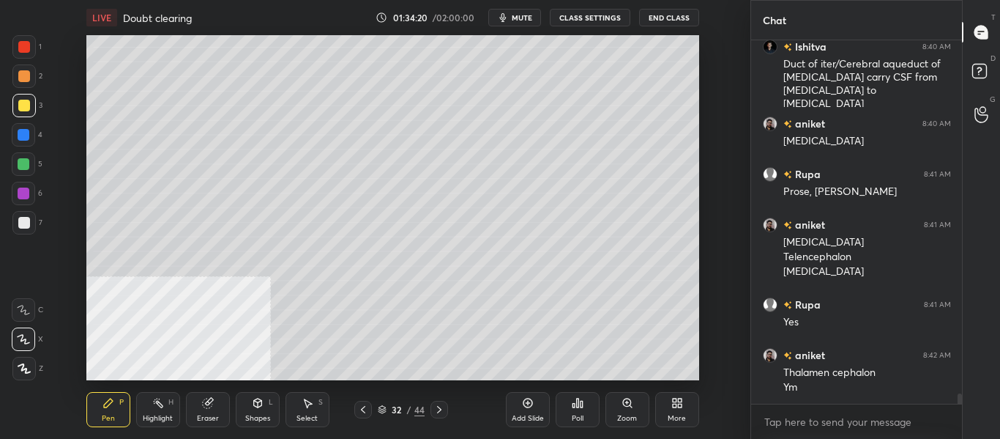
click at [23, 210] on div "6" at bounding box center [27, 196] width 31 height 29
click at [24, 219] on div at bounding box center [24, 223] width 12 height 12
click at [24, 227] on div at bounding box center [24, 223] width 12 height 12
click at [26, 188] on div at bounding box center [24, 193] width 12 height 12
click at [28, 222] on div at bounding box center [24, 223] width 12 height 12
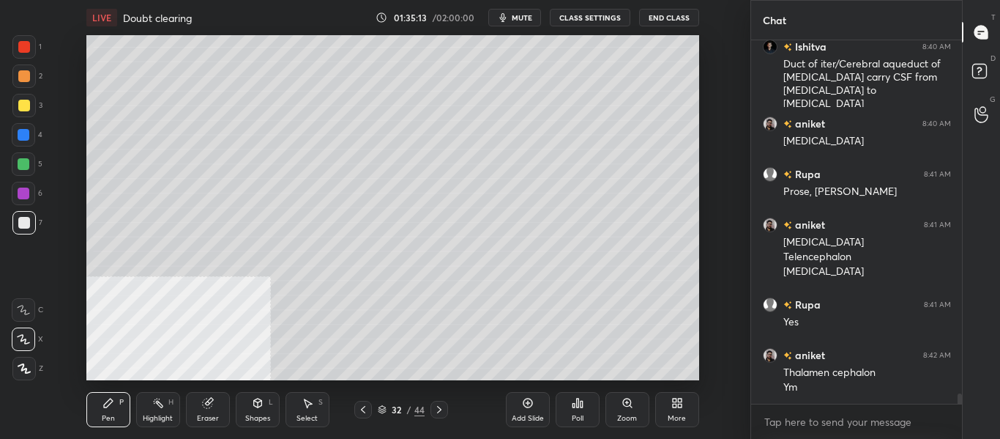
click at [26, 194] on div at bounding box center [24, 193] width 12 height 12
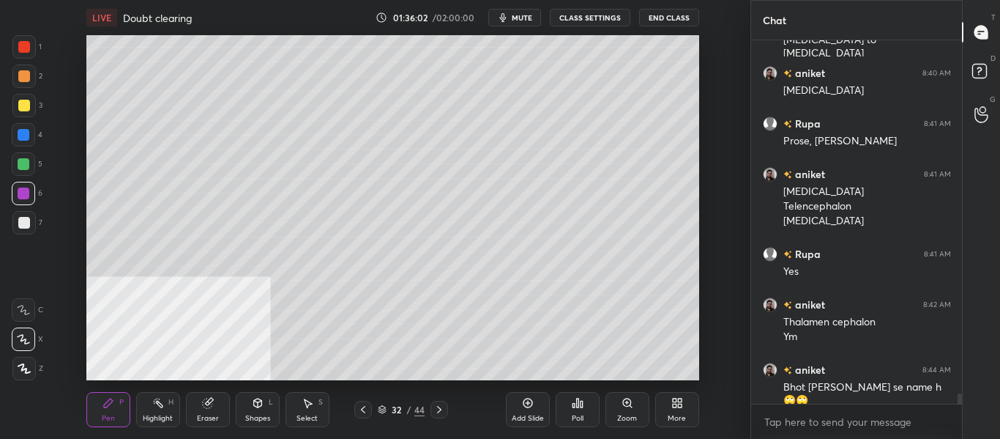
click at [26, 109] on div at bounding box center [24, 106] width 12 height 12
click at [579, 373] on div "Poll" at bounding box center [578, 409] width 44 height 82
click at [608, 369] on div "Add Slide Poll Zoom More" at bounding box center [602, 409] width 193 height 82
click at [689, 371] on div "Add Slide Poll Zoom More" at bounding box center [602, 409] width 193 height 82
click at [29, 163] on div at bounding box center [24, 164] width 12 height 12
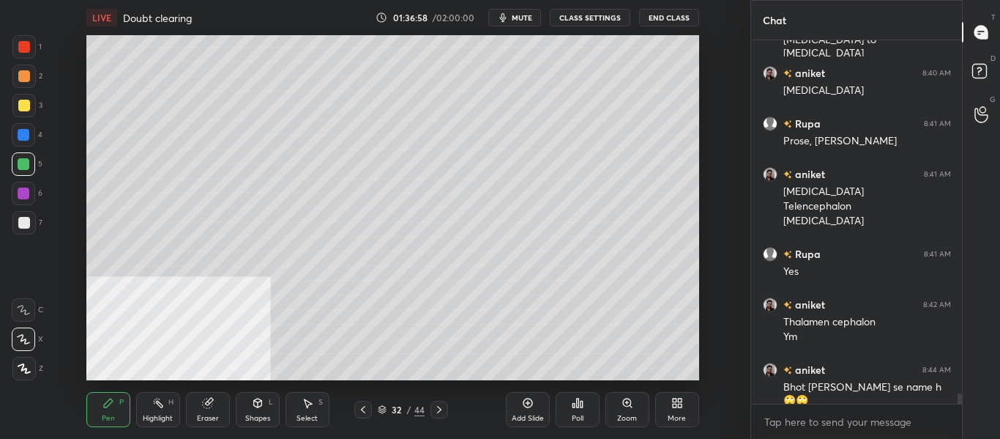
click at [263, 412] on div "Shapes L" at bounding box center [258, 409] width 44 height 35
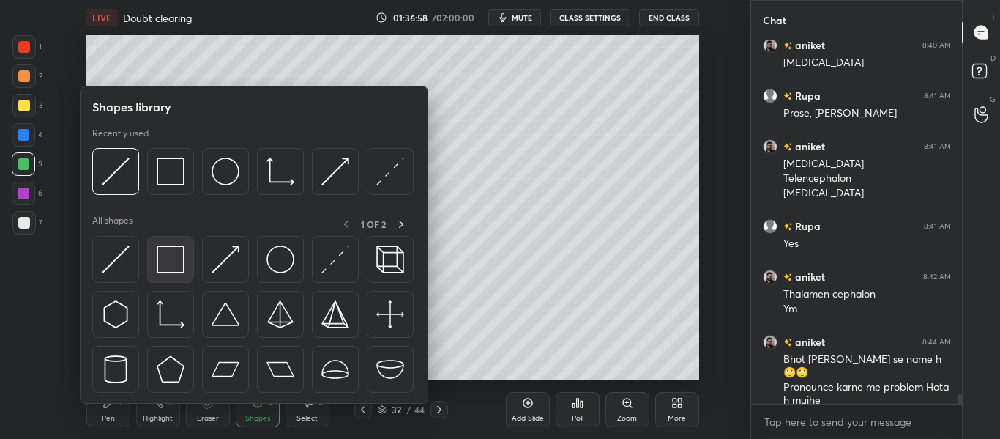
click at [176, 253] on img at bounding box center [171, 259] width 28 height 28
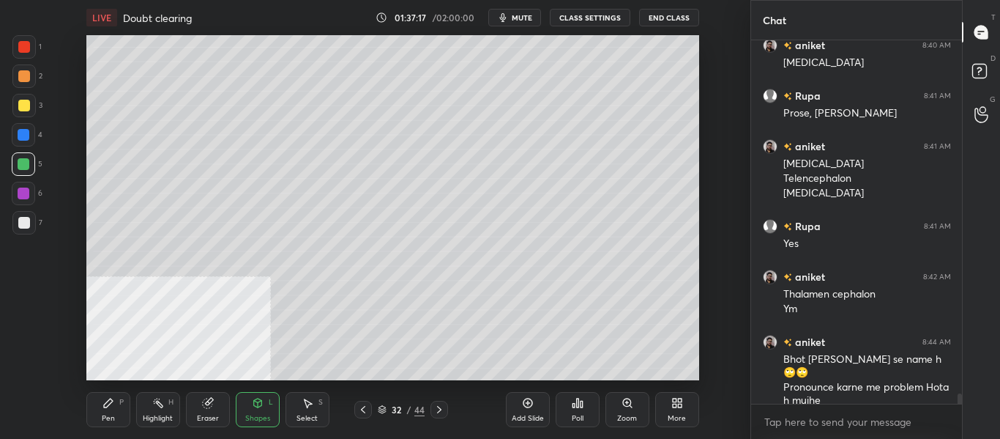
scroll to position [12759, 0]
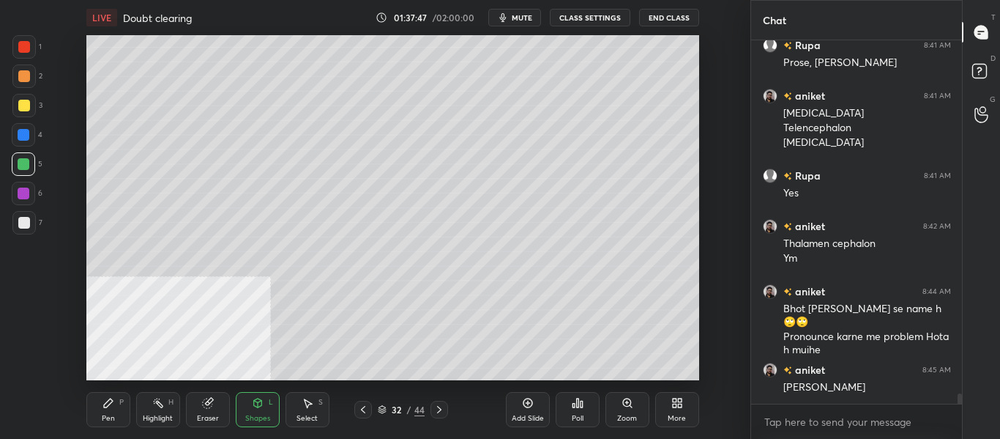
click at [161, 417] on div "Highlight" at bounding box center [158, 417] width 30 height 7
click at [515, 18] on span "mute" at bounding box center [522, 17] width 21 height 10
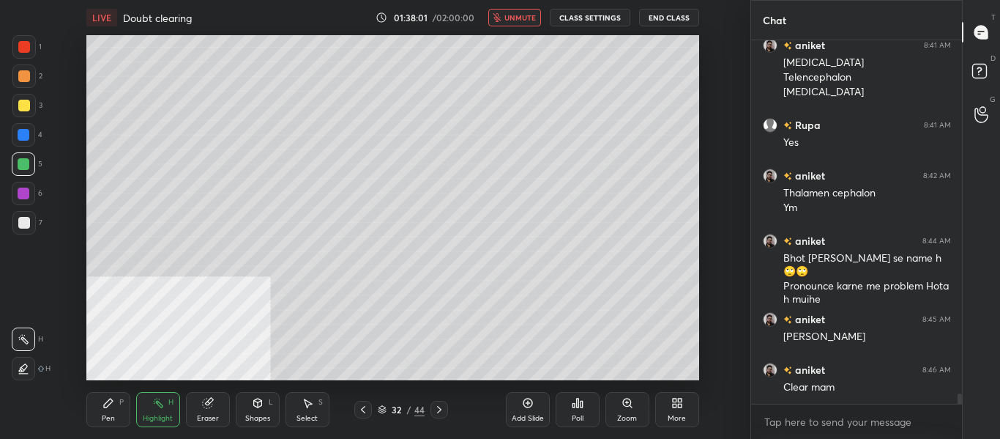
click at [521, 21] on span "unmute" at bounding box center [519, 17] width 31 height 10
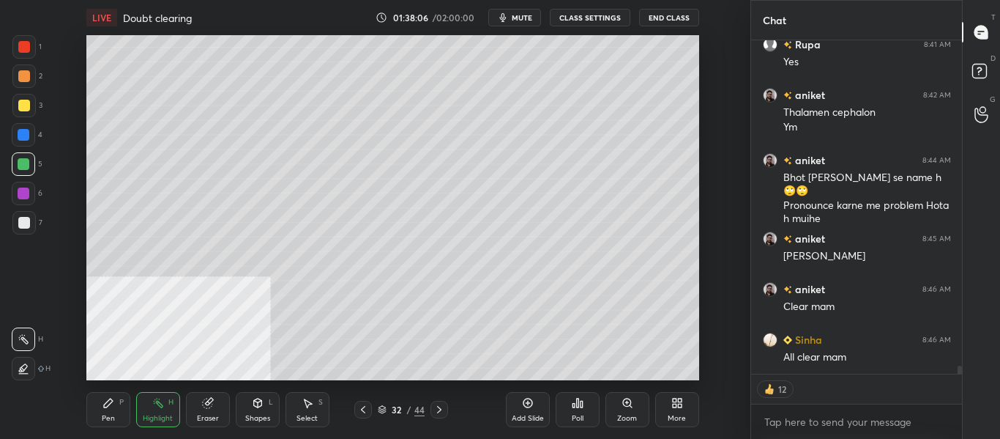
click at [438, 413] on icon at bounding box center [439, 409] width 12 height 12
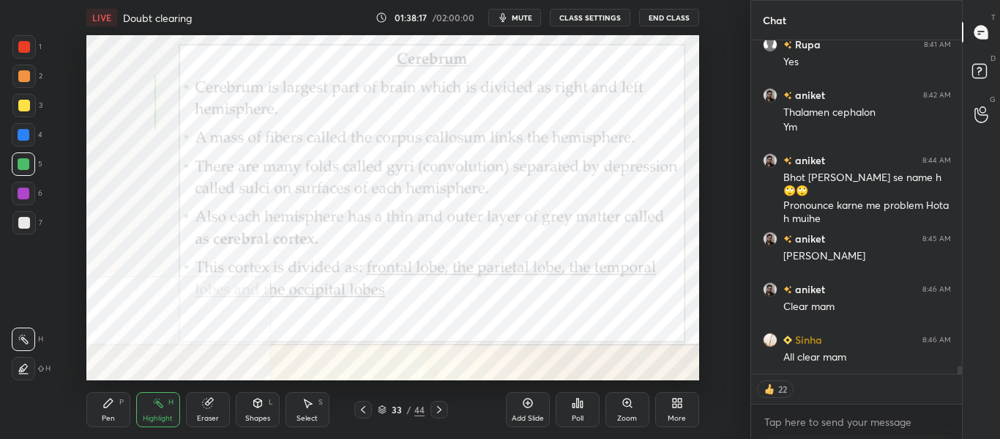
click at [528, 11] on button "mute" at bounding box center [514, 18] width 53 height 18
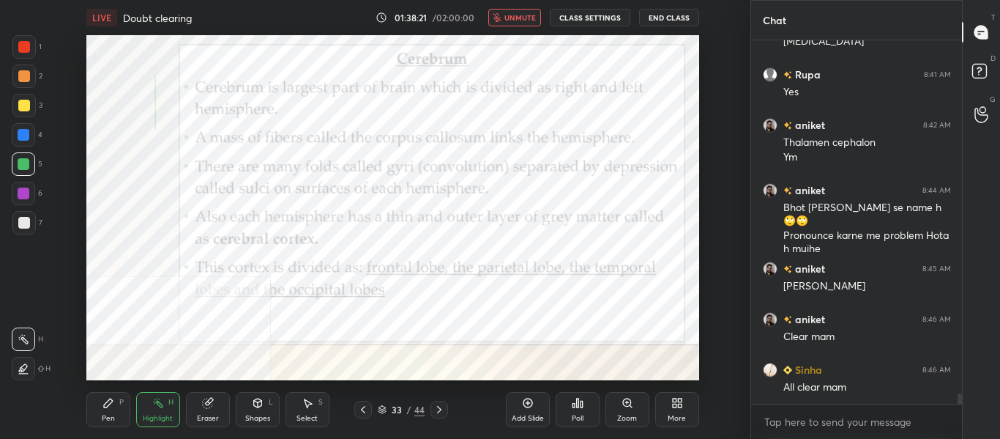
scroll to position [12860, 0]
click at [511, 18] on span "unmute" at bounding box center [519, 17] width 31 height 10
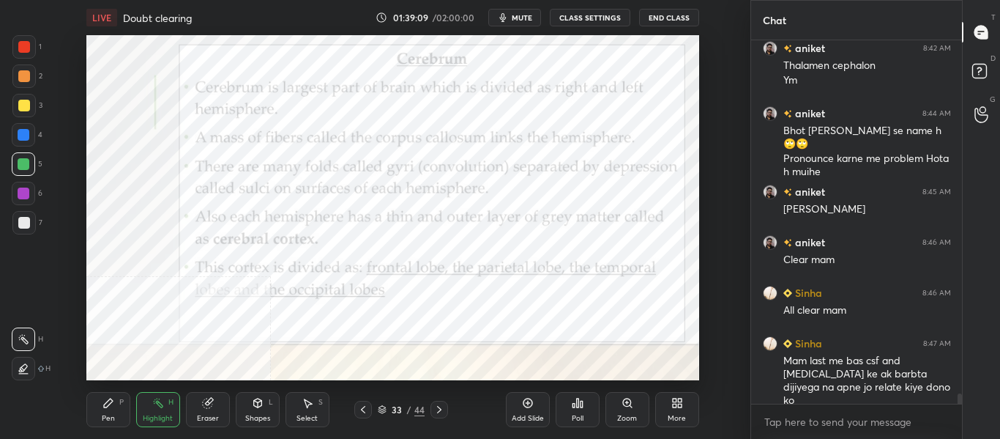
scroll to position [12988, 0]
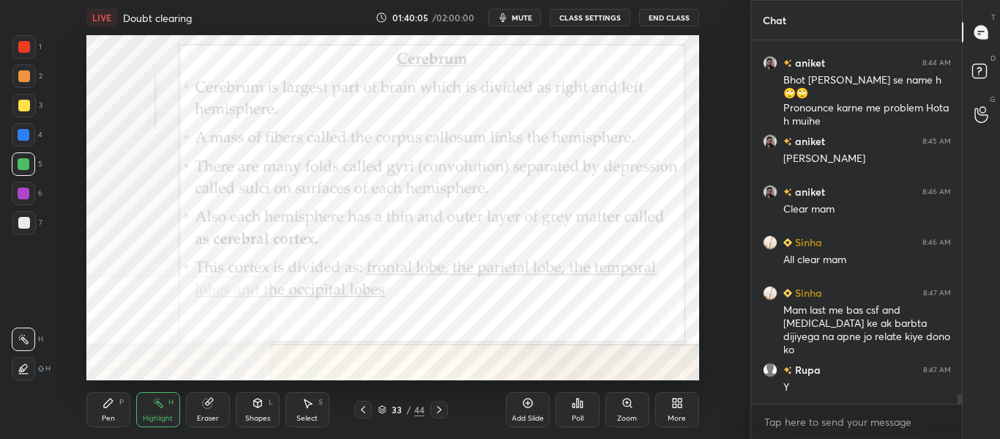
click at [444, 411] on icon at bounding box center [439, 409] width 12 height 12
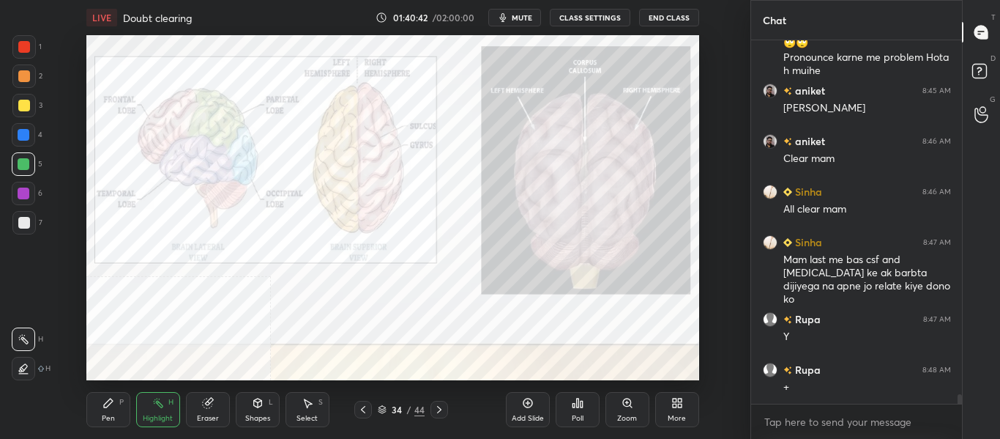
scroll to position [13053, 0]
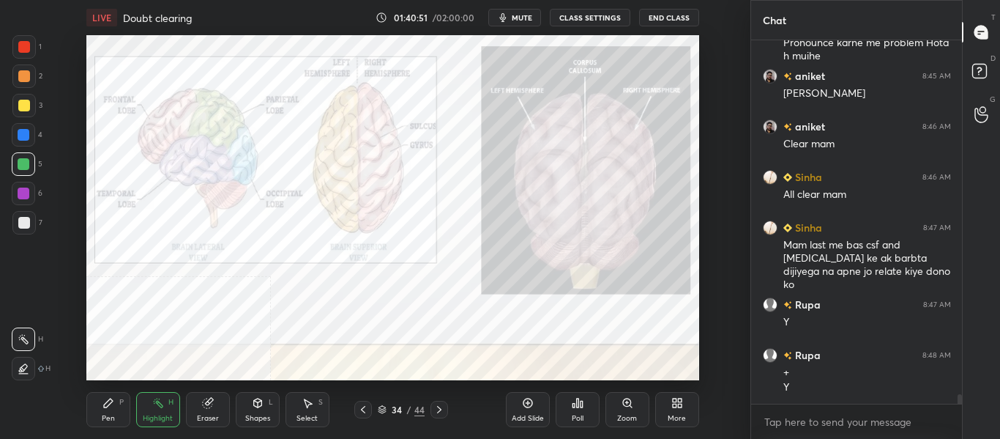
click at [112, 405] on icon at bounding box center [109, 403] width 12 height 12
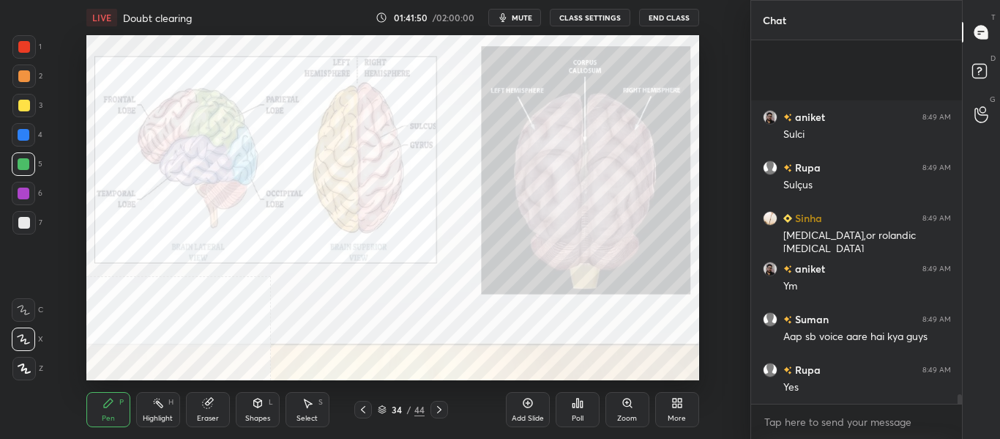
scroll to position [13912, 0]
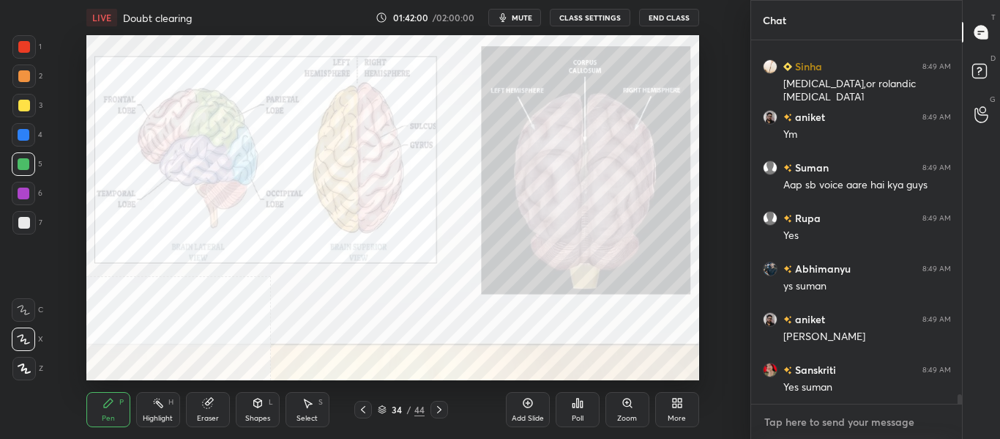
click at [822, 429] on textarea at bounding box center [857, 421] width 188 height 23
type textarea "Suman , [PERSON_NAME] refresh karo ya fir rejoin karo"
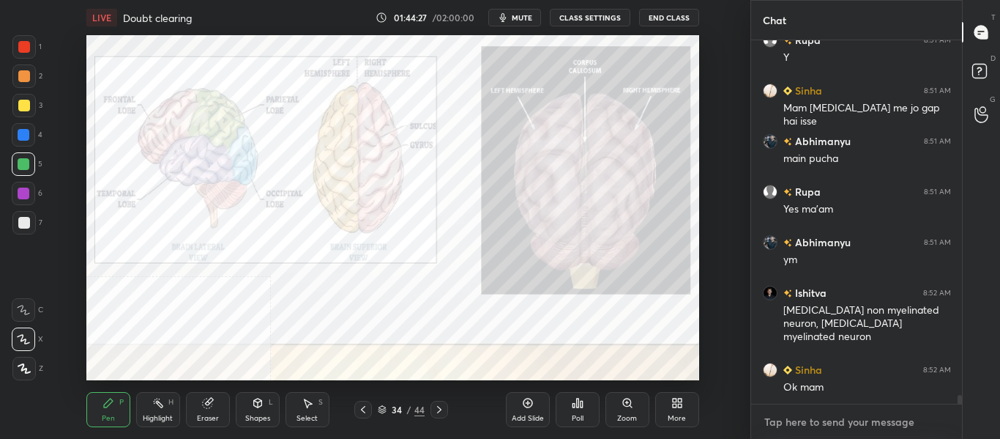
scroll to position [14637, 0]
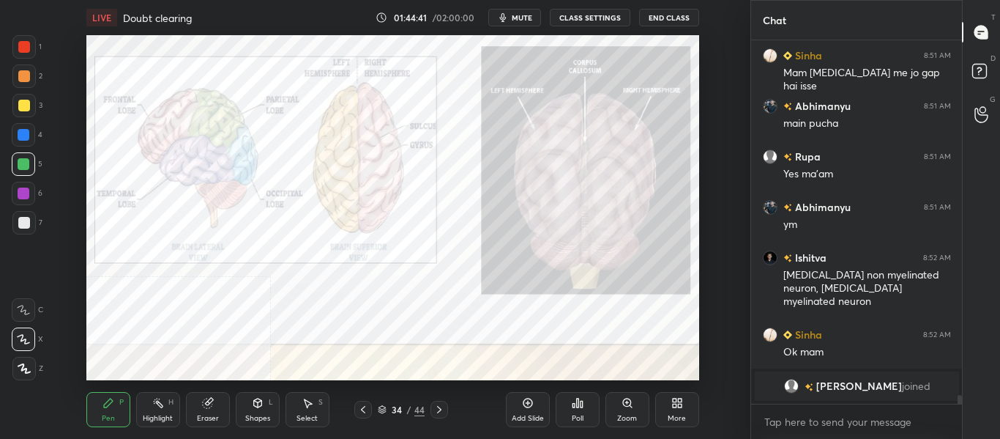
click at [359, 418] on div "Pen P Highlight H Eraser Shapes L Select S 34 / 44 Add Slide Poll Zoom More" at bounding box center [392, 409] width 613 height 59
click at [365, 410] on icon at bounding box center [363, 409] width 12 height 12
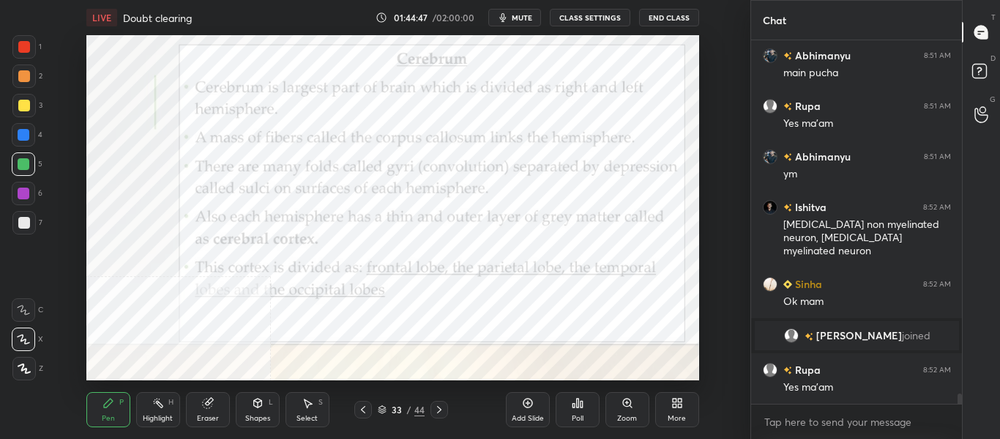
scroll to position [12203, 0]
click at [124, 405] on div "Pen P" at bounding box center [108, 409] width 44 height 35
click at [165, 411] on div "Highlight H" at bounding box center [158, 409] width 44 height 35
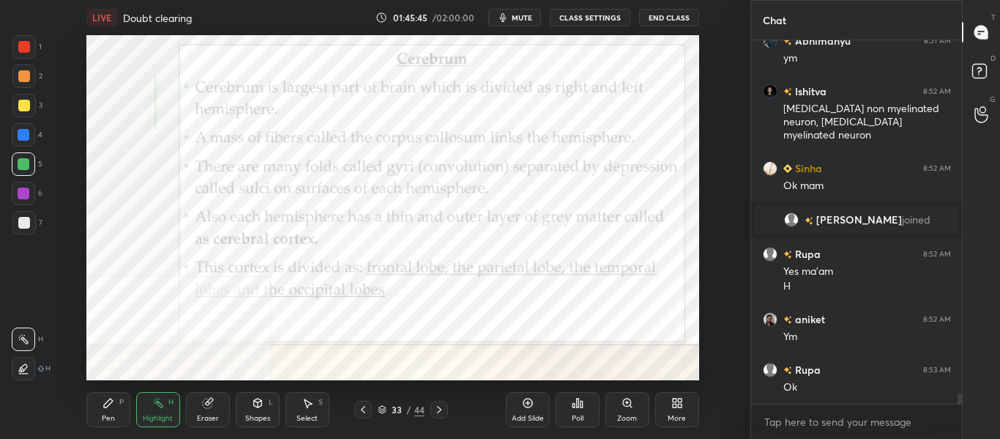
scroll to position [12333, 0]
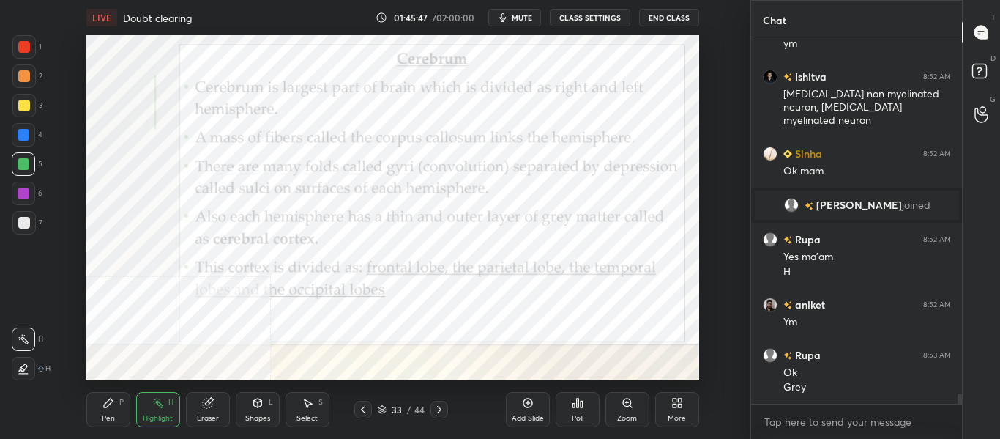
click at [528, 410] on div "Add Slide" at bounding box center [528, 409] width 44 height 35
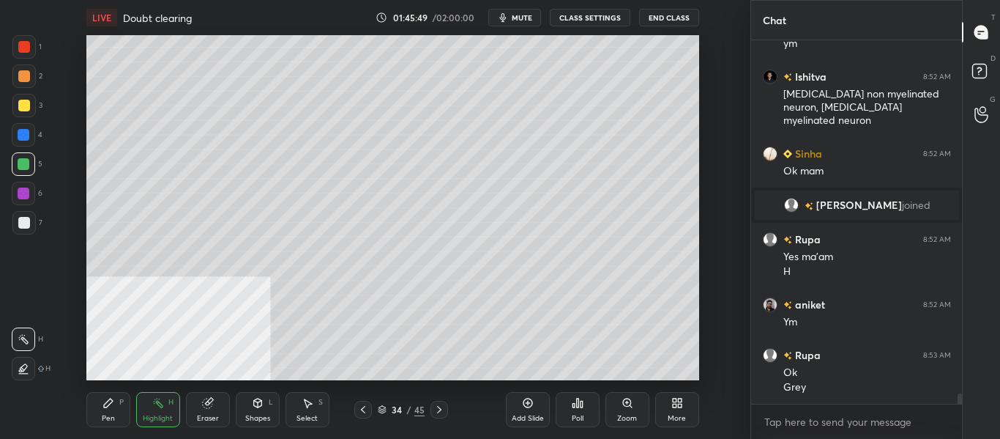
click at [124, 420] on div "Pen P" at bounding box center [108, 409] width 44 height 35
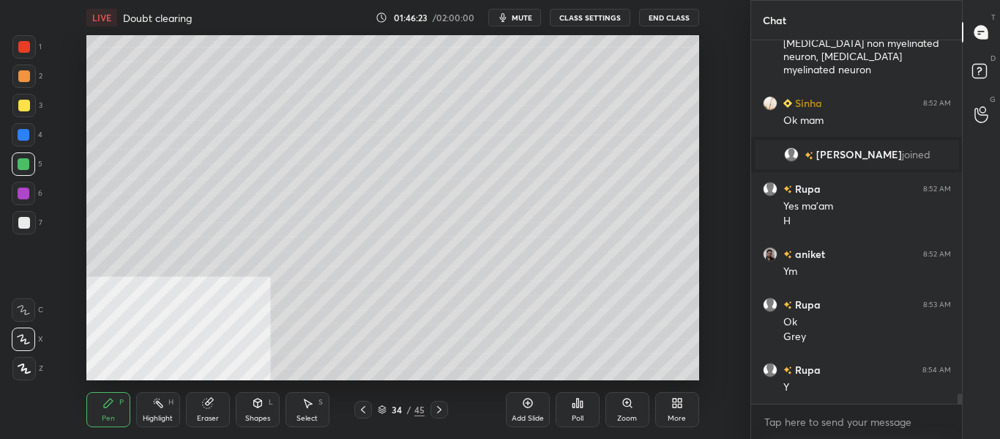
click at [26, 107] on div at bounding box center [24, 106] width 12 height 12
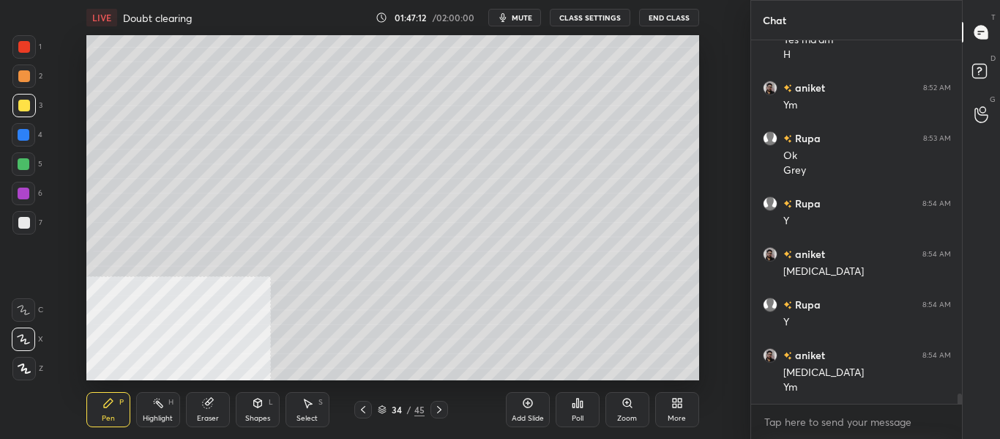
scroll to position [12600, 0]
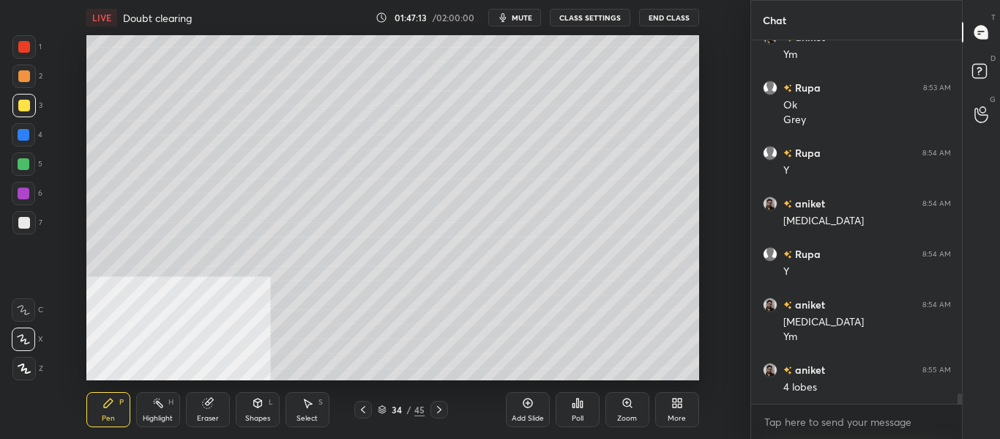
click at [434, 408] on icon at bounding box center [439, 409] width 12 height 12
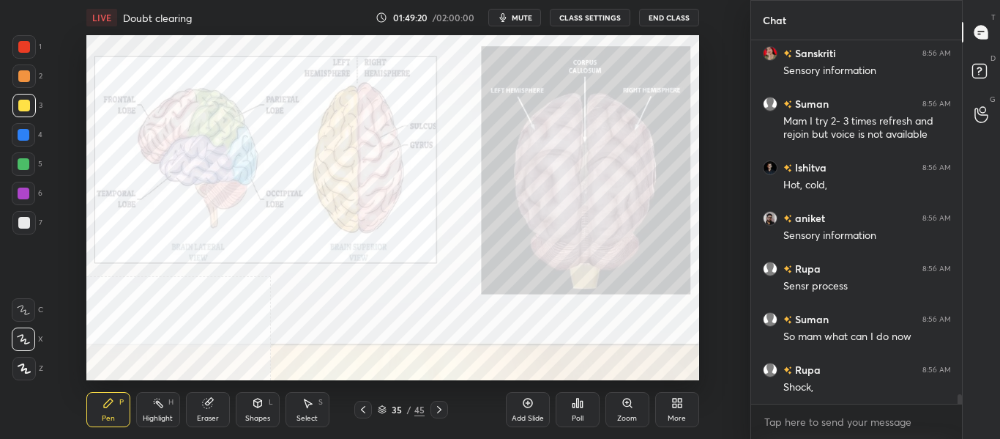
scroll to position [13220, 0]
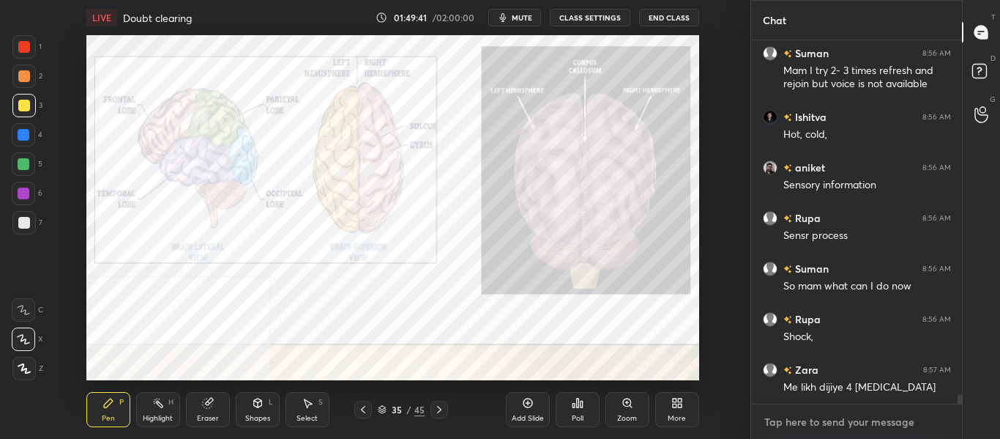
click at [827, 426] on textarea at bounding box center [857, 421] width 188 height 23
type textarea "suman you can watch todays class recording then"
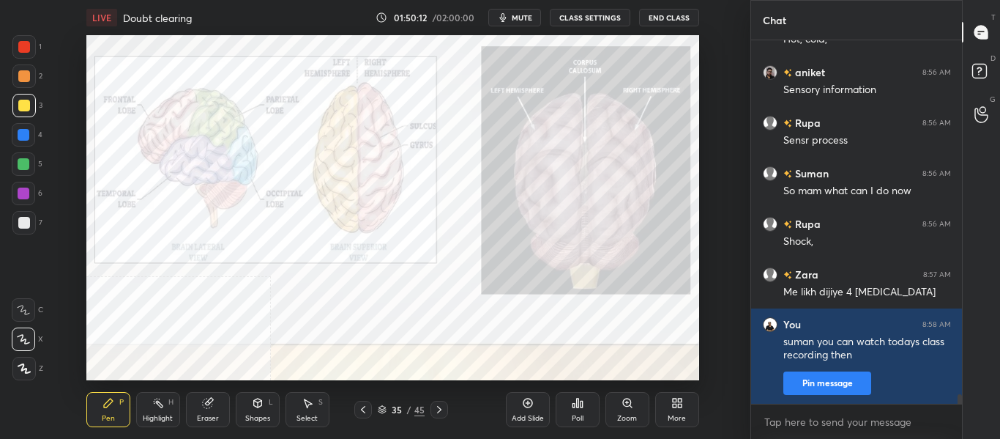
click at [433, 411] on icon at bounding box center [439, 409] width 12 height 12
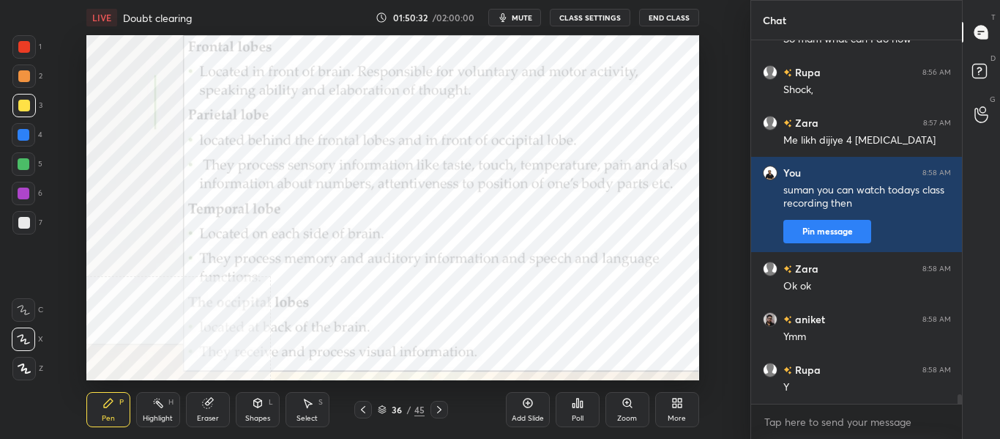
scroll to position [13517, 0]
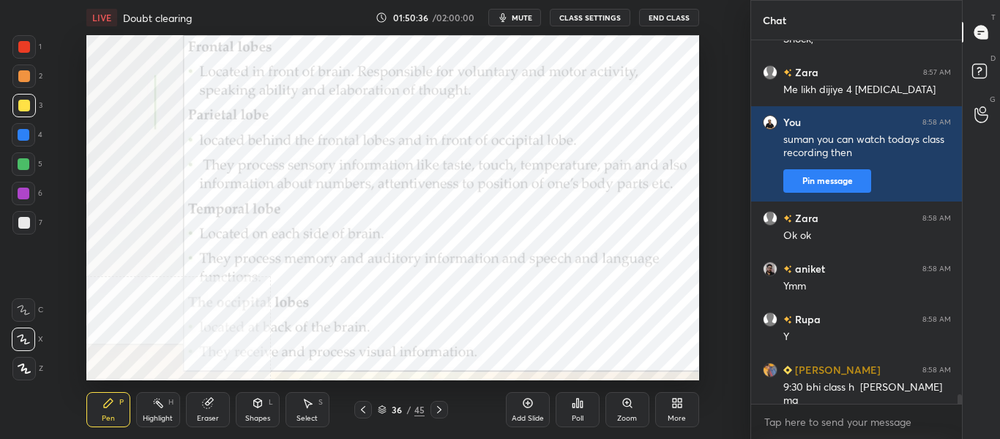
click at [26, 137] on div at bounding box center [24, 135] width 12 height 12
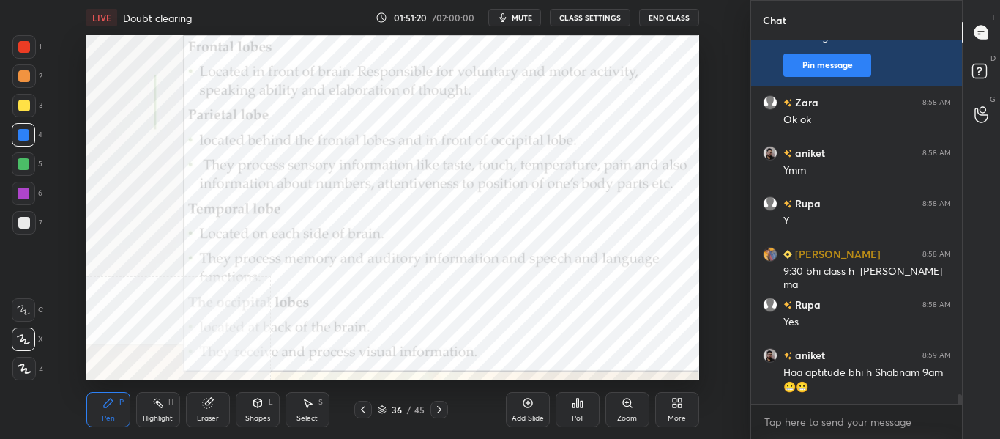
scroll to position [13683, 0]
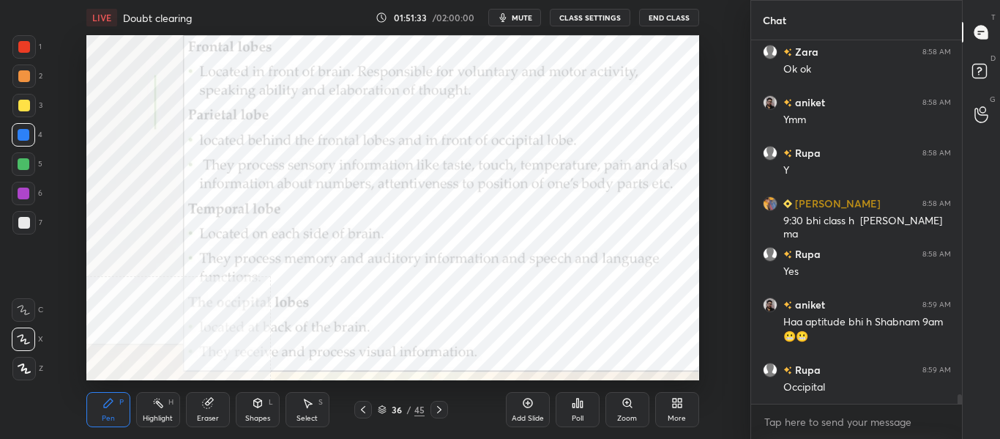
click at [360, 416] on div at bounding box center [363, 410] width 18 height 18
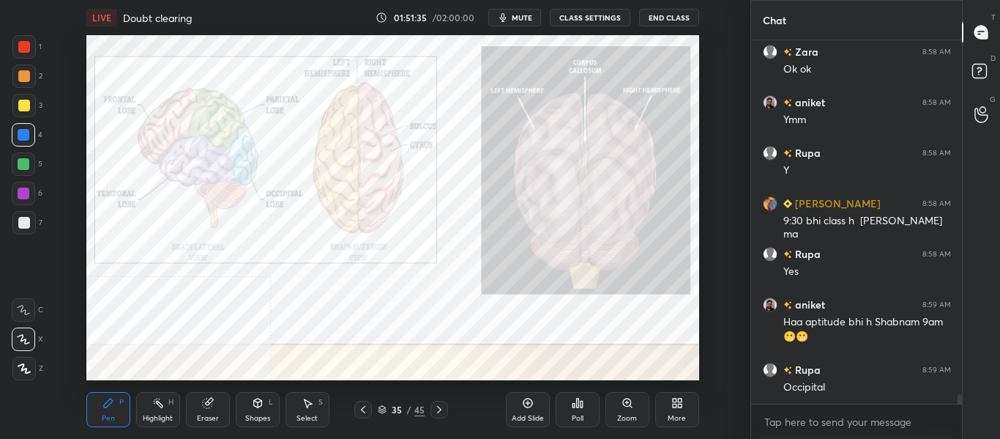
click at [360, 413] on icon at bounding box center [363, 409] width 12 height 12
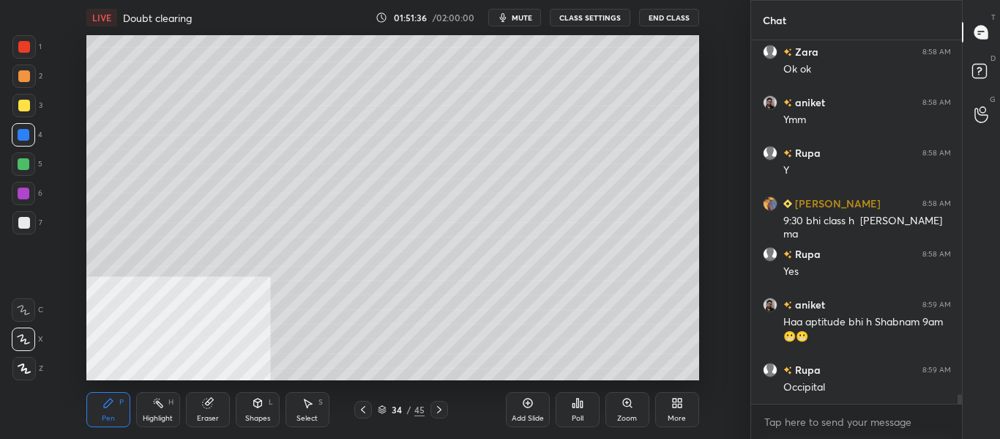
click at [441, 414] on icon at bounding box center [439, 409] width 12 height 12
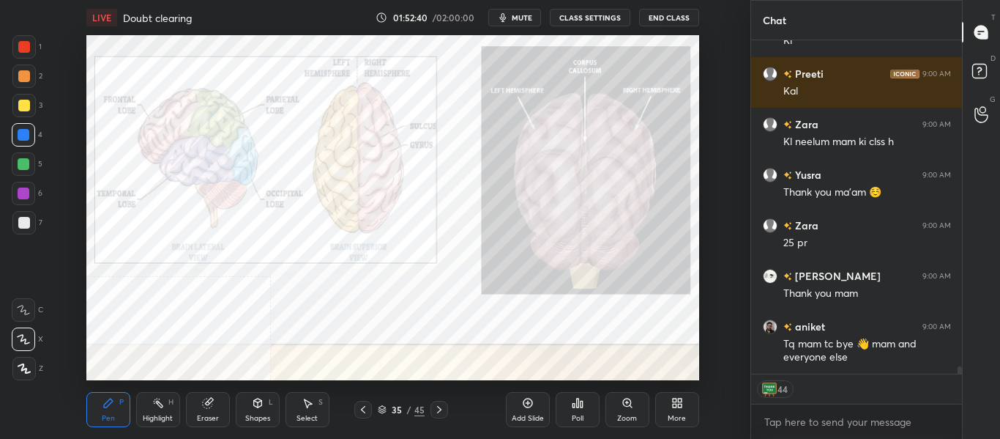
scroll to position [15111, 0]
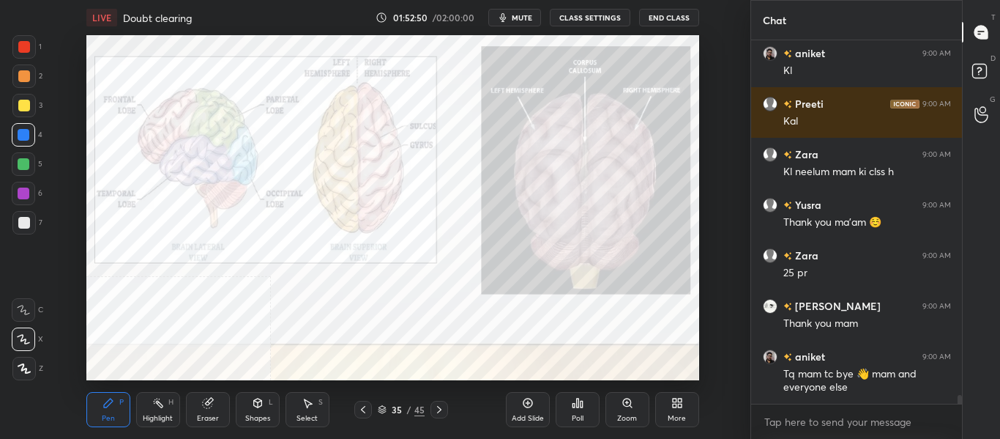
click at [362, 410] on icon at bounding box center [363, 409] width 4 height 7
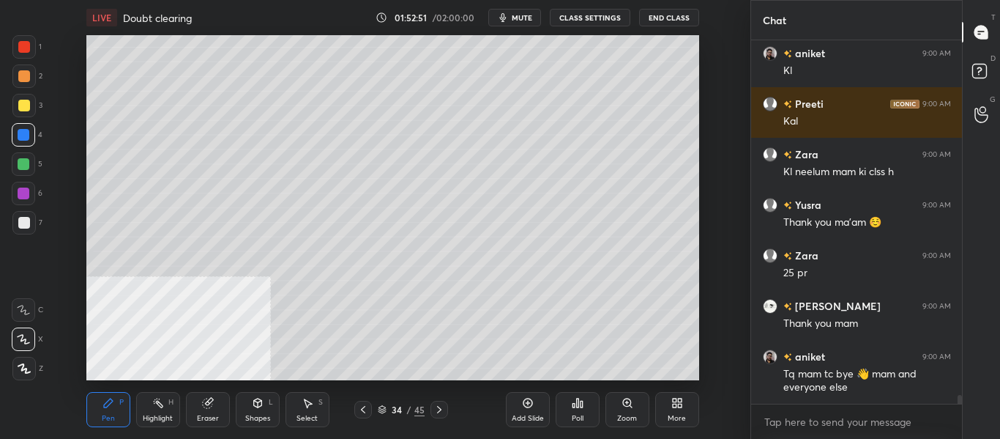
click at [360, 410] on icon at bounding box center [363, 409] width 12 height 12
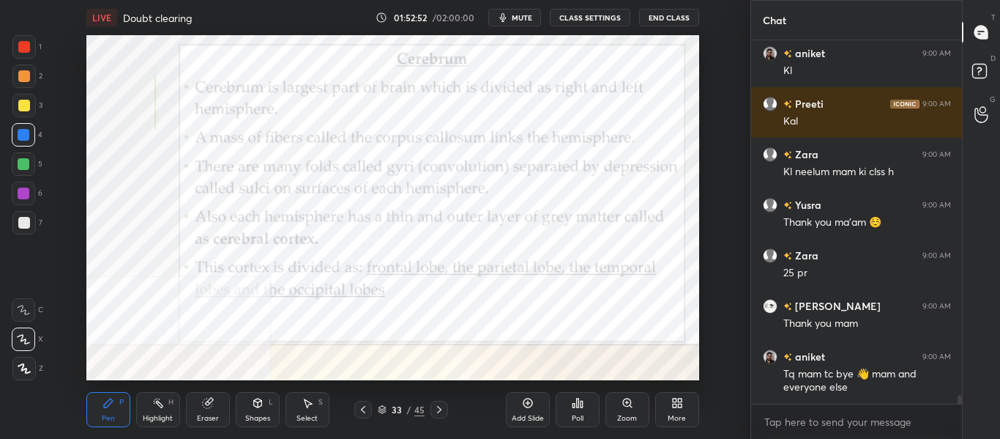
click at [360, 409] on icon at bounding box center [363, 409] width 12 height 12
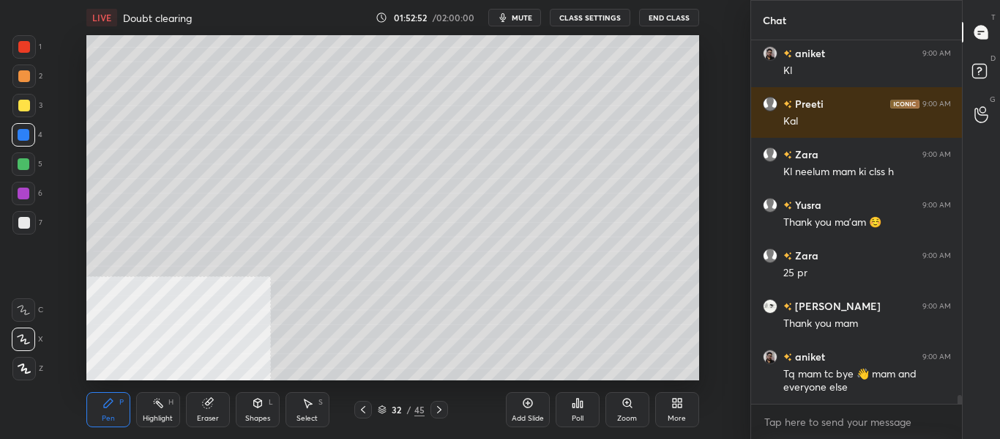
click at [359, 408] on icon at bounding box center [363, 409] width 12 height 12
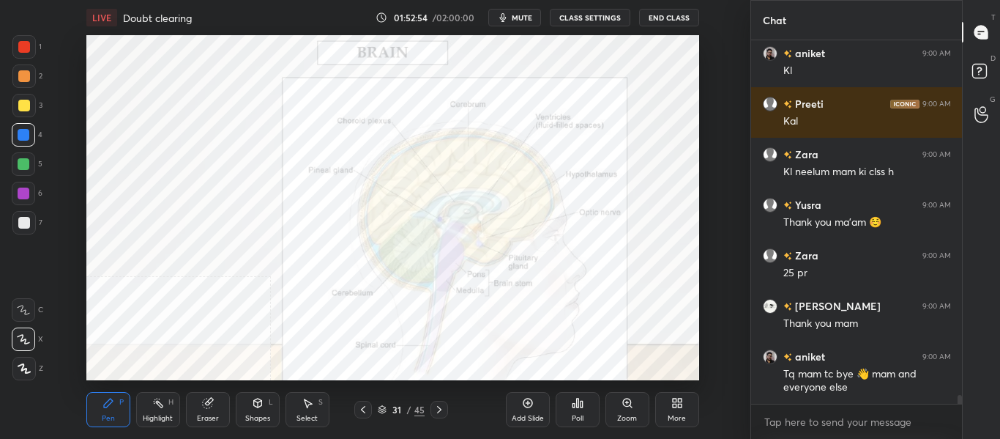
click at [362, 410] on icon at bounding box center [363, 409] width 4 height 7
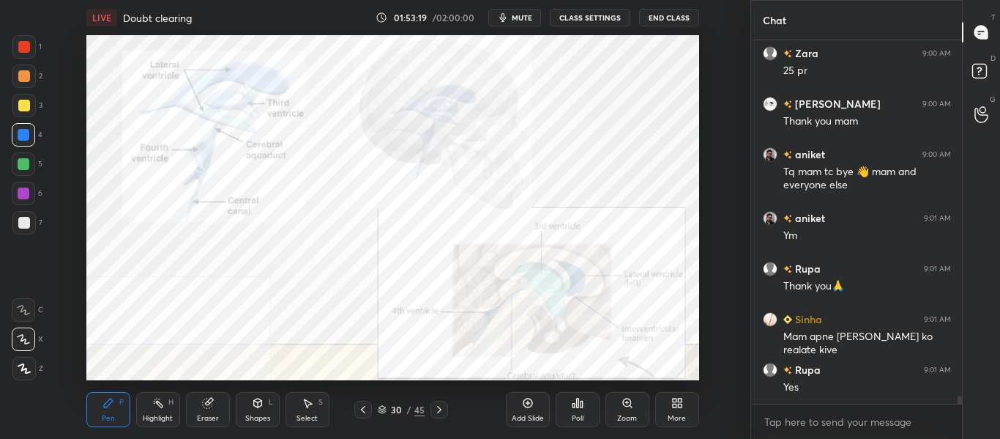
scroll to position [15364, 0]
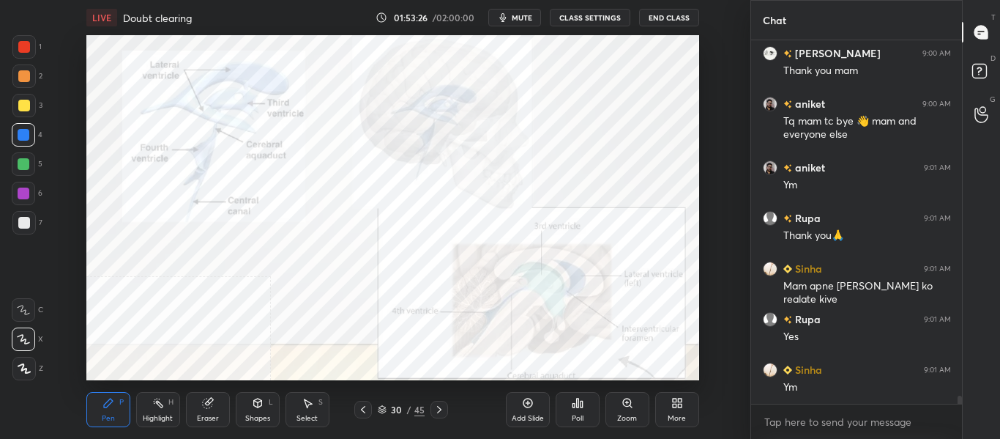
click at [362, 413] on icon at bounding box center [363, 409] width 12 height 12
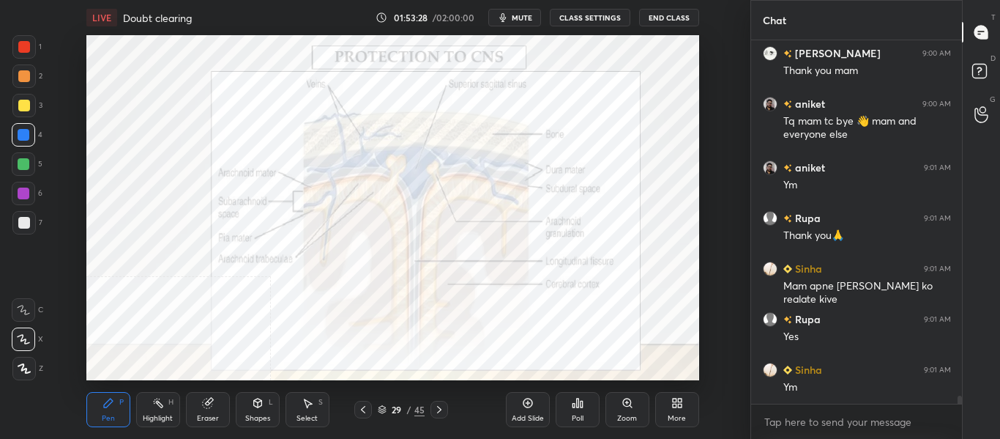
click at [439, 411] on icon at bounding box center [439, 409] width 4 height 7
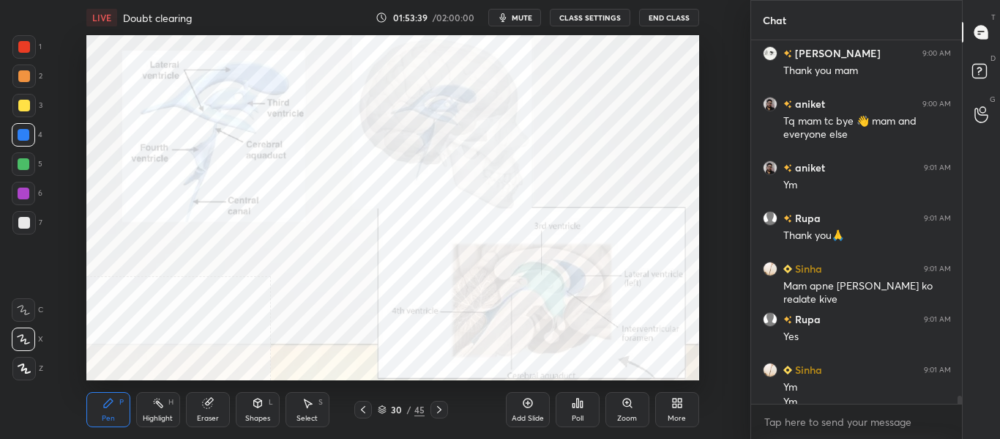
scroll to position [15378, 0]
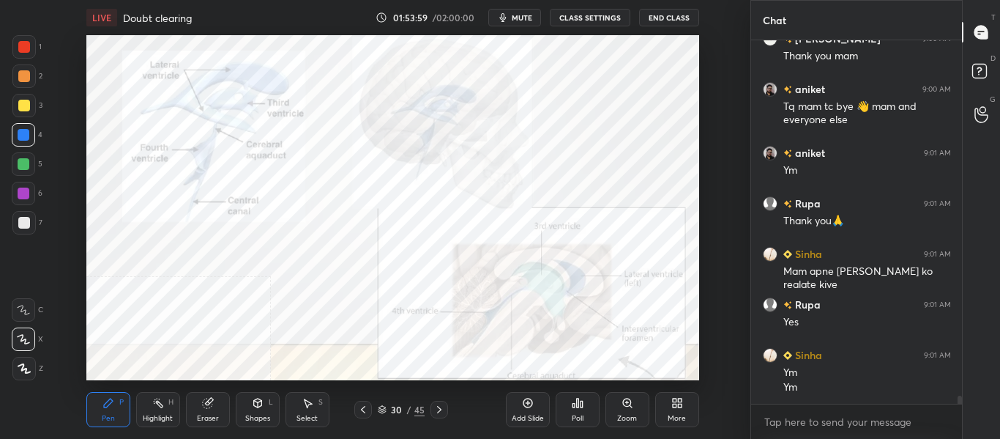
click at [440, 414] on icon at bounding box center [439, 409] width 12 height 12
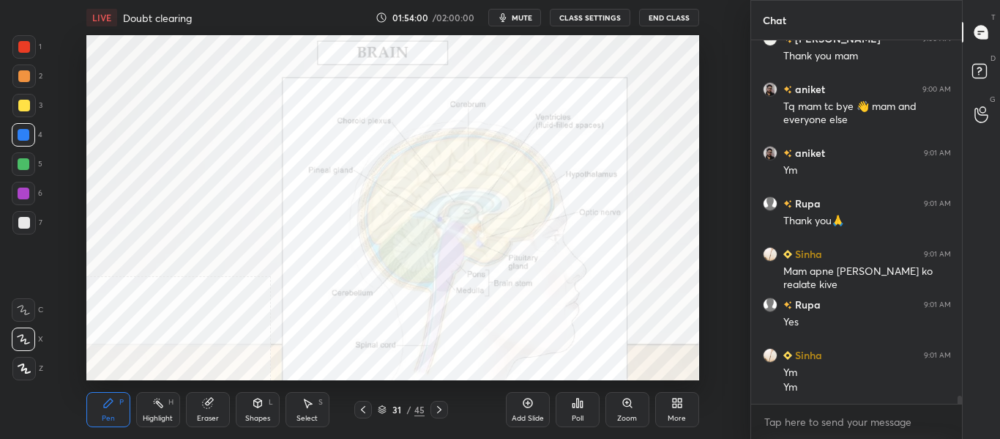
click at [164, 427] on div "Pen P Highlight H Eraser Shapes L Select S 31 / 45 Add Slide Poll Zoom More" at bounding box center [392, 409] width 613 height 59
click at [171, 409] on div "Highlight H" at bounding box center [158, 409] width 44 height 35
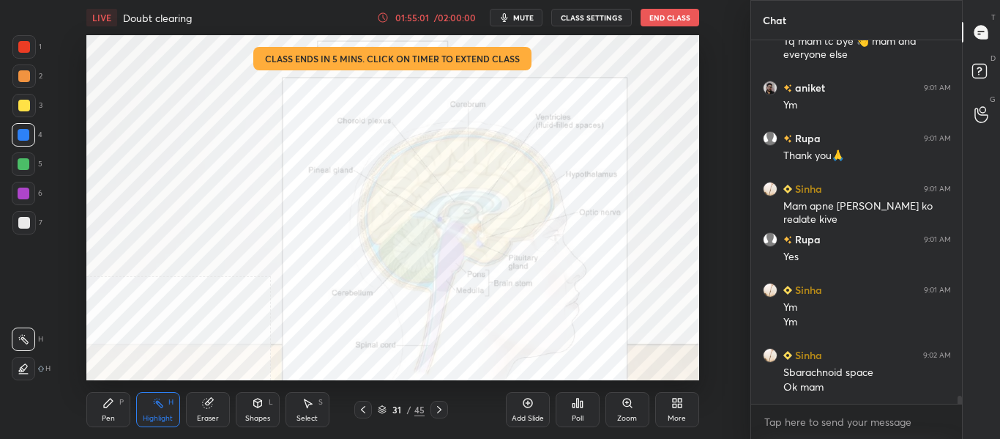
scroll to position [15494, 0]
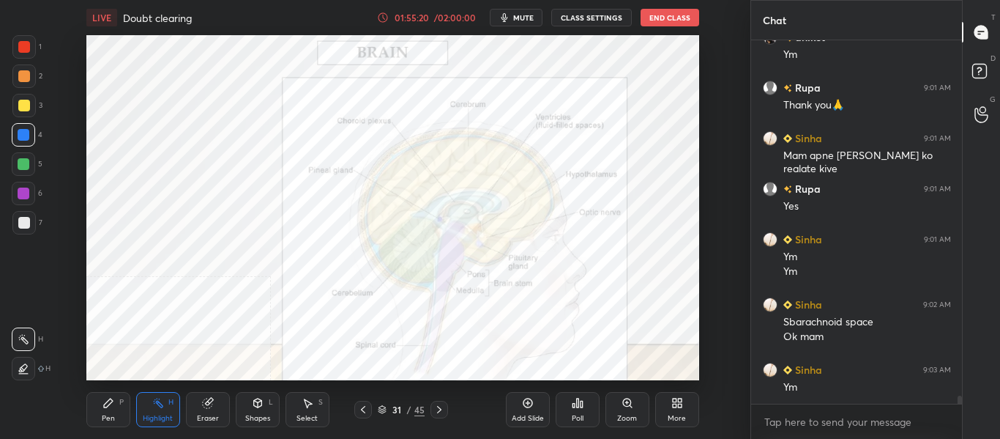
click at [442, 410] on icon at bounding box center [439, 409] width 12 height 12
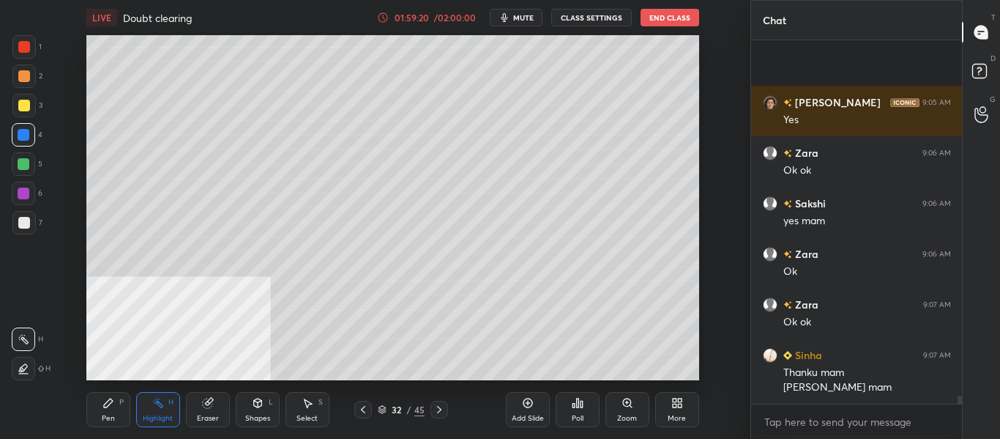
scroll to position [15739, 0]
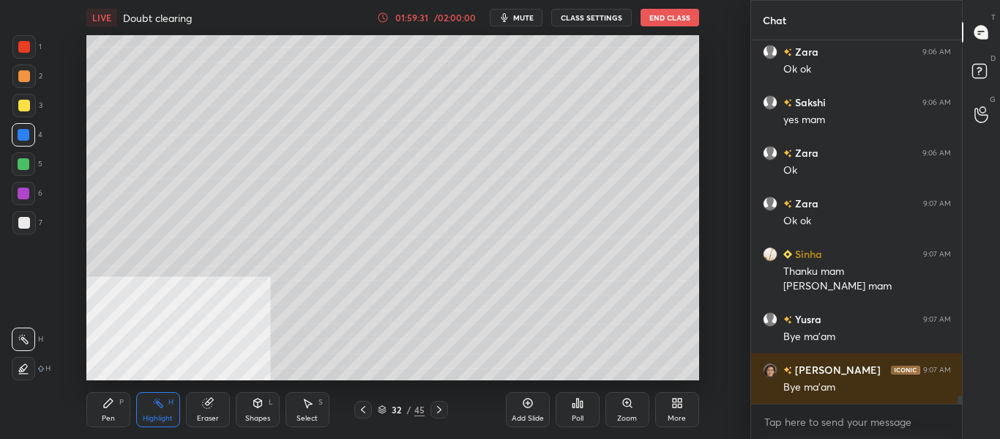
click at [666, 20] on button "End Class" at bounding box center [670, 18] width 59 height 18
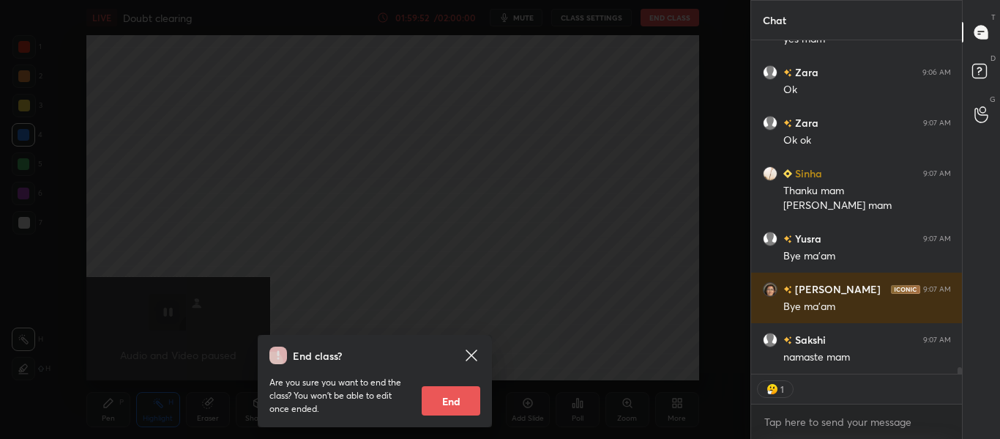
scroll to position [15790, 0]
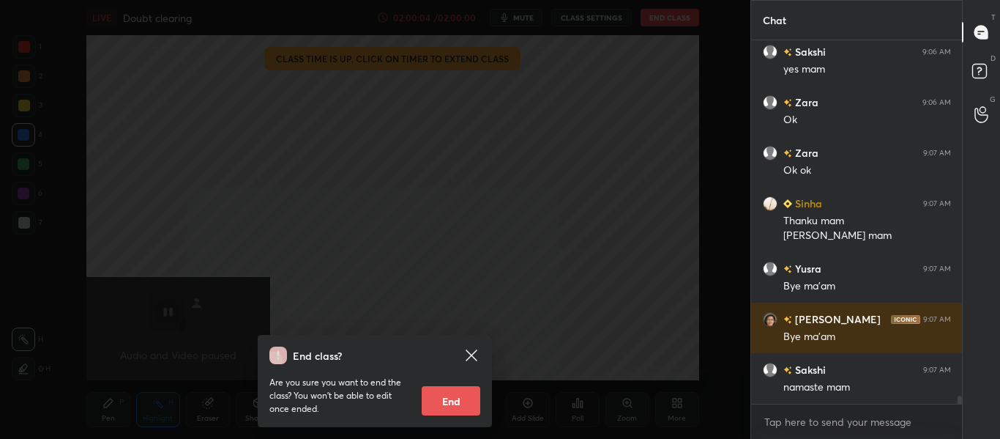
click at [451, 407] on button "End" at bounding box center [451, 400] width 59 height 29
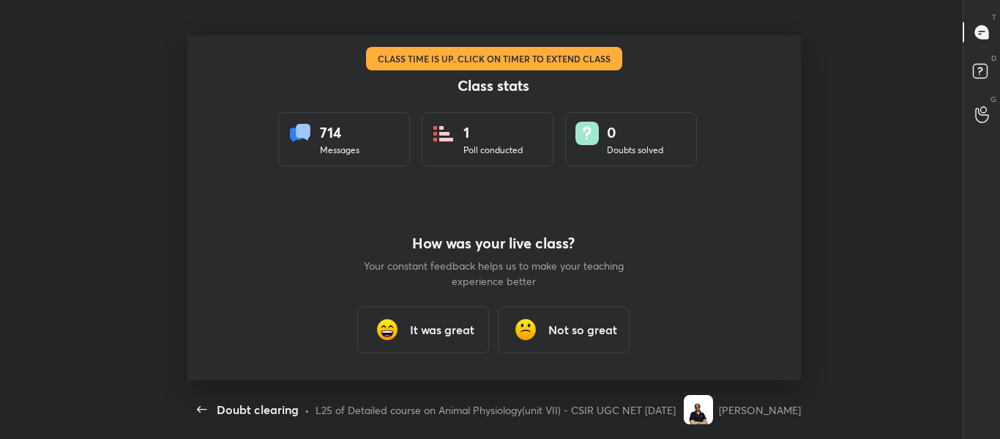
scroll to position [345, 988]
click at [450, 335] on h3 "It was great" at bounding box center [443, 330] width 64 height 18
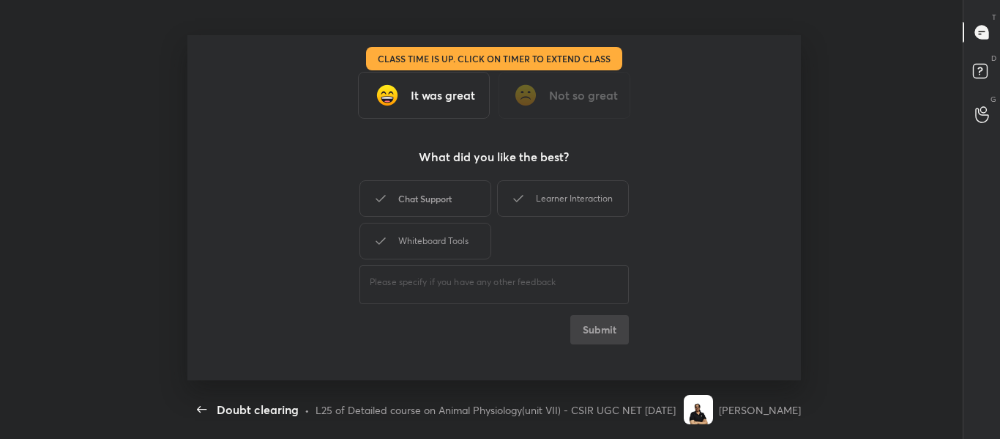
click at [394, 202] on div "Chat Support" at bounding box center [426, 198] width 132 height 37
click at [569, 197] on div "Learner Interaction" at bounding box center [563, 198] width 132 height 37
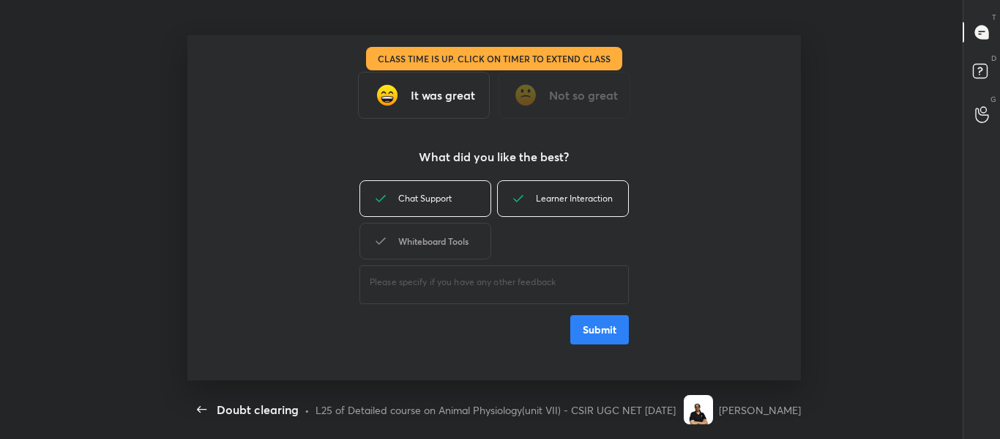
click at [412, 234] on div "Whiteboard Tools" at bounding box center [426, 241] width 132 height 37
click at [586, 329] on button "Submit" at bounding box center [599, 329] width 59 height 29
